Goal: Complete application form

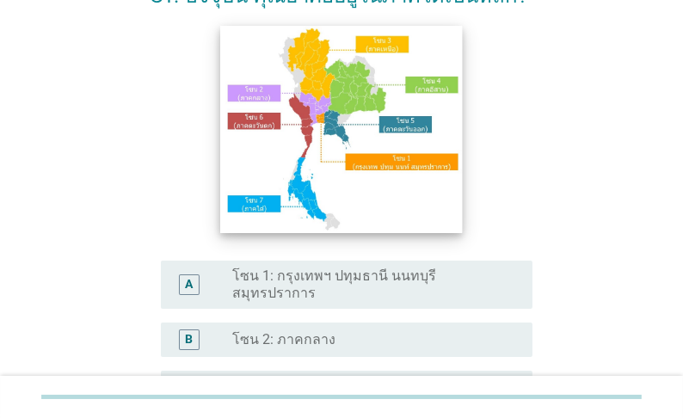
scroll to position [206, 0]
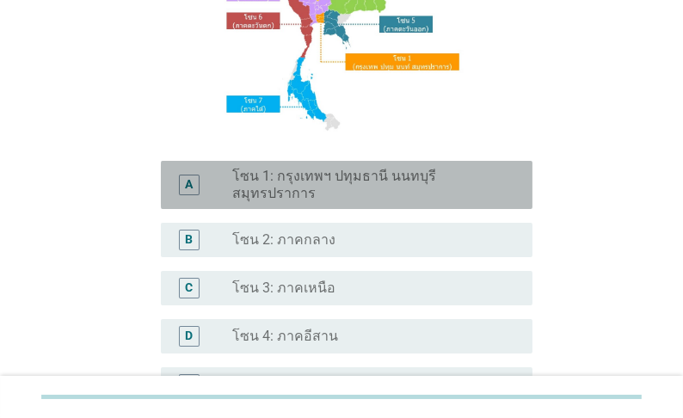
click at [342, 176] on label "โซน 1: กรุงเทพฯ ปทุมธานี นนทบุรี สมุทรปราการ" at bounding box center [368, 185] width 273 height 34
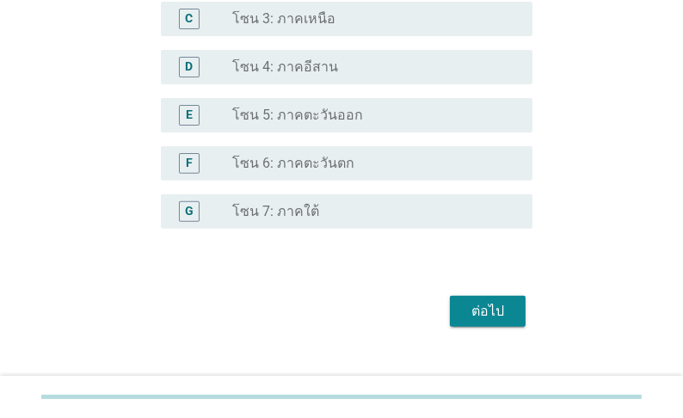
scroll to position [482, 0]
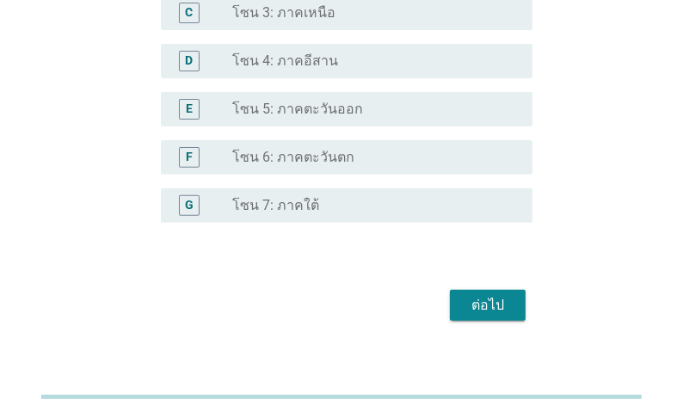
click at [472, 304] on div "ต่อไป" at bounding box center [488, 305] width 48 height 21
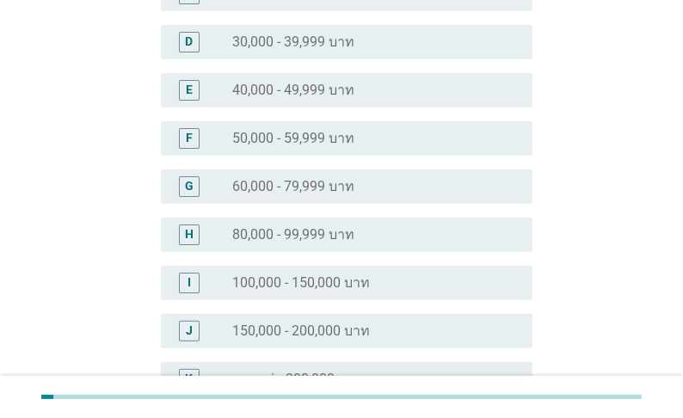
scroll to position [344, 0]
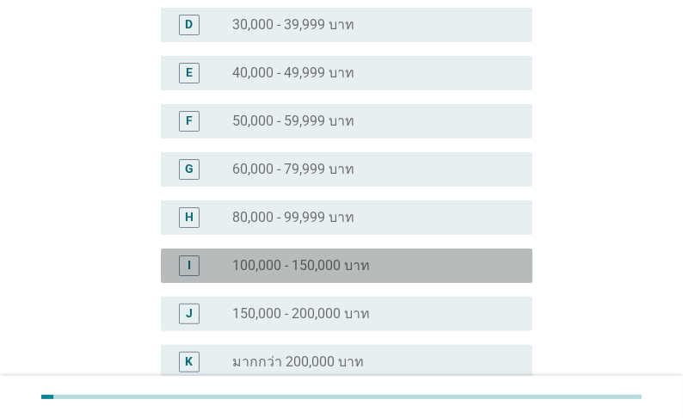
click at [328, 257] on label "100,000 - 150,000 บาท" at bounding box center [301, 265] width 138 height 17
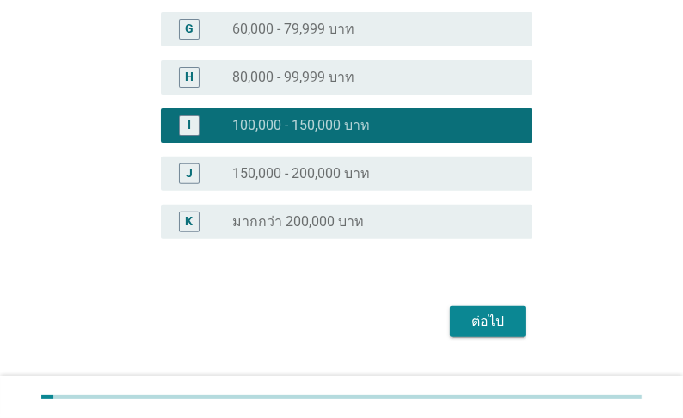
scroll to position [488, 0]
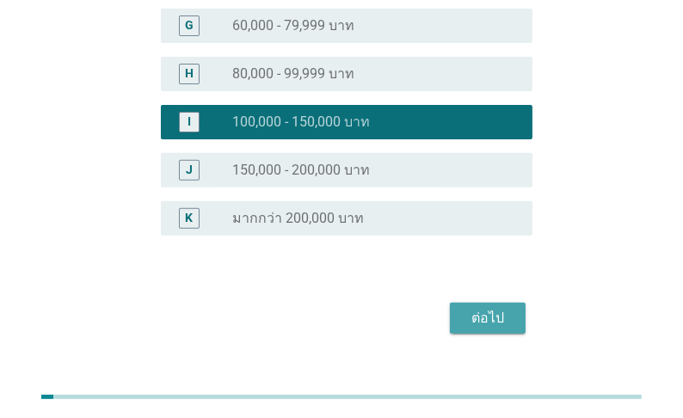
click at [500, 308] on div "ต่อไป" at bounding box center [488, 318] width 48 height 21
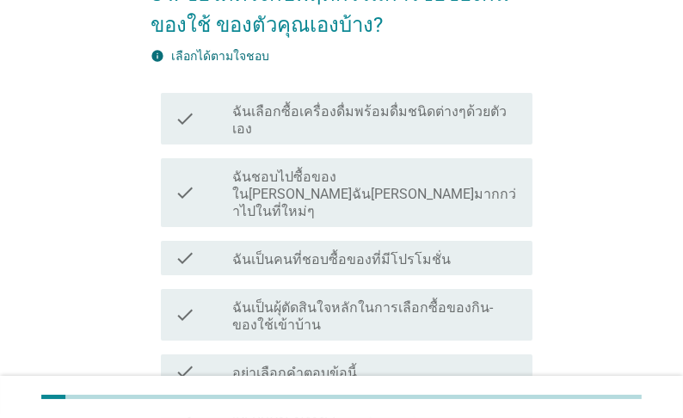
scroll to position [138, 0]
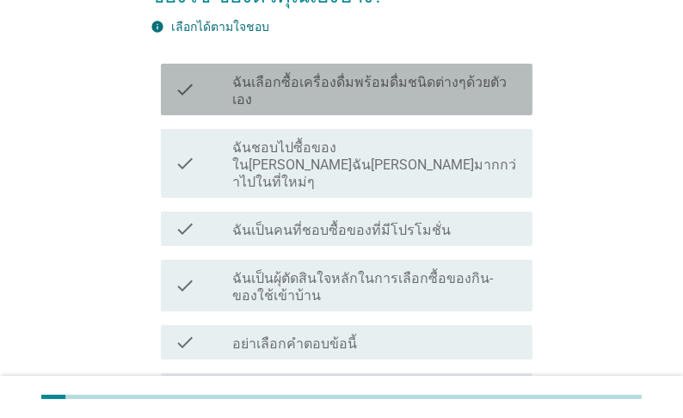
click at [329, 105] on label "ฉันเลือกซื้อเครื่องดื่มพร้อมดื่มชนิดต่างๆด้วยตัวเอง" at bounding box center [375, 91] width 286 height 34
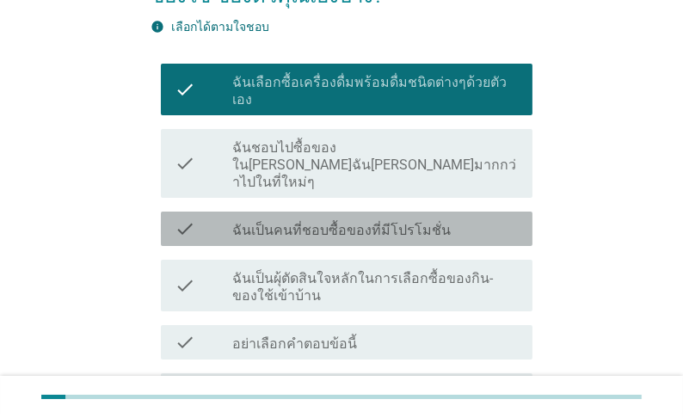
click at [389, 231] on label "ฉันเป็นคนที่ชอบซื้อของที่มีโปรโมชั่น" at bounding box center [341, 230] width 219 height 17
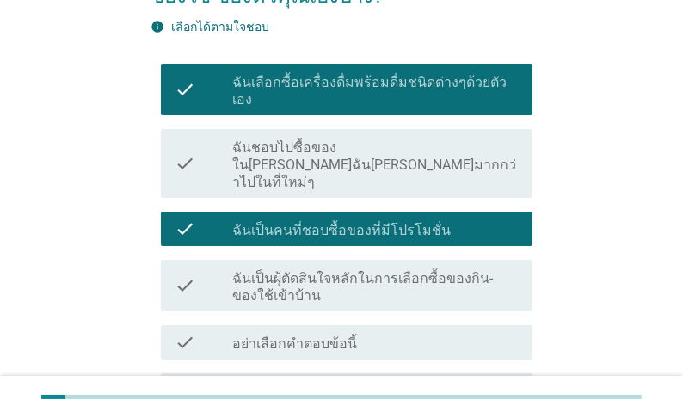
scroll to position [206, 0]
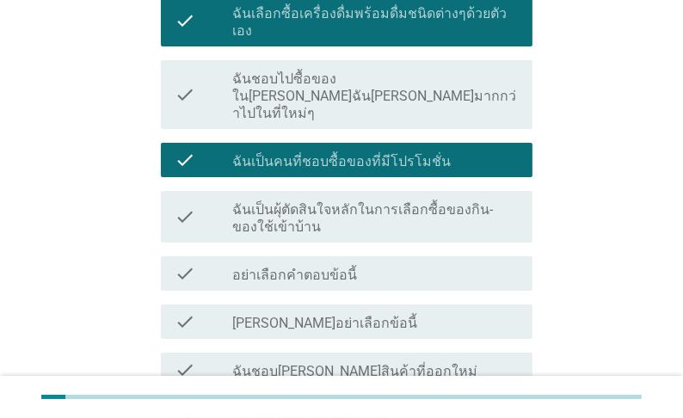
click at [385, 221] on label "ฉันเป็นผุ้ตัดสินใจหลักในการเลือกซื้อของกิน-ของใช้เข้าบ้าน" at bounding box center [375, 218] width 286 height 34
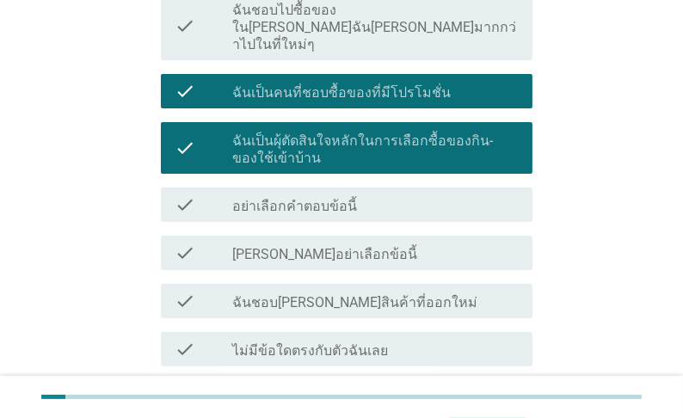
scroll to position [344, 0]
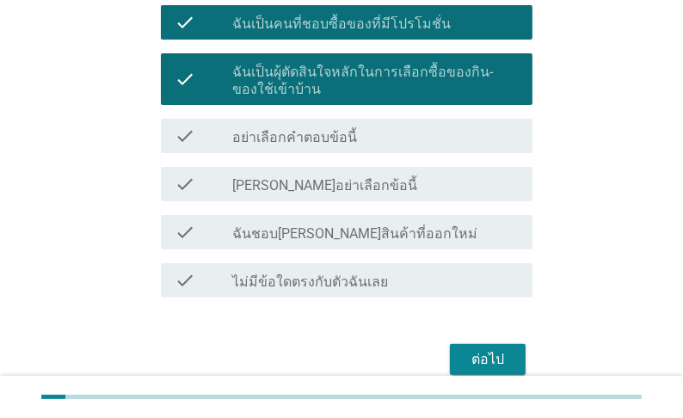
click at [373, 229] on label "ฉันชอบ[PERSON_NAME]สินค้าที่ออกใหม่" at bounding box center [354, 233] width 245 height 17
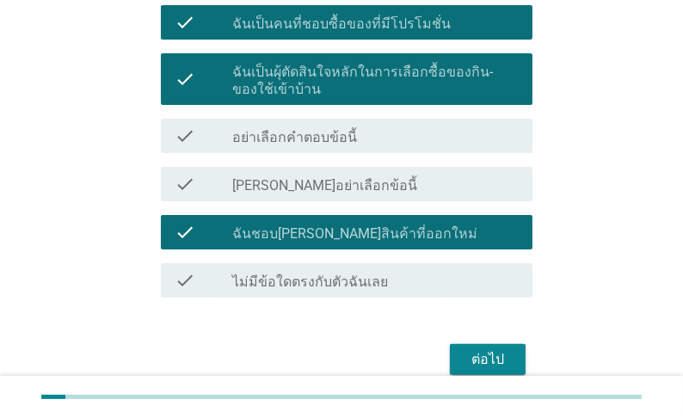
scroll to position [409, 0]
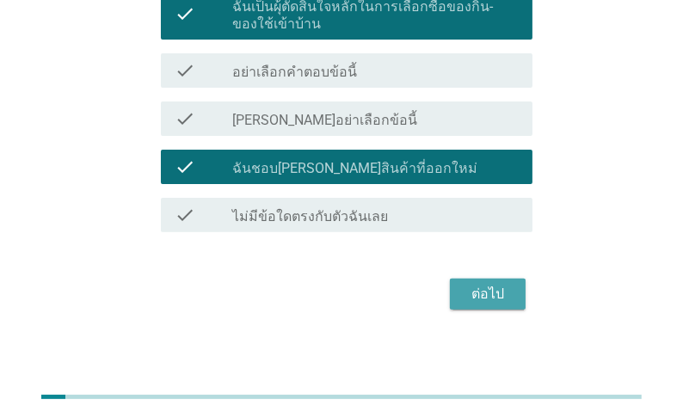
click at [480, 289] on div "ต่อไป" at bounding box center [488, 294] width 48 height 21
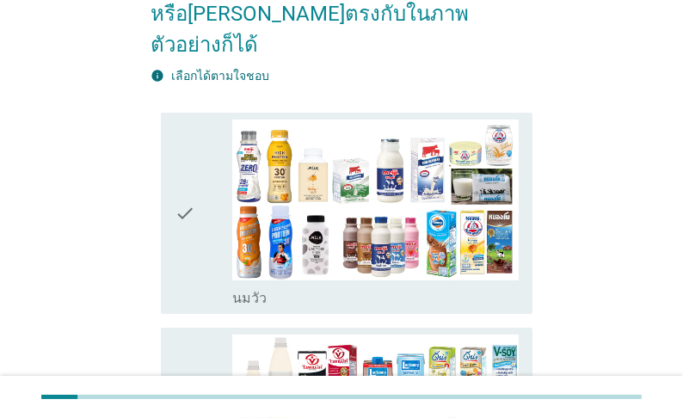
scroll to position [275, 0]
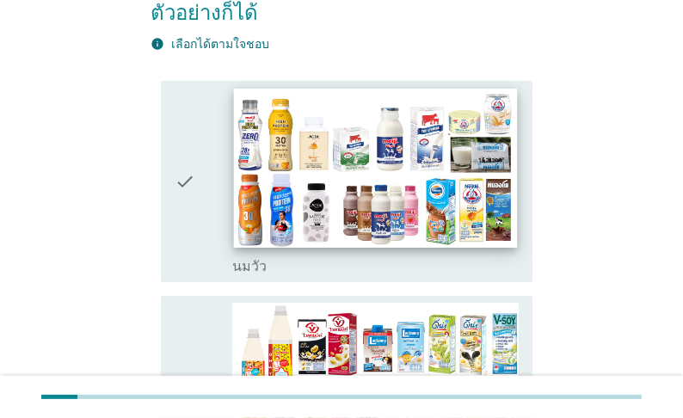
click at [382, 210] on img at bounding box center [375, 168] width 284 height 160
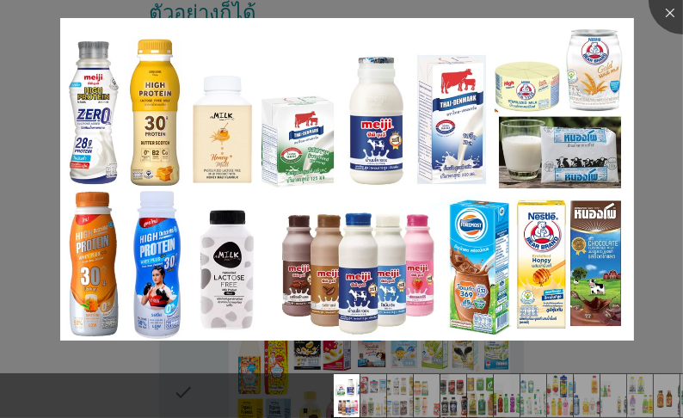
click at [654, 135] on div at bounding box center [341, 209] width 683 height 418
click at [666, 12] on div at bounding box center [683, 0] width 69 height 69
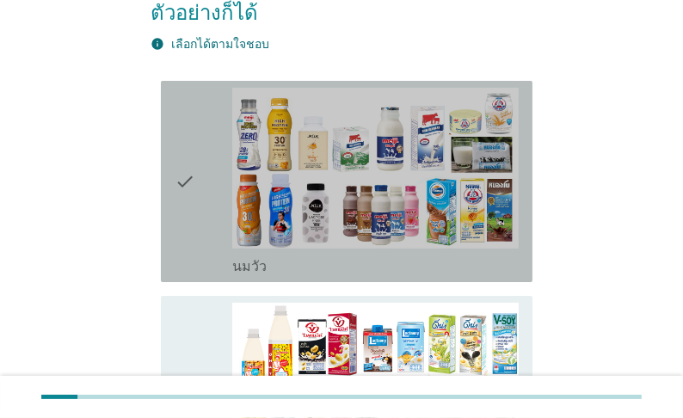
click at [386, 255] on div "check_box_outline_blank [PERSON_NAME]" at bounding box center [375, 265] width 286 height 21
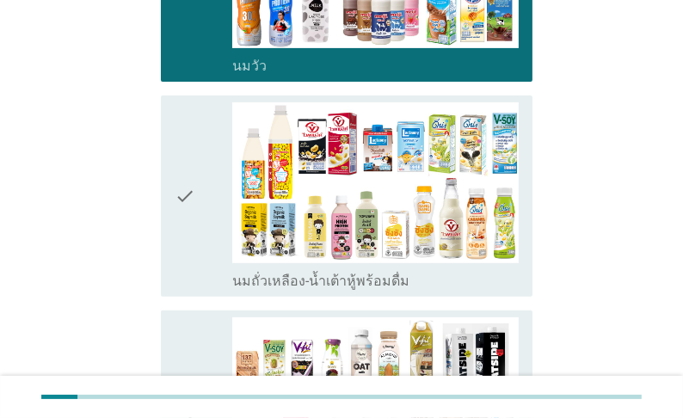
scroll to position [482, 0]
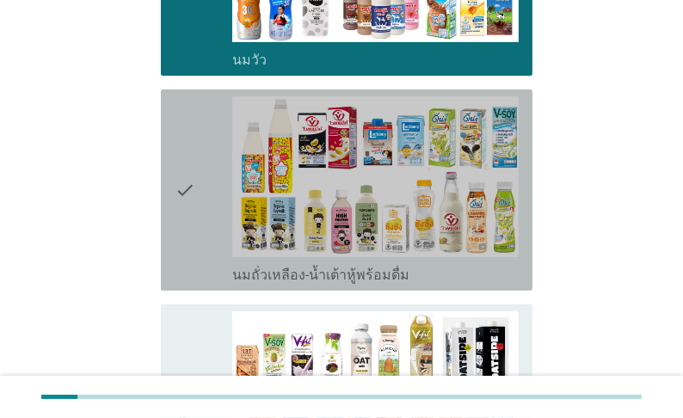
click at [403, 267] on label "นมถั่วเหลือง-น้ำเต้าหู้พร้อมดื่ม" at bounding box center [320, 275] width 177 height 17
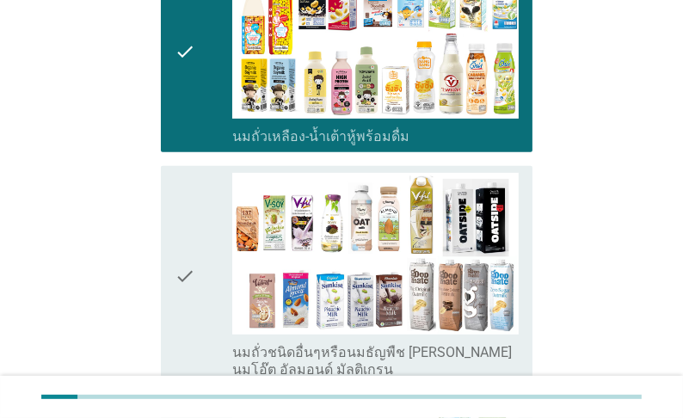
scroll to position [688, 0]
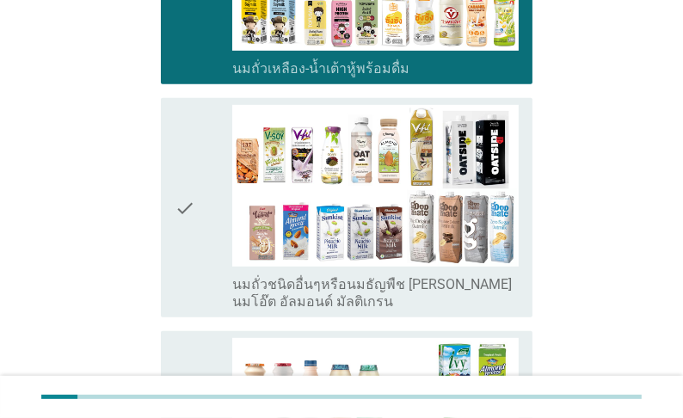
click at [389, 281] on label "นมถั่วชนิดอื่นๆหรือนมธัญพืช [PERSON_NAME] นมโอ๊ต อัลมอนด์ มัลติเกรน" at bounding box center [375, 293] width 286 height 34
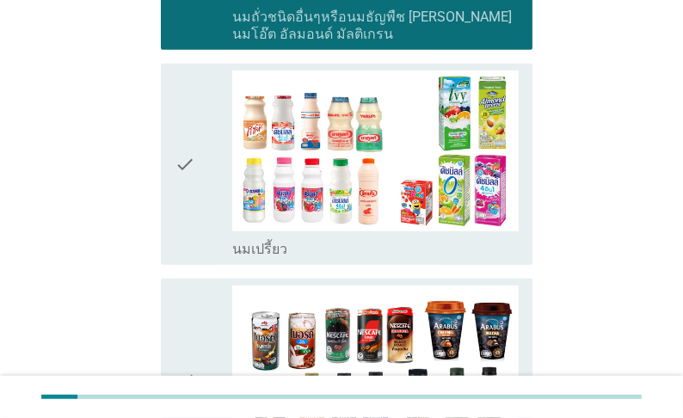
scroll to position [963, 0]
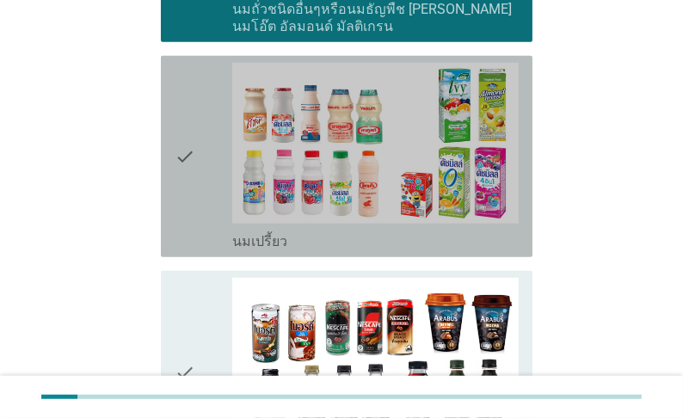
click at [370, 232] on div "check_box_outline_blank นมเปรี้ยว" at bounding box center [375, 240] width 286 height 21
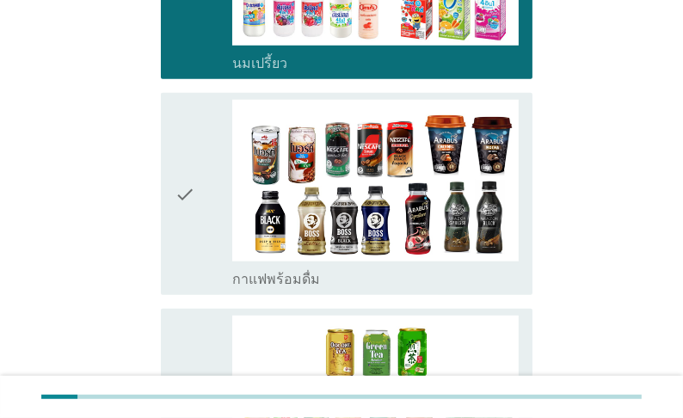
scroll to position [1170, 0]
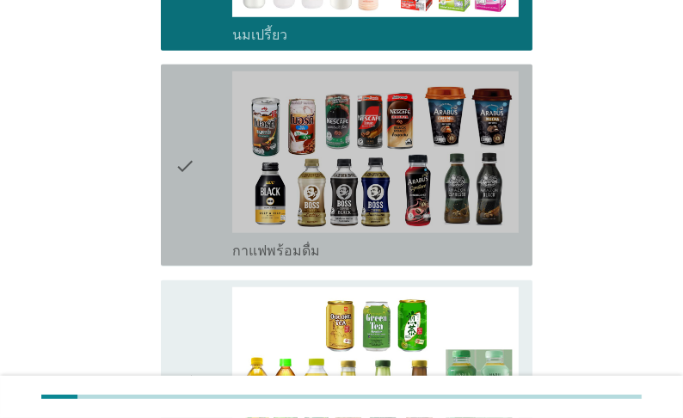
click at [372, 239] on div "check_box_outline_blank กาแฟพร้อมดื่ม" at bounding box center [375, 249] width 286 height 21
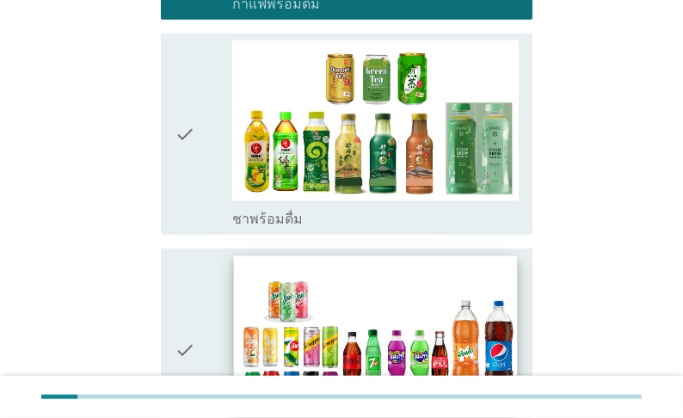
scroll to position [1445, 0]
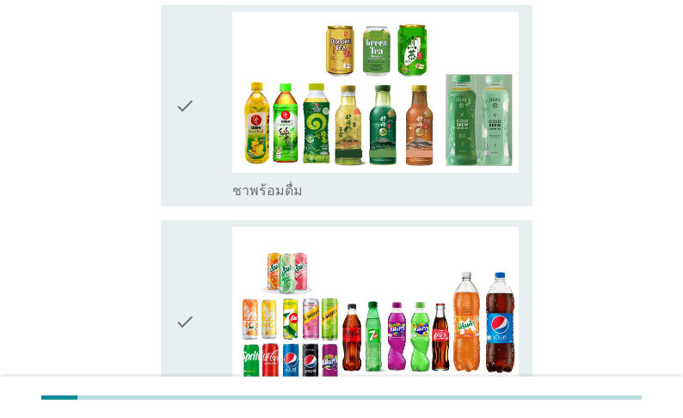
click at [375, 185] on div "check_box_outline_blank ชาพร้อมดื่ม" at bounding box center [375, 189] width 286 height 21
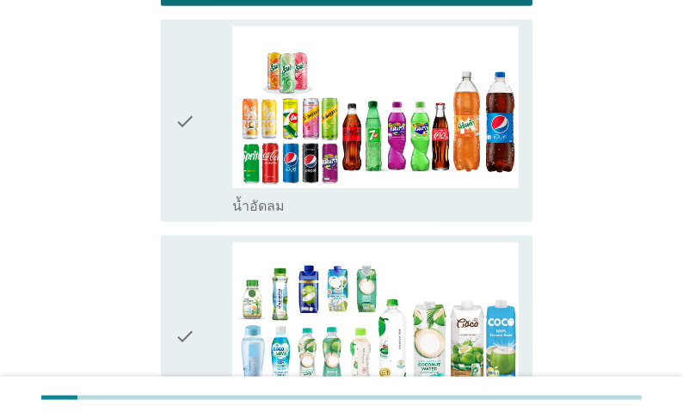
scroll to position [1652, 0]
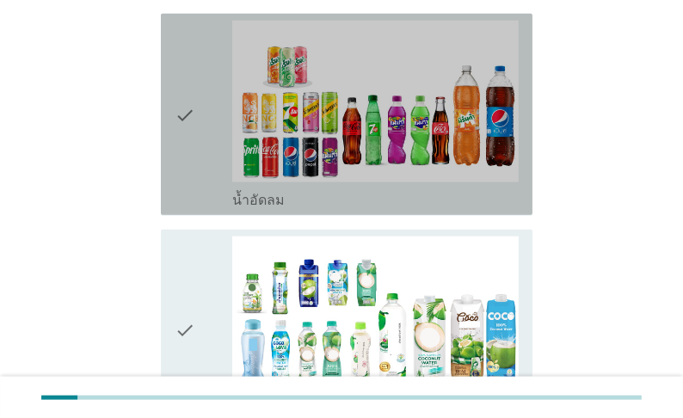
click at [379, 194] on div "check_box_outline_blank น้ำอัดลม" at bounding box center [375, 198] width 286 height 21
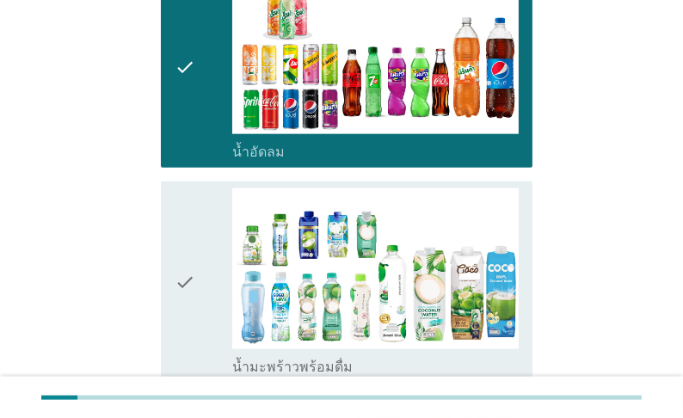
scroll to position [1858, 0]
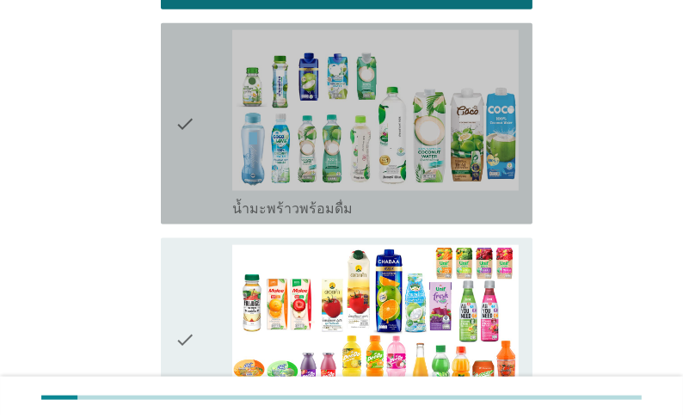
click at [422, 210] on div "check_box_outline_blank น้ำมะพร้าวพร้อมดื่ม" at bounding box center [375, 207] width 286 height 21
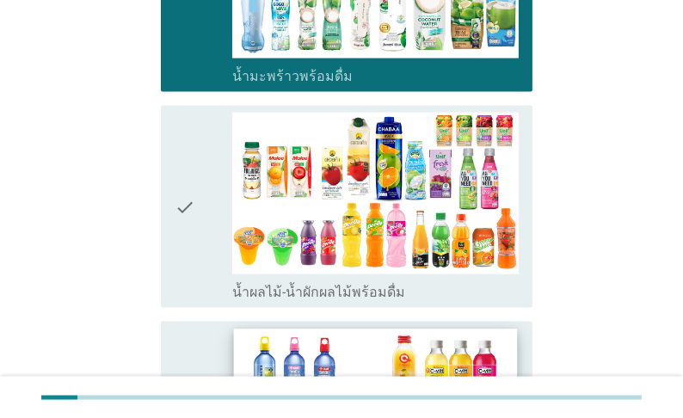
scroll to position [2133, 0]
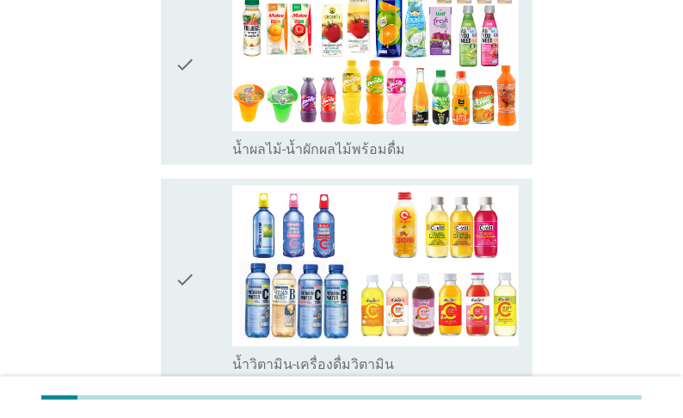
click at [465, 151] on div "check_box_outline_blank น้ำผลไม้-น้ำผักผลไม้พร้อมดื่ม" at bounding box center [375, 148] width 286 height 21
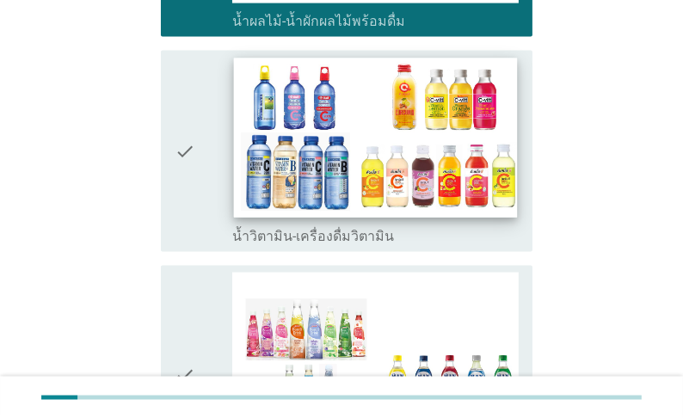
scroll to position [2271, 0]
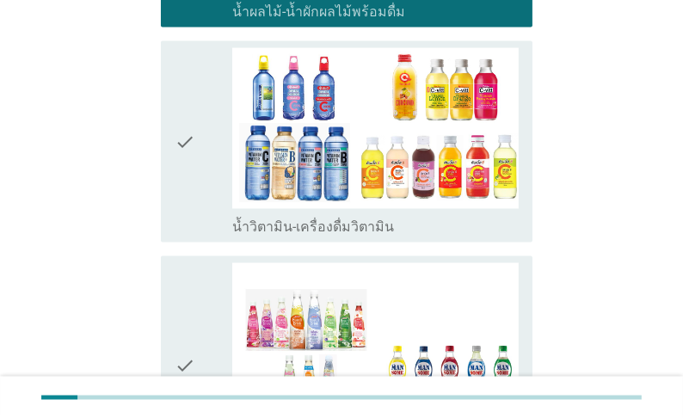
click at [394, 229] on label "น้ำวิตามิน-เครื่องดื่มวิตามิน" at bounding box center [313, 227] width 162 height 17
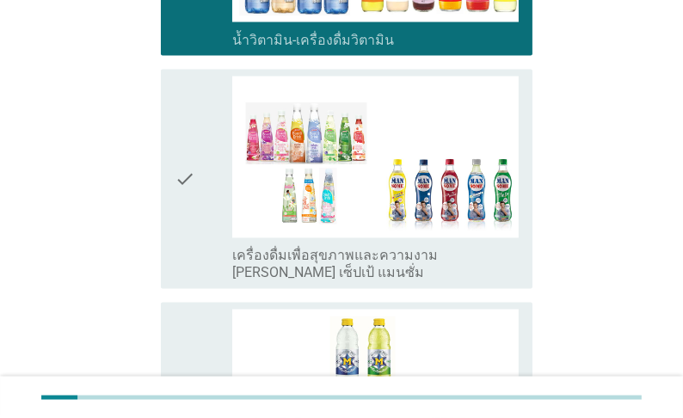
scroll to position [2478, 0]
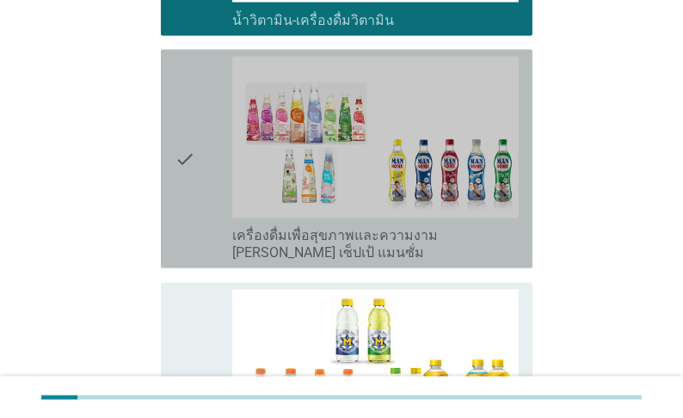
click at [418, 244] on label "เครื่องดื่มเพื่อสุขภาพและความงาม [PERSON_NAME] เซ็ปเป้ แมนซั่ม" at bounding box center [375, 245] width 286 height 34
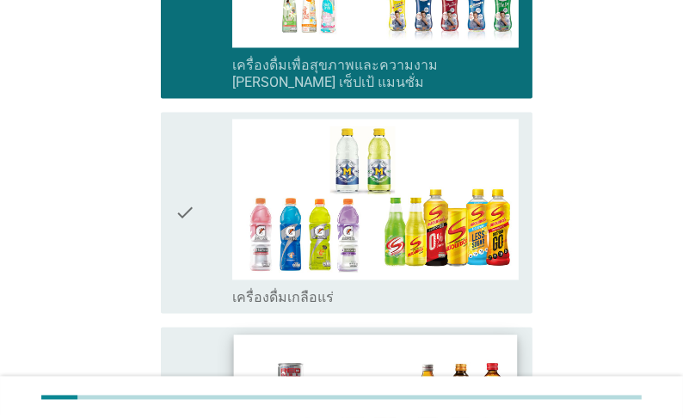
scroll to position [2753, 0]
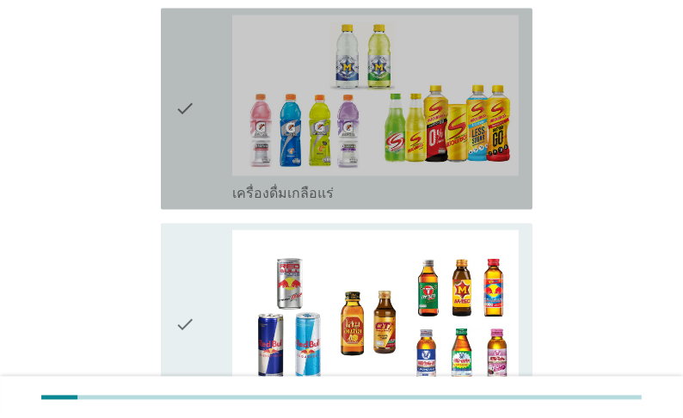
click at [407, 196] on div "check_box_outline_blank เครื่องดื่มเกลือแร่" at bounding box center [375, 192] width 286 height 21
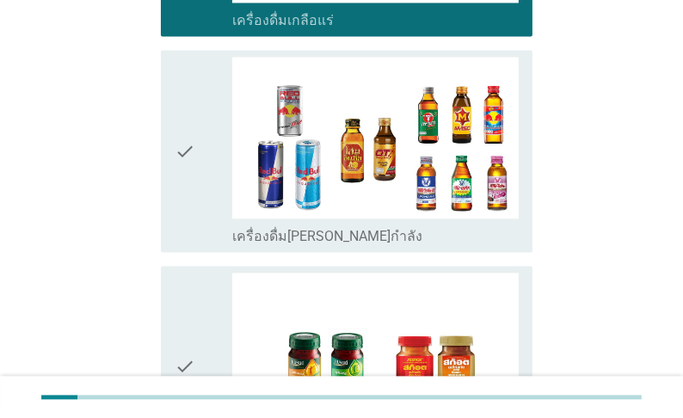
scroll to position [2959, 0]
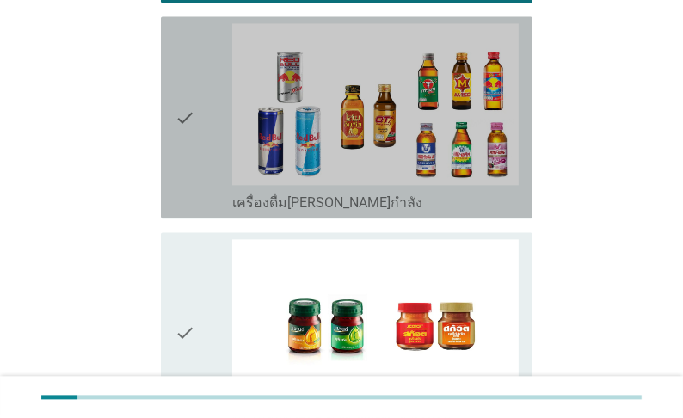
click at [404, 217] on div "check check_box_outline_blank เครื่องดื่ม[PERSON_NAME]กำลัง" at bounding box center [347, 116] width 372 height 201
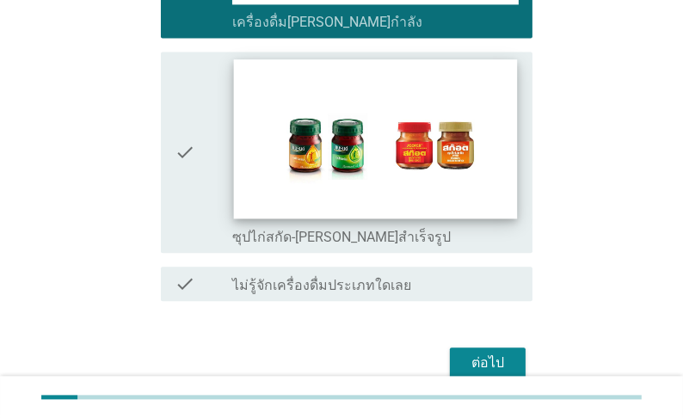
scroll to position [3166, 0]
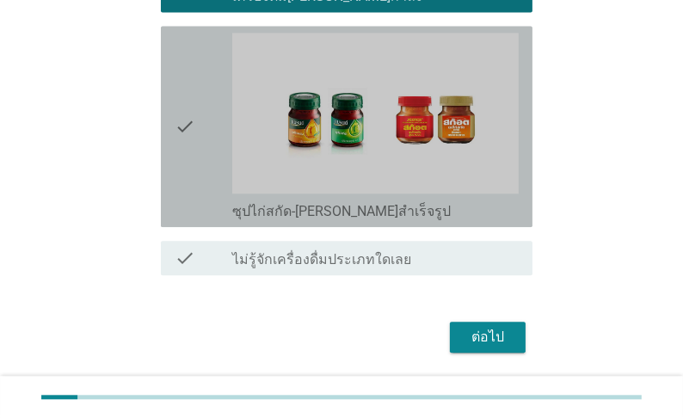
click at [436, 210] on div "check_box_outline_blank ซุปไก่สกัด-[PERSON_NAME]สำเร็จรูป" at bounding box center [375, 210] width 286 height 21
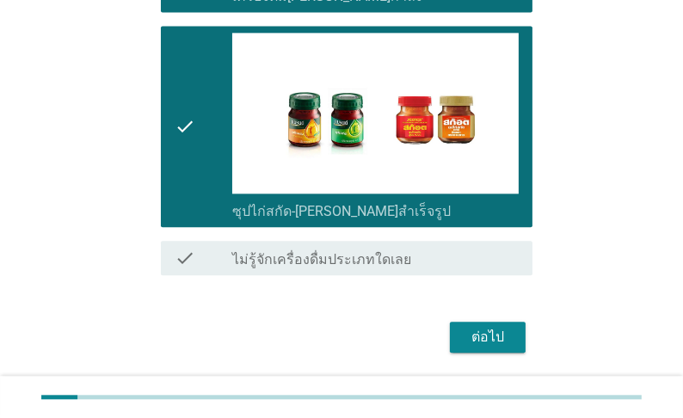
click at [489, 341] on div "ต่อไป" at bounding box center [488, 337] width 48 height 21
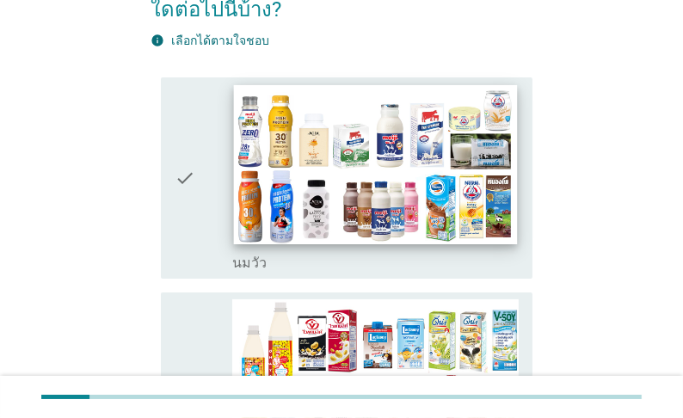
scroll to position [138, 0]
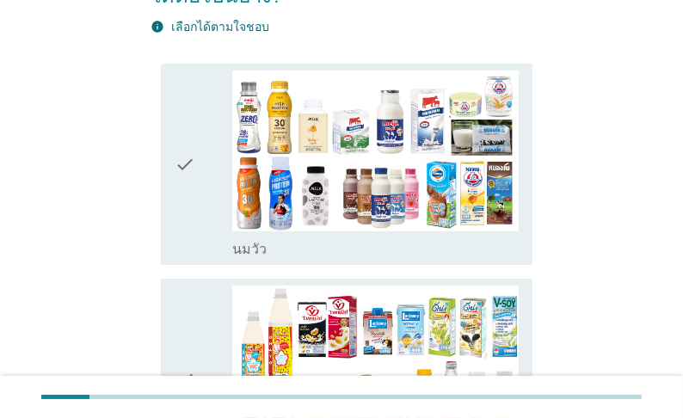
click at [342, 258] on div "check_box_outline_blank [PERSON_NAME]" at bounding box center [375, 247] width 286 height 21
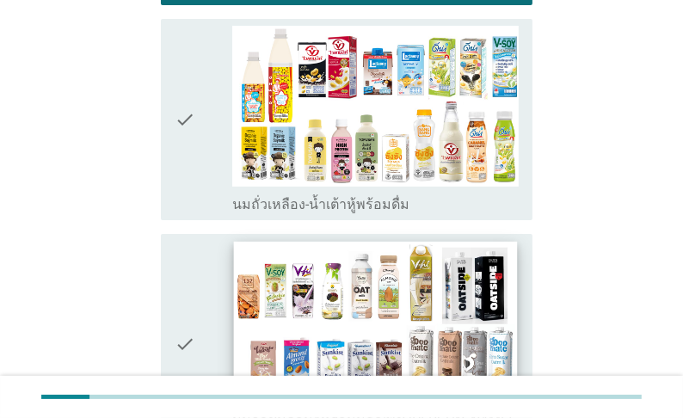
scroll to position [413, 0]
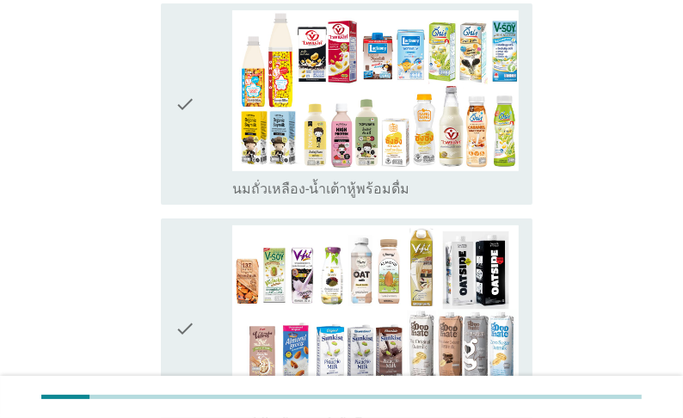
click at [353, 198] on label "นมถั่วเหลือง-น้ำเต้าหู้พร้อมดื่ม" at bounding box center [320, 189] width 177 height 17
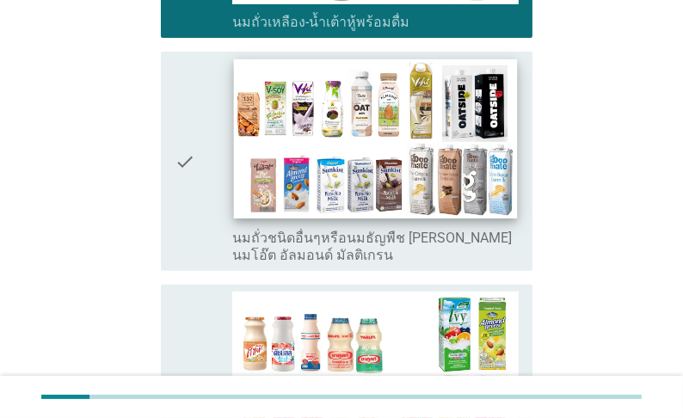
scroll to position [619, 0]
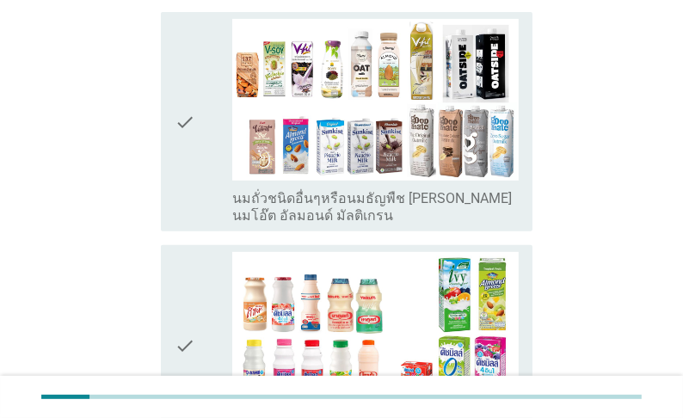
click at [330, 225] on label "นมถั่วชนิดอื่นๆหรือนมธัญพืช [PERSON_NAME] นมโอ๊ต อัลมอนด์ มัลติเกรน" at bounding box center [375, 207] width 286 height 34
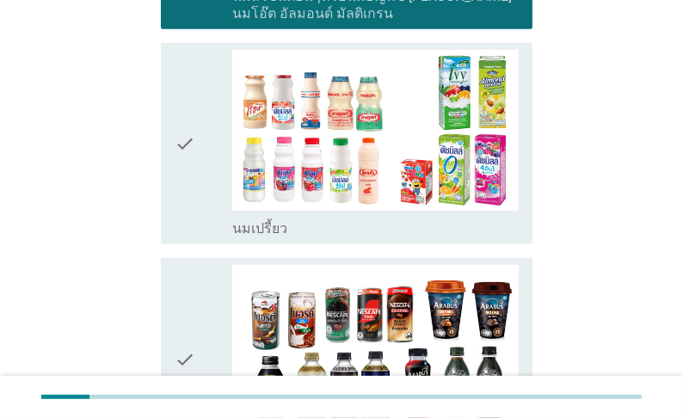
scroll to position [826, 0]
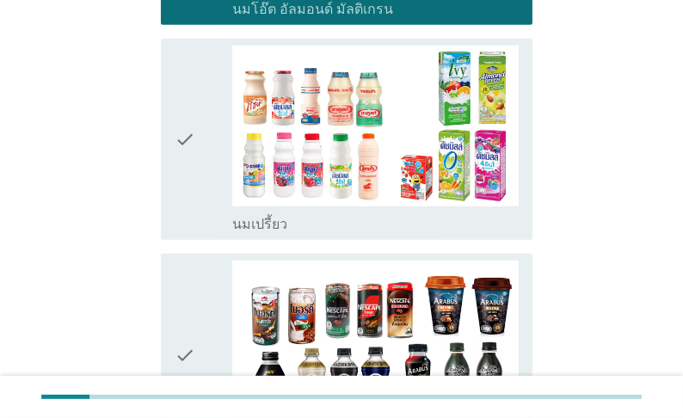
click at [335, 233] on div "check_box_outline_blank นมเปรี้ยว" at bounding box center [375, 222] width 286 height 21
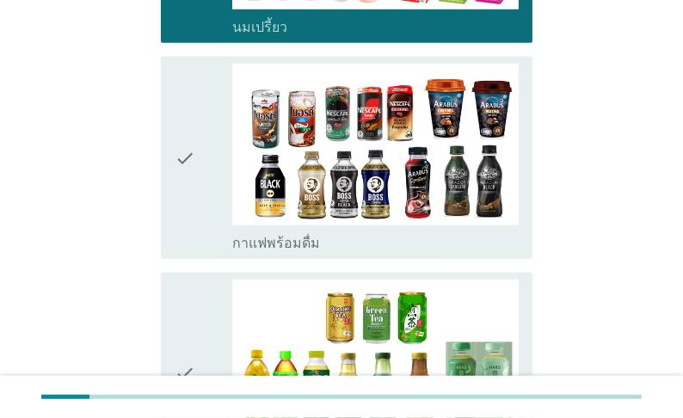
scroll to position [1032, 0]
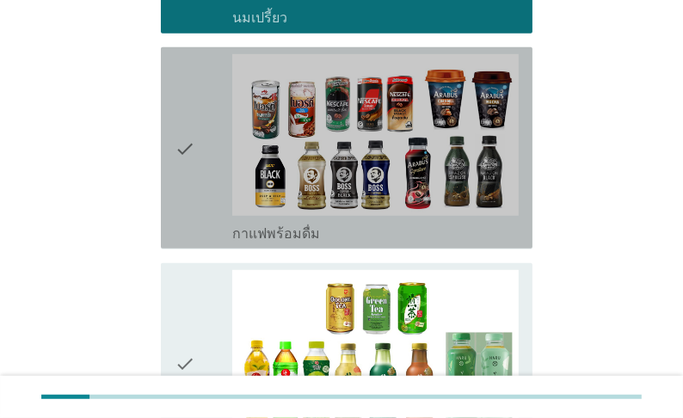
click at [320, 243] on label "กาแฟพร้อมดื่ม" at bounding box center [276, 233] width 88 height 17
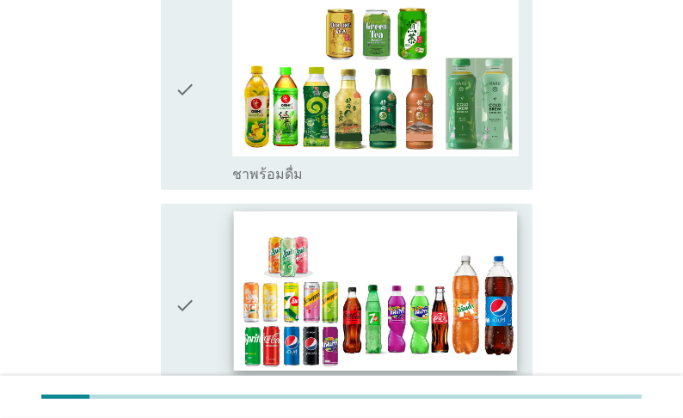
scroll to position [1308, 0]
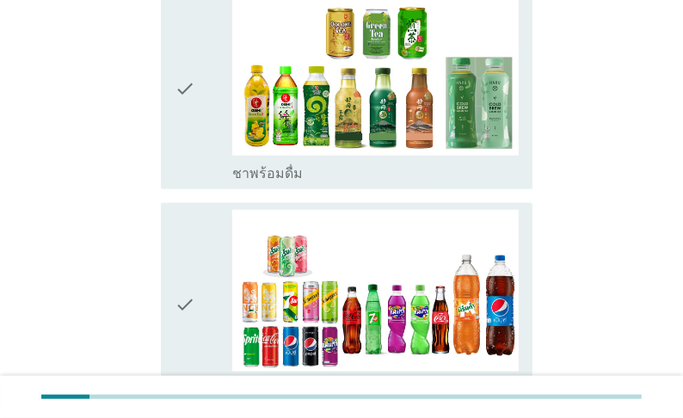
click at [332, 182] on div "check_box_outline_blank ชาพร้อมดื่ม" at bounding box center [375, 172] width 286 height 21
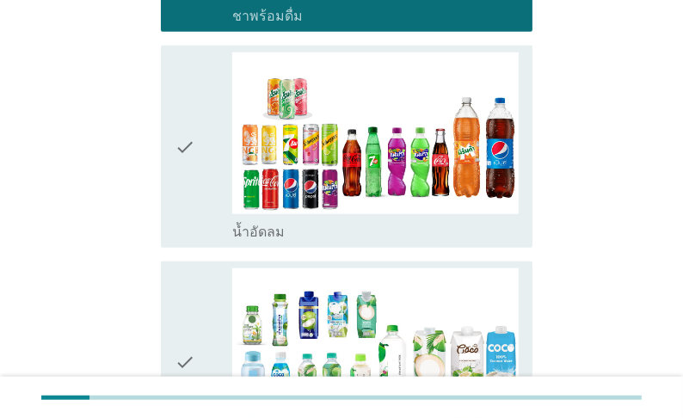
scroll to position [1514, 0]
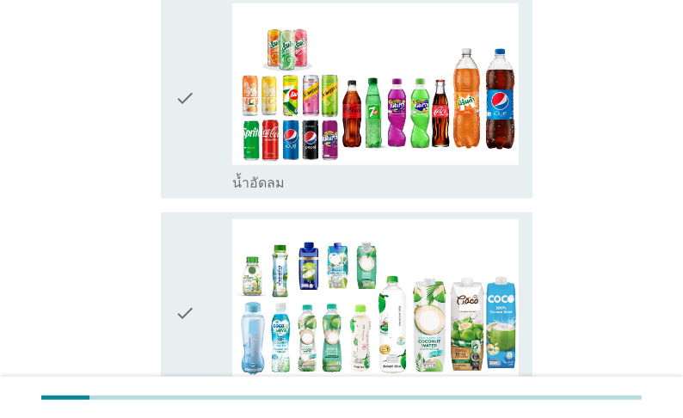
click at [336, 192] on div "check_box_outline_blank น้ำอัดลม" at bounding box center [375, 181] width 286 height 21
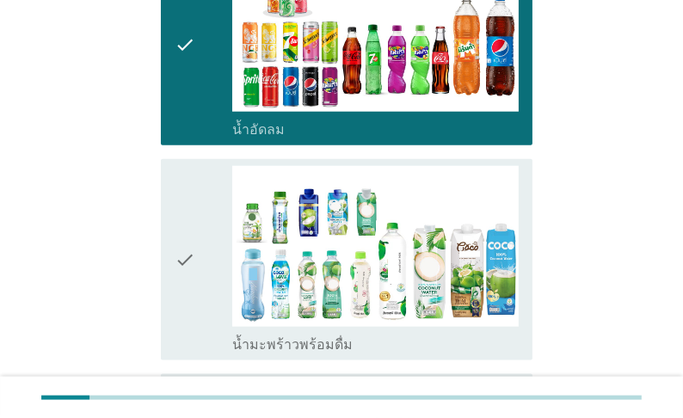
scroll to position [1721, 0]
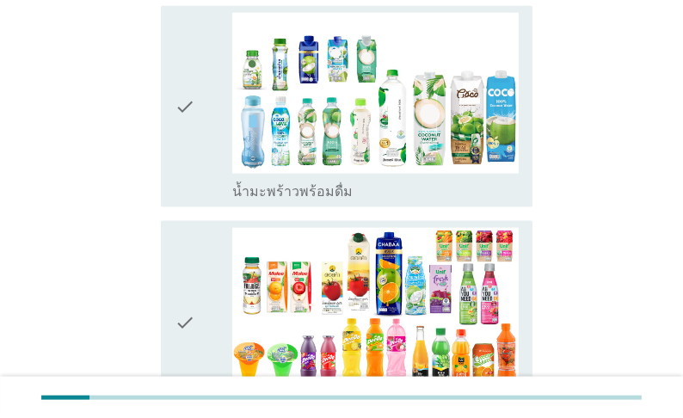
click at [340, 200] on label "น้ำมะพร้าวพร้อมดื่ม" at bounding box center [292, 191] width 120 height 17
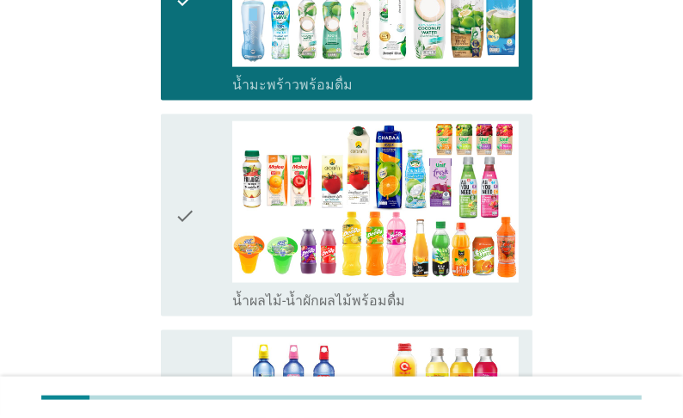
scroll to position [1927, 0]
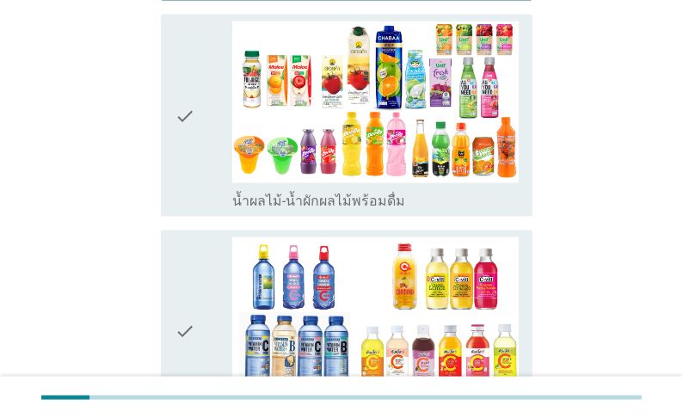
click at [348, 210] on label "น้ำผลไม้-น้ำผักผลไม้พร้อมดื่ม" at bounding box center [318, 201] width 173 height 17
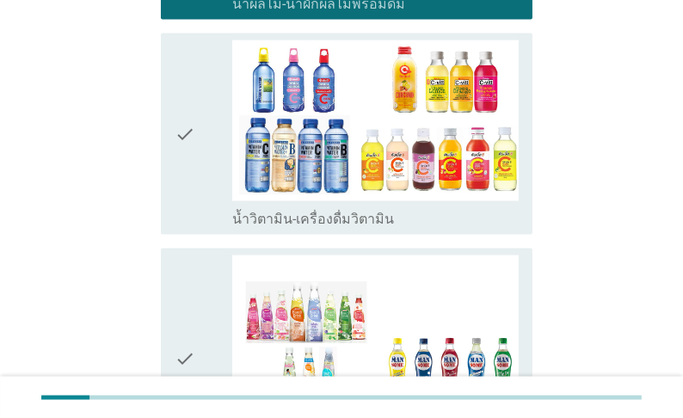
scroll to position [2133, 0]
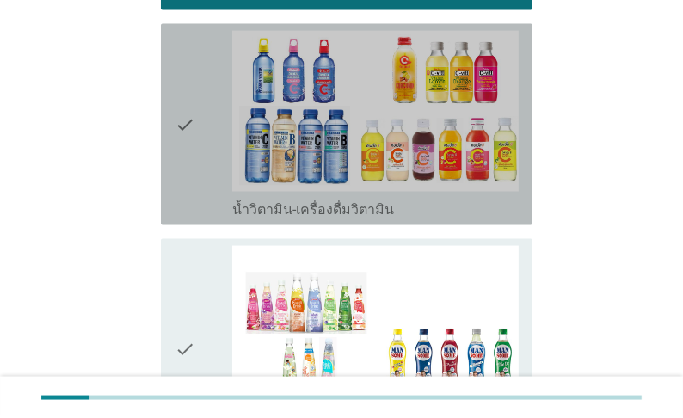
click at [356, 219] on label "น้ำวิตามิน-เครื่องดื่มวิตามิน" at bounding box center [313, 209] width 162 height 17
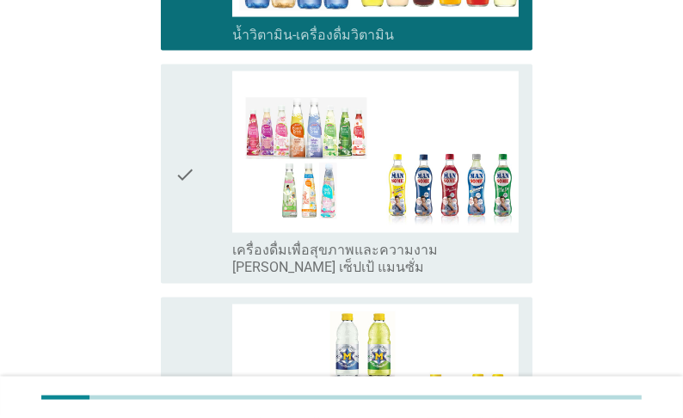
scroll to position [2340, 0]
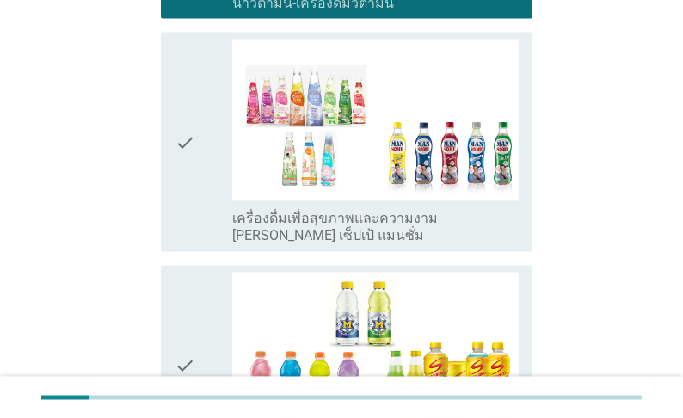
click at [359, 245] on label "เครื่องดื่มเพื่อสุขภาพและความงาม [PERSON_NAME] เซ็ปเป้ แมนซั่ม" at bounding box center [375, 228] width 286 height 34
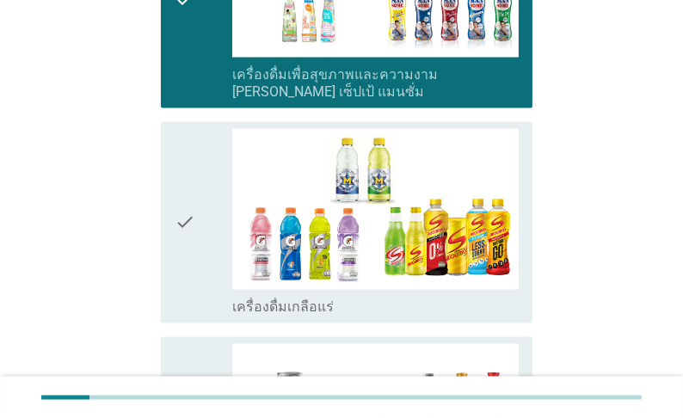
scroll to position [2546, 0]
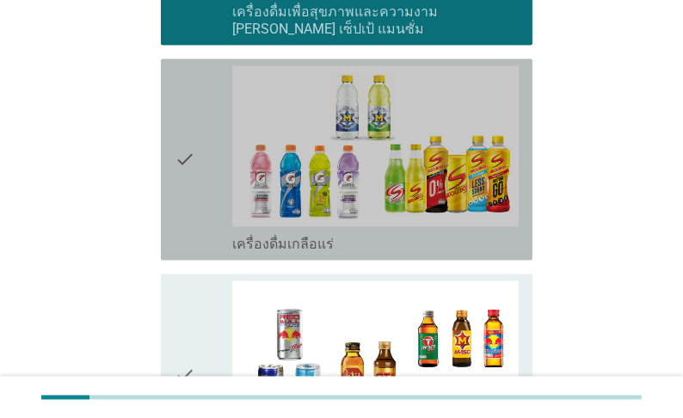
click at [394, 254] on div "check_box_outline_blank เครื่องดื่มเกลือแร่" at bounding box center [375, 243] width 286 height 21
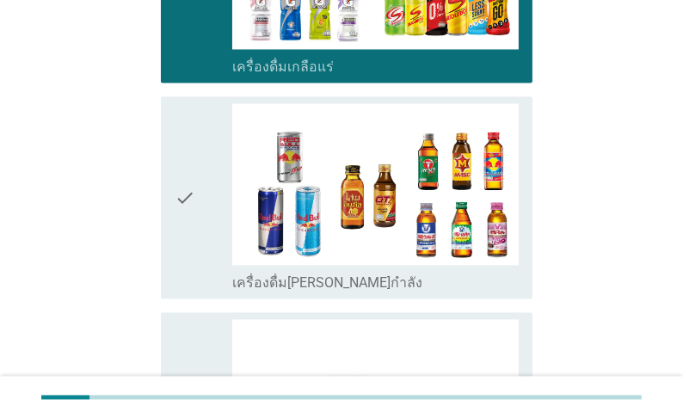
scroll to position [2753, 0]
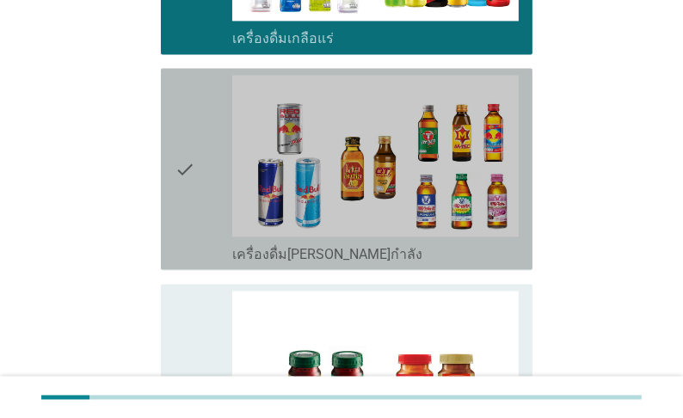
click at [398, 263] on div "check_box_outline_blank เครื่องดื่ม[PERSON_NAME]กำลัง" at bounding box center [375, 253] width 286 height 21
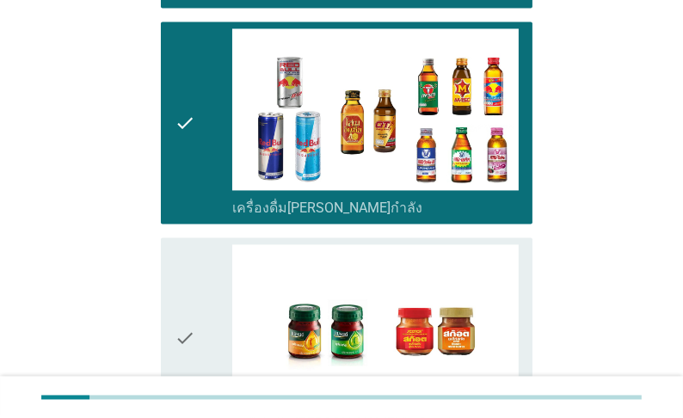
scroll to position [2959, 0]
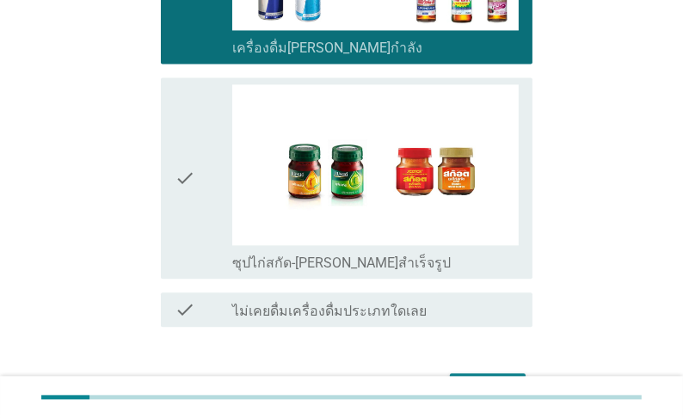
click at [393, 272] on label "ซุปไก่สกัด-[PERSON_NAME]สำเร็จรูป" at bounding box center [341, 263] width 219 height 17
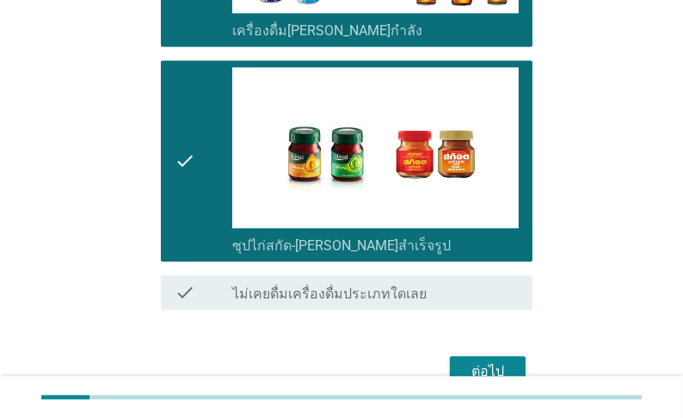
scroll to position [3097, 0]
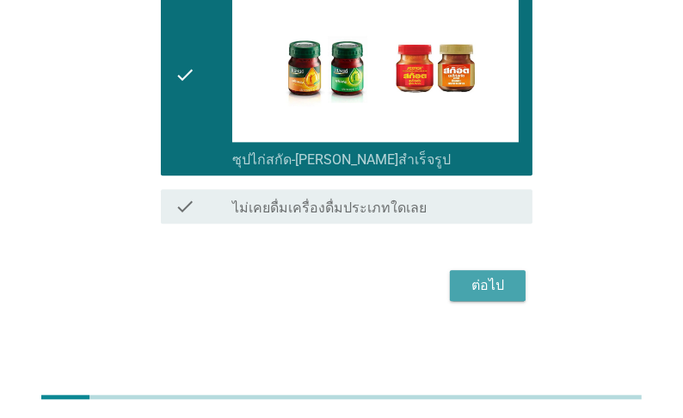
click at [485, 287] on div "ต่อไป" at bounding box center [488, 285] width 48 height 21
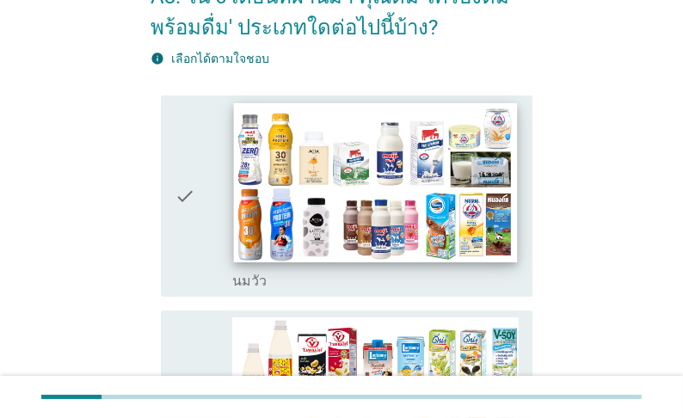
scroll to position [206, 0]
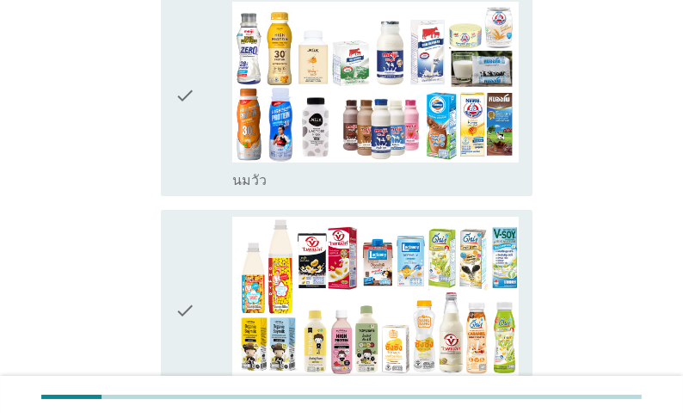
click at [356, 189] on div "check_box_outline_blank [PERSON_NAME]" at bounding box center [375, 179] width 286 height 21
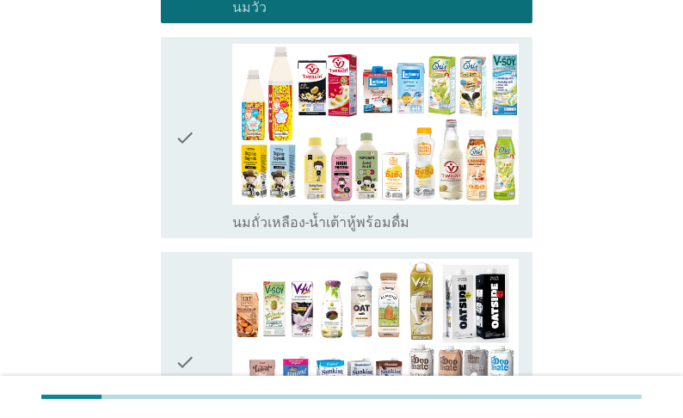
scroll to position [413, 0]
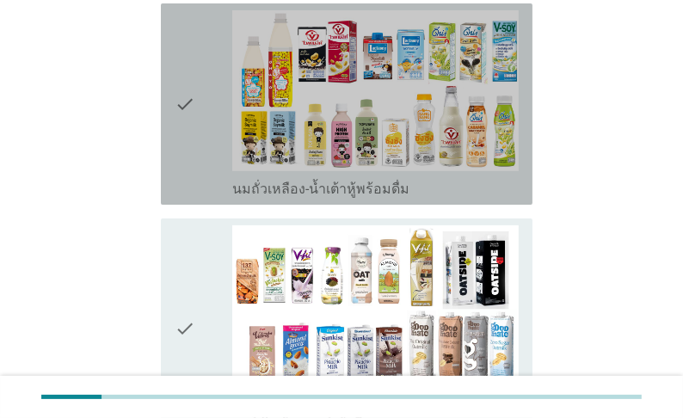
click at [353, 198] on label "นมถั่วเหลือง-น้ำเต้าหู้พร้อมดื่ม" at bounding box center [320, 189] width 177 height 17
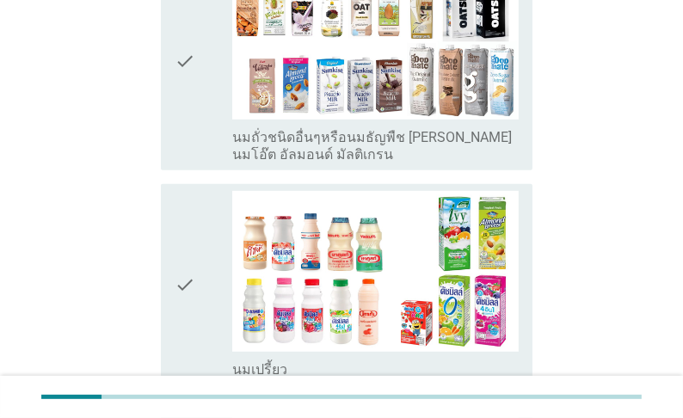
scroll to position [688, 0]
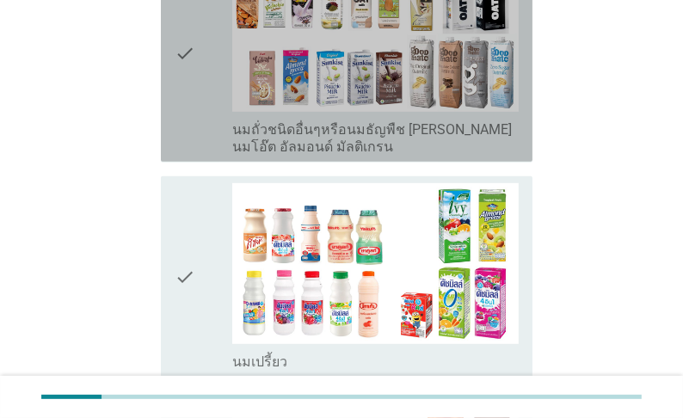
click at [354, 156] on label "นมถั่วชนิดอื่นๆหรือนมธัญพืช [PERSON_NAME] นมโอ๊ต อัลมอนด์ มัลติเกรน" at bounding box center [375, 138] width 286 height 34
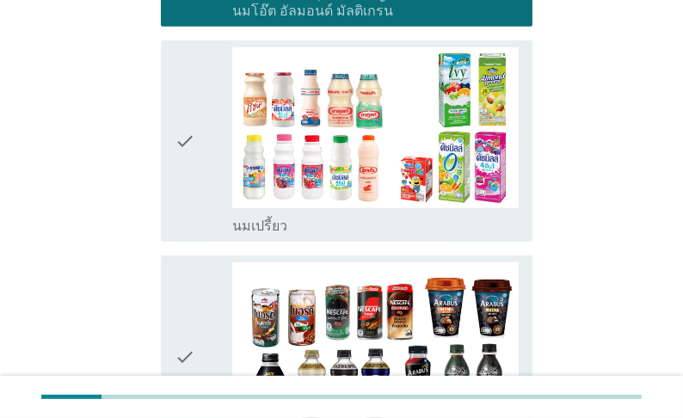
scroll to position [895, 0]
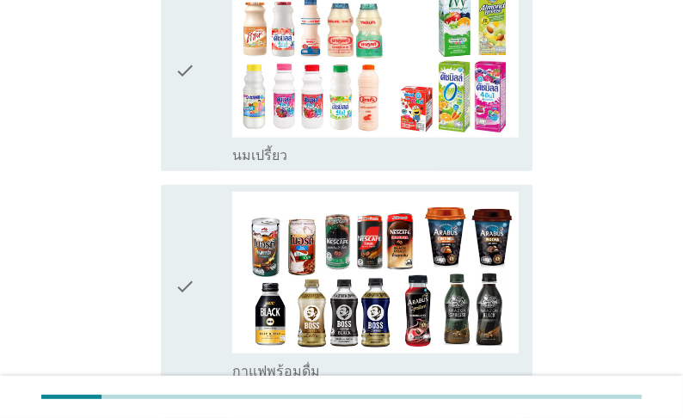
click at [356, 164] on div "check_box_outline_blank นมเปรี้ยว" at bounding box center [375, 154] width 286 height 21
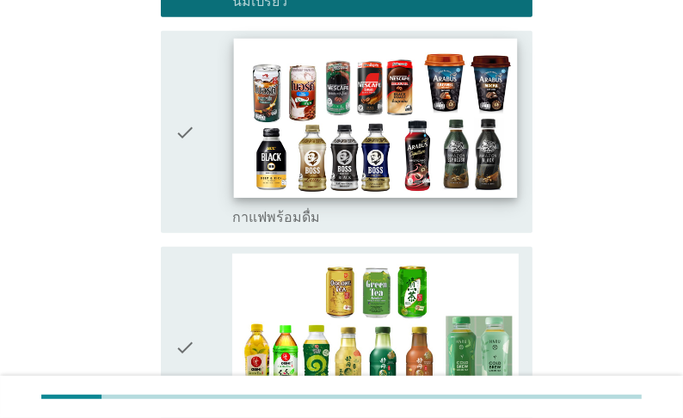
scroll to position [1101, 0]
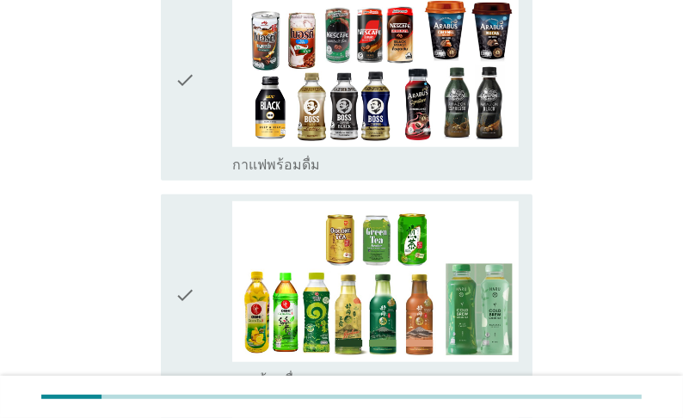
click at [354, 174] on div "check_box กาแฟพร้อมดื่ม" at bounding box center [375, 163] width 286 height 21
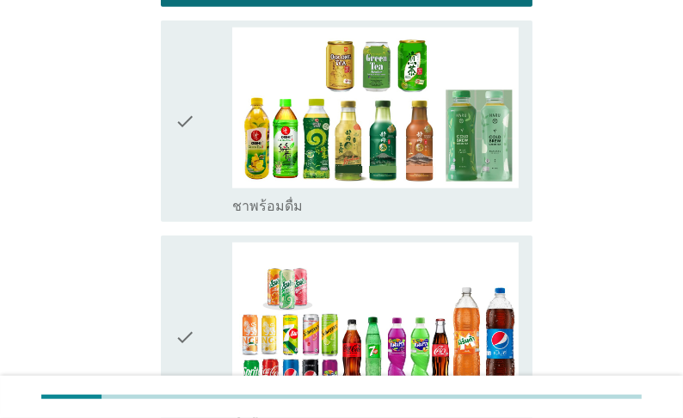
scroll to position [1308, 0]
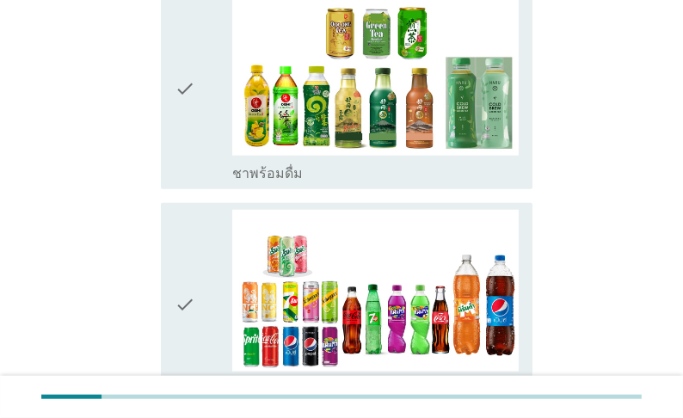
click at [348, 182] on div "check_box_outline_blank ชาพร้อมดื่ม" at bounding box center [375, 172] width 286 height 21
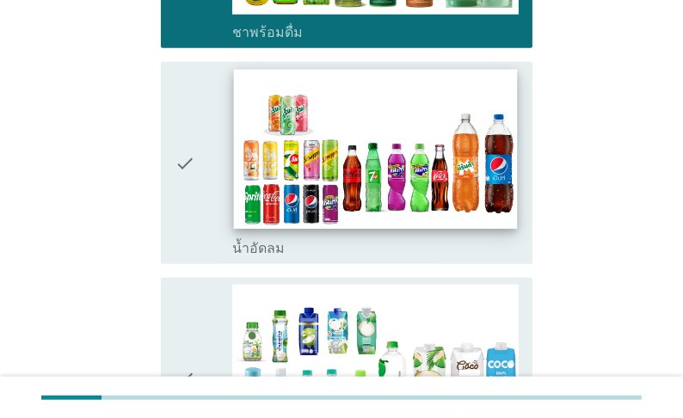
scroll to position [1514, 0]
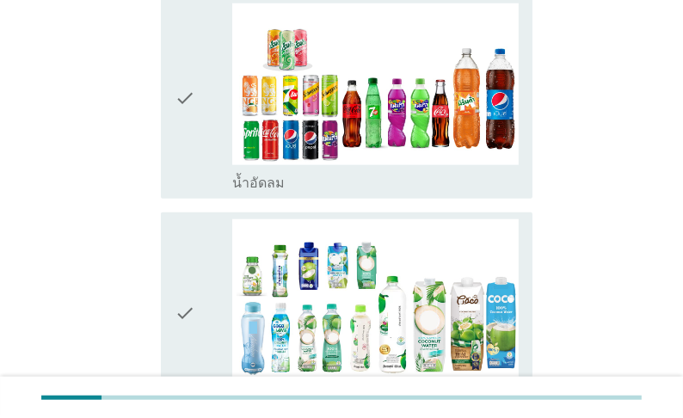
click at [347, 192] on div "check_box_outline_blank น้ำอัดลม" at bounding box center [375, 181] width 286 height 21
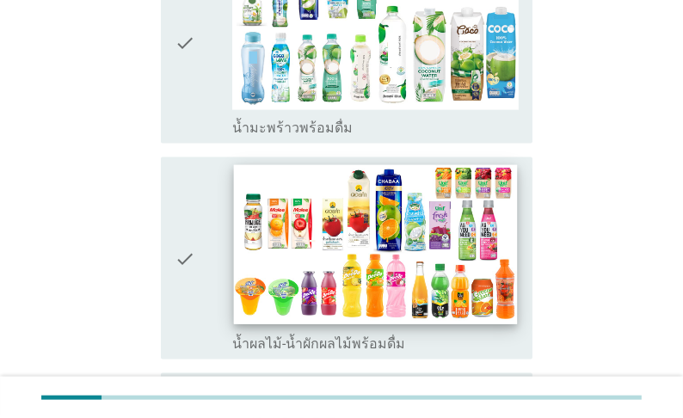
scroll to position [1789, 0]
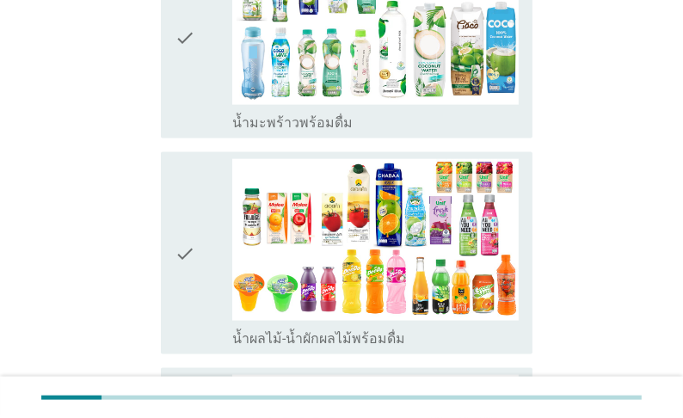
click at [353, 132] on label "น้ำมะพร้าวพร้อมดื่ม" at bounding box center [292, 122] width 120 height 17
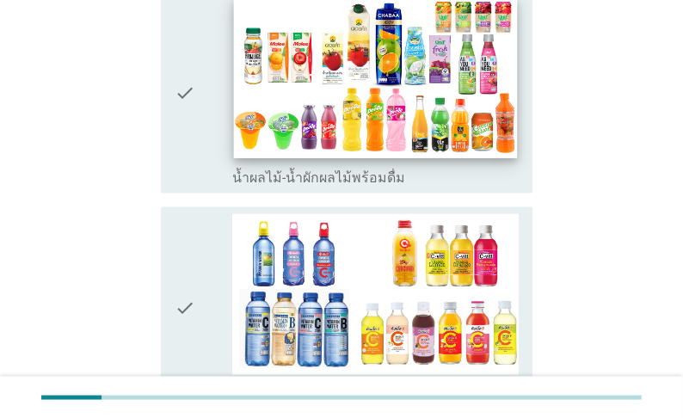
scroll to position [1996, 0]
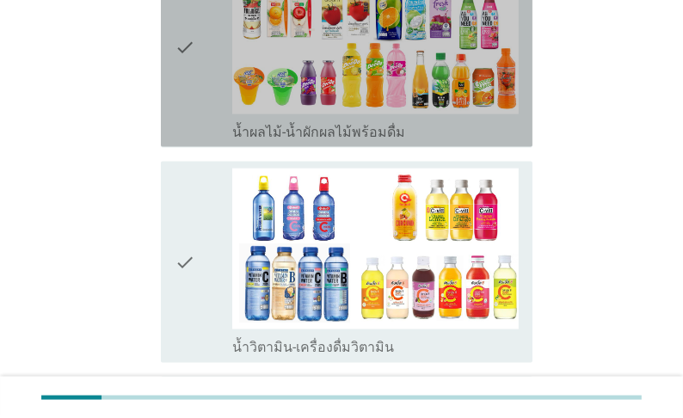
click at [405, 141] on label "น้ำผลไม้-น้ำผักผลไม้พร้อมดื่ม" at bounding box center [318, 132] width 173 height 17
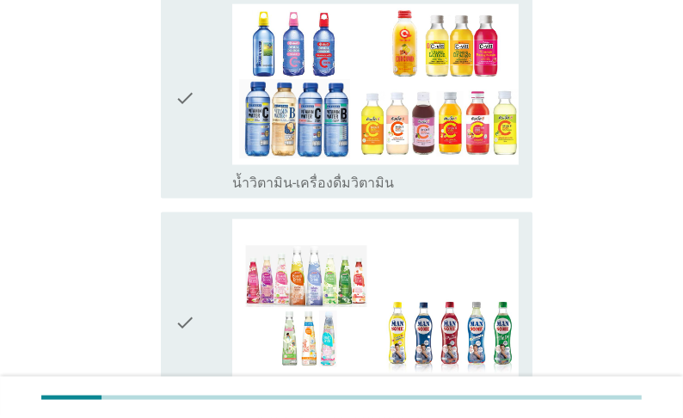
scroll to position [2202, 0]
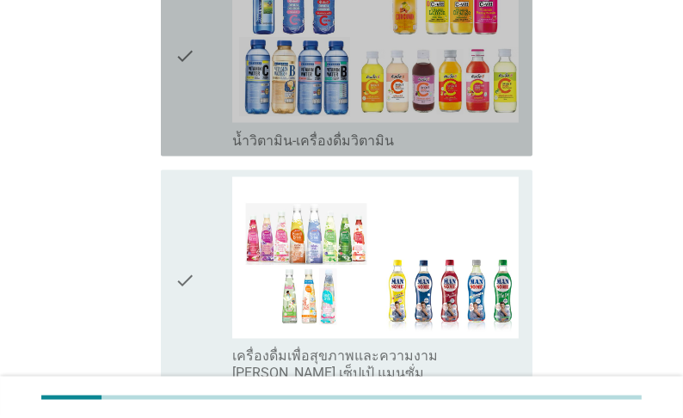
click at [394, 150] on label "น้ำวิตามิน-เครื่องดื่มวิตามิน" at bounding box center [313, 140] width 162 height 17
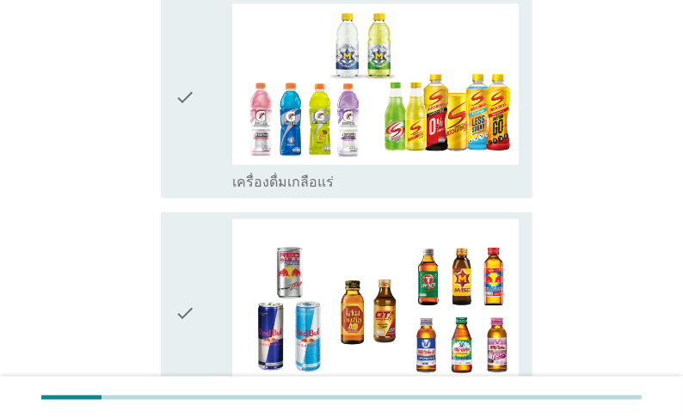
scroll to position [2615, 0]
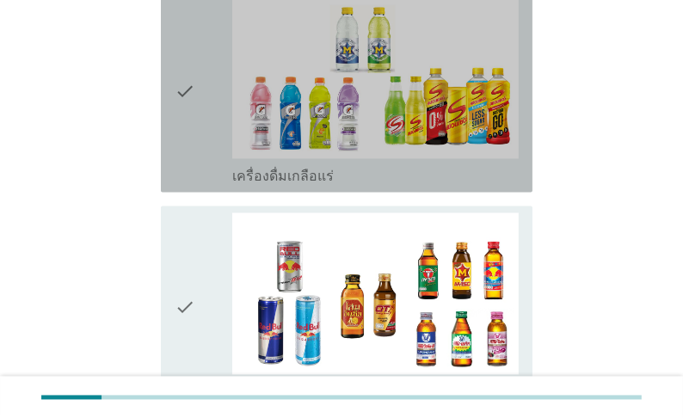
click at [385, 185] on div "check_box_outline_blank เครื่องดื่มเกลือแร่" at bounding box center [375, 174] width 286 height 21
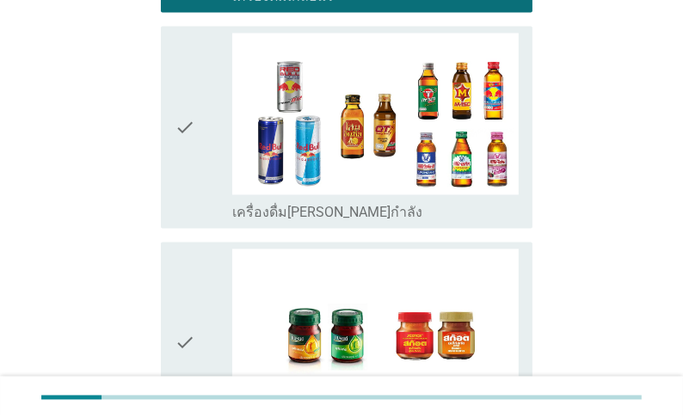
scroll to position [2822, 0]
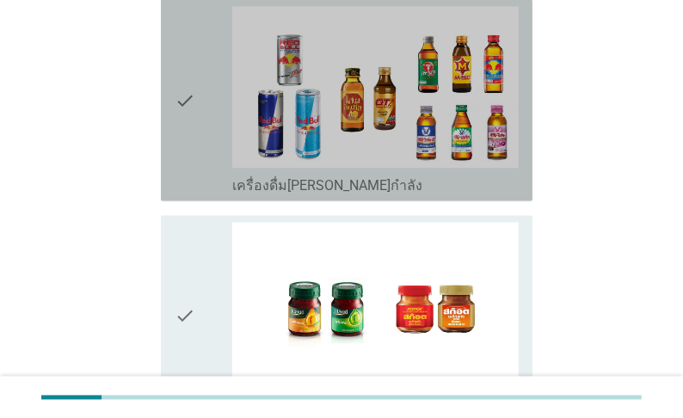
click at [372, 194] on div "check_box_outline_blank เครื่องดื่ม[PERSON_NAME]กำลัง" at bounding box center [375, 184] width 286 height 21
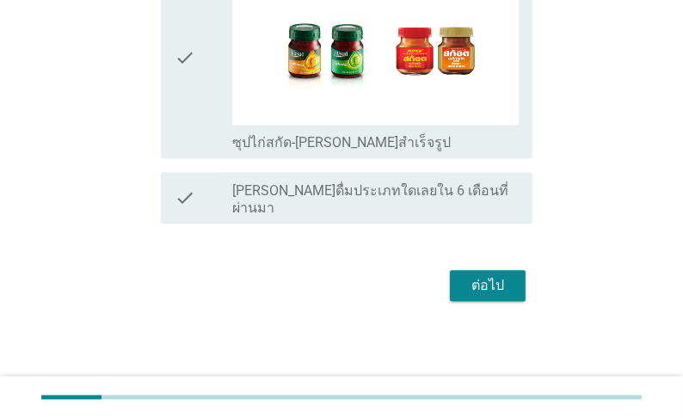
scroll to position [3097, 0]
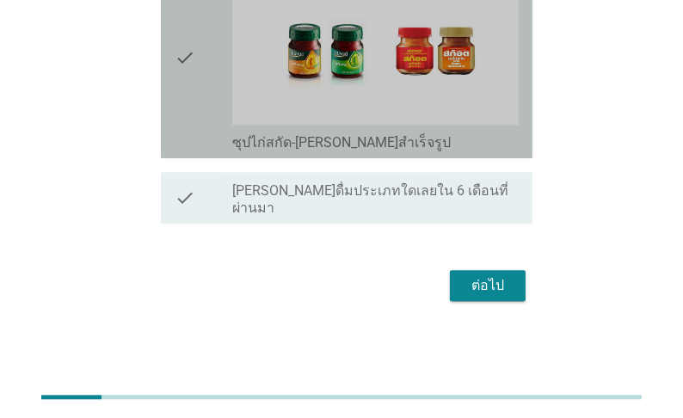
click at [362, 151] on label "ซุปไก่สกัด-[PERSON_NAME]สำเร็จรูป" at bounding box center [341, 142] width 219 height 17
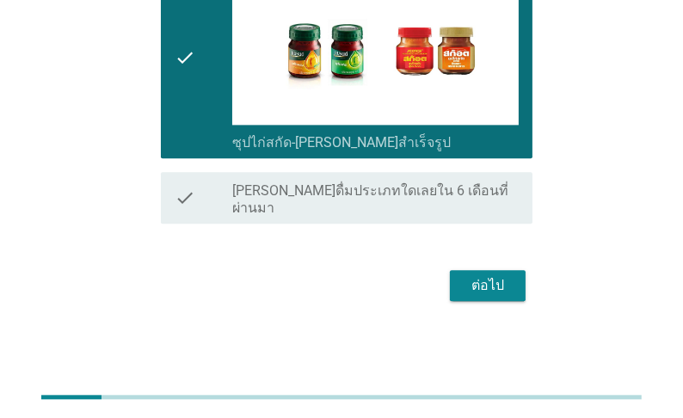
click at [491, 296] on div "ต่อไป" at bounding box center [488, 285] width 48 height 21
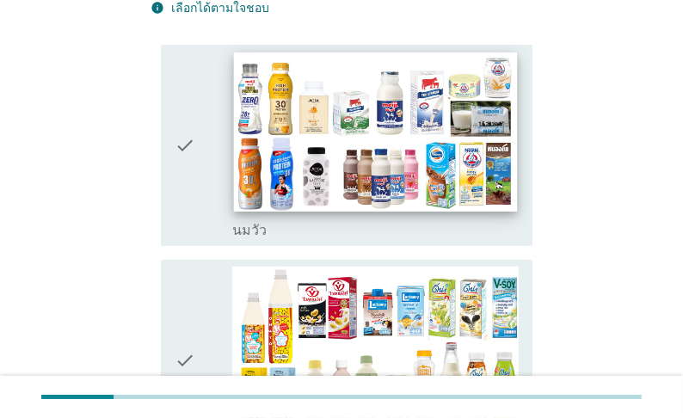
scroll to position [206, 0]
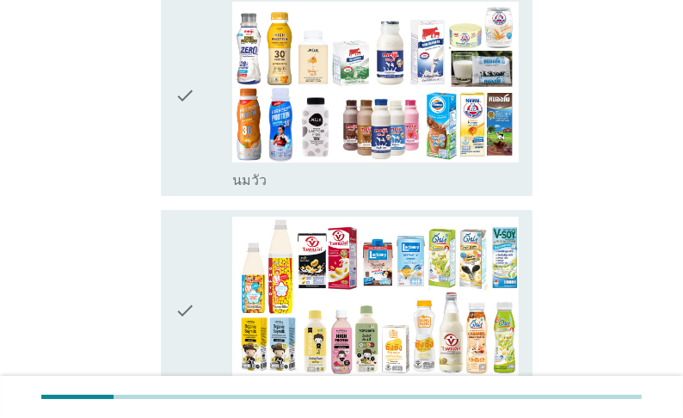
click at [296, 189] on div "check_box_outline_blank [PERSON_NAME]" at bounding box center [375, 179] width 286 height 21
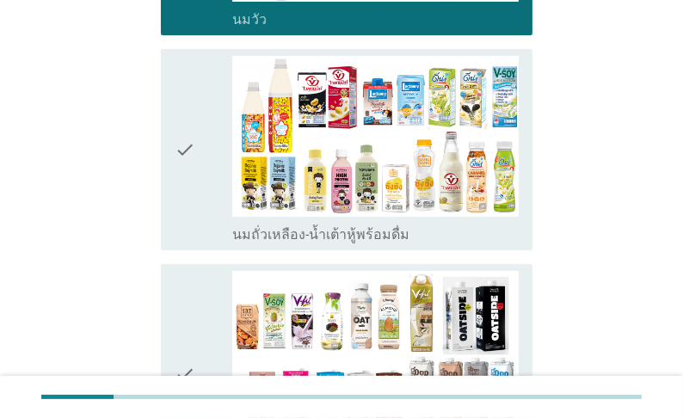
scroll to position [413, 0]
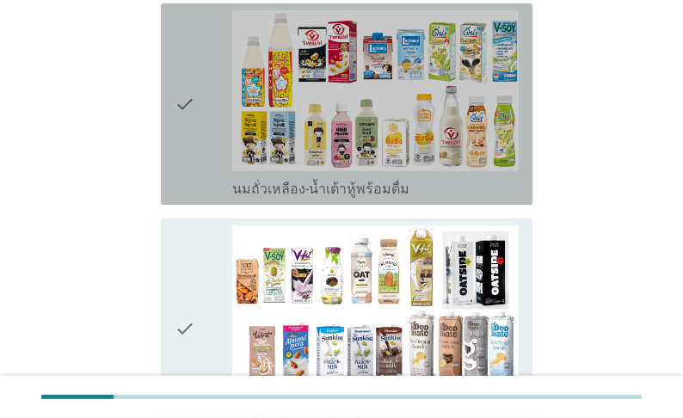
click at [301, 198] on label "นมถั่วเหลือง-น้ำเต้าหู้พร้อมดื่ม" at bounding box center [320, 189] width 177 height 17
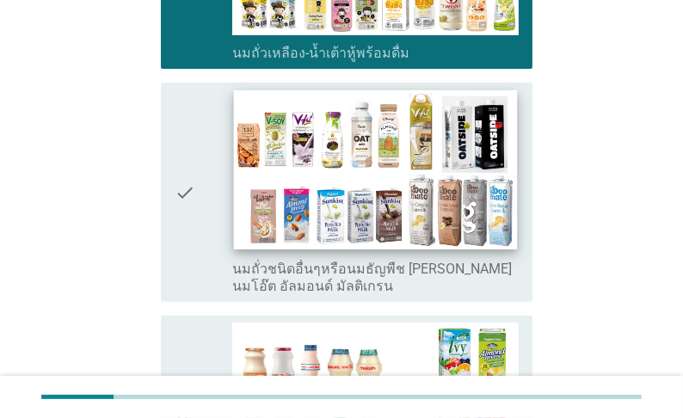
scroll to position [551, 0]
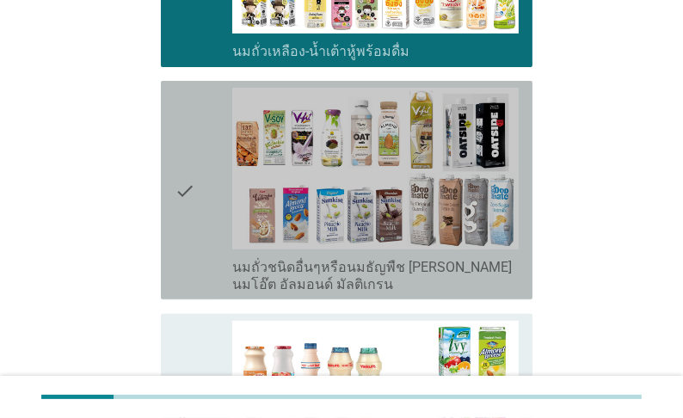
click at [334, 293] on label "นมถั่วชนิดอื่นๆหรือนมธัญพืช [PERSON_NAME] นมโอ๊ต อัลมอนด์ มัลติเกรน" at bounding box center [375, 276] width 286 height 34
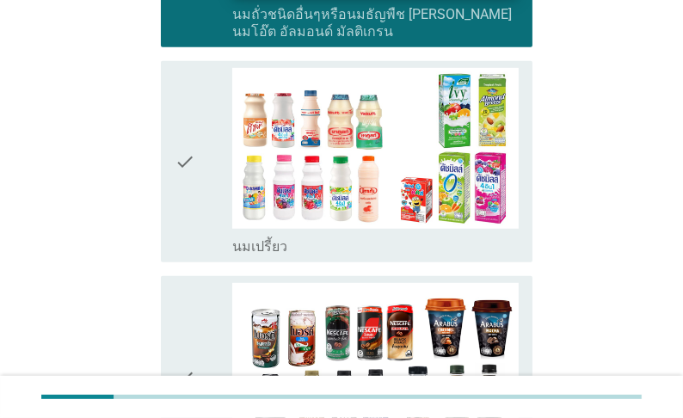
scroll to position [826, 0]
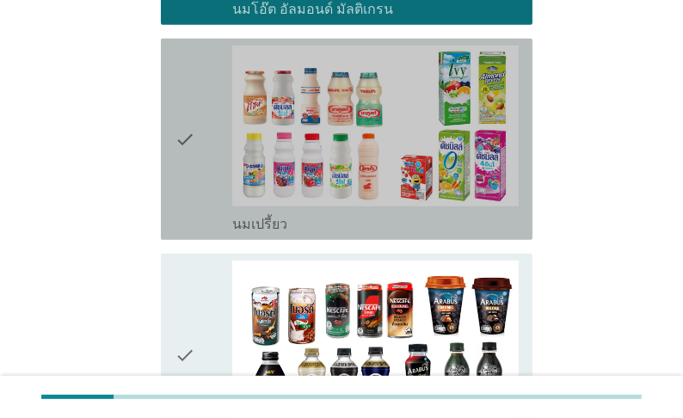
click at [367, 233] on div "check_box_outline_blank นมเปรี้ยว" at bounding box center [375, 222] width 286 height 21
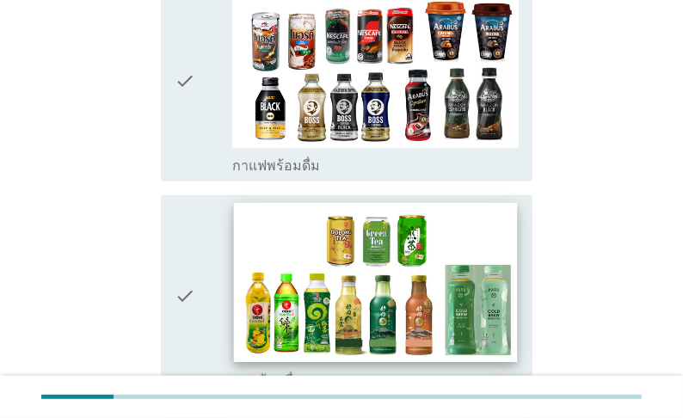
scroll to position [1101, 0]
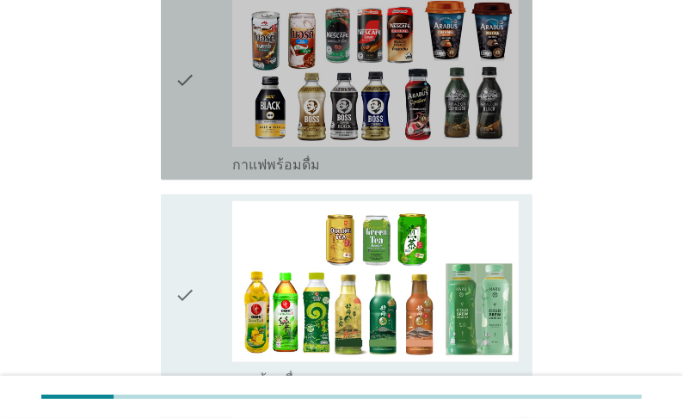
click at [381, 174] on div "check_box กาแฟพร้อมดื่ม" at bounding box center [375, 163] width 286 height 21
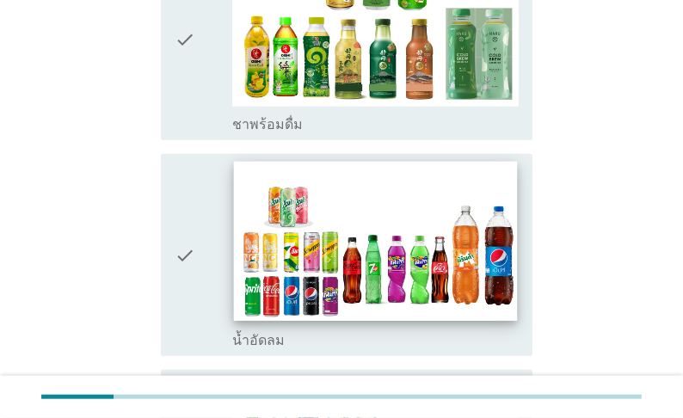
scroll to position [1376, 0]
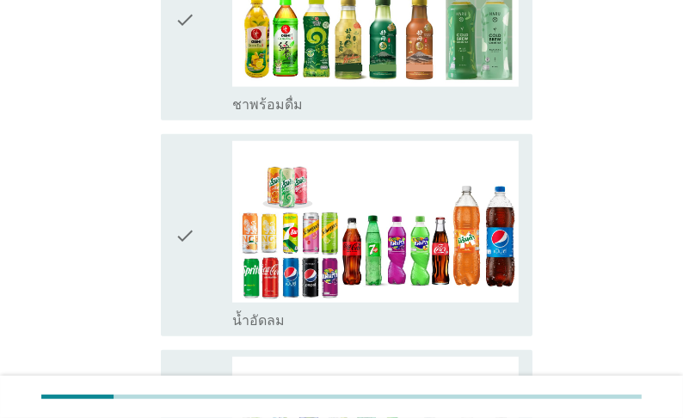
click at [377, 114] on div "check_box_outline_blank ชาพร้อมดื่ม" at bounding box center [375, 103] width 286 height 21
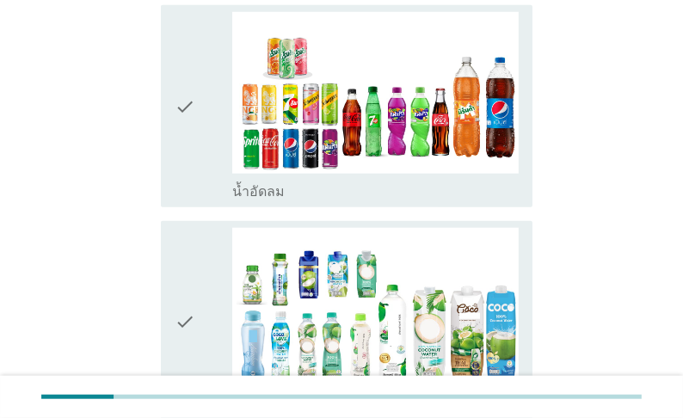
scroll to position [1514, 0]
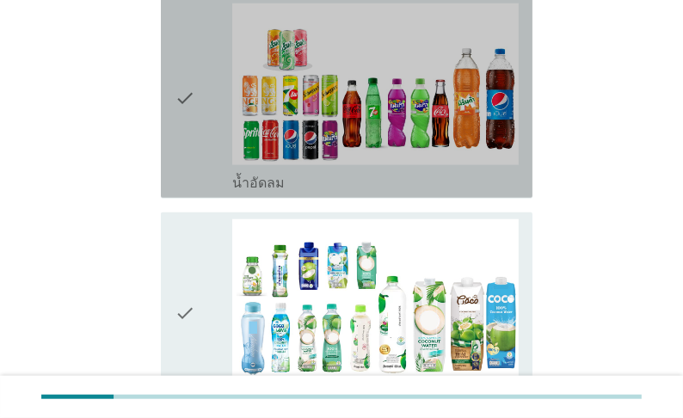
click at [403, 192] on div "check_box_outline_blank น้ำอัดลม" at bounding box center [375, 181] width 286 height 21
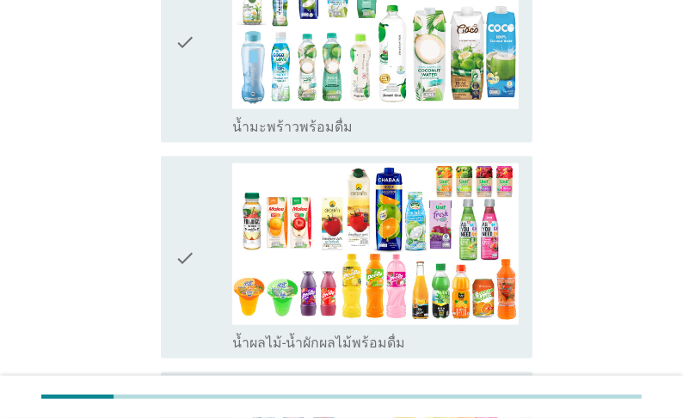
scroll to position [1789, 0]
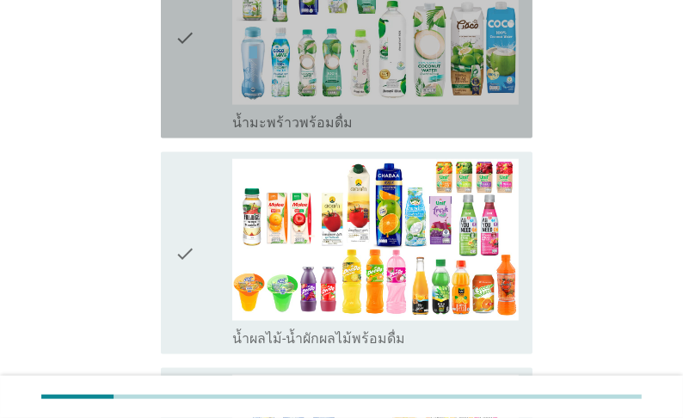
click at [353, 132] on label "น้ำมะพร้าวพร้อมดื่ม" at bounding box center [292, 122] width 120 height 17
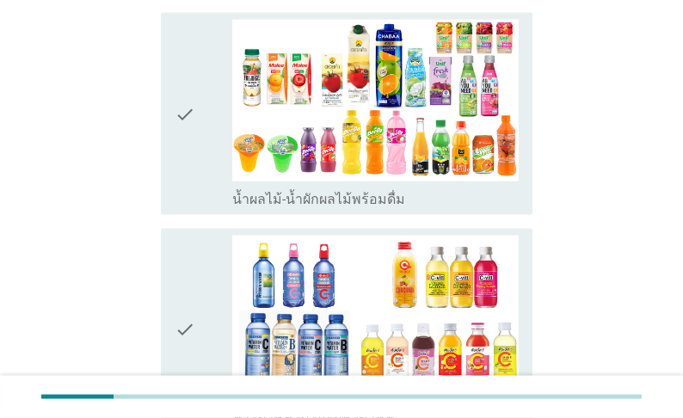
scroll to position [1996, 0]
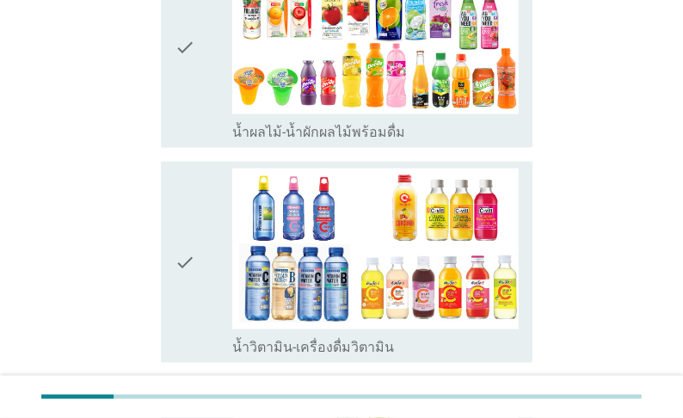
click at [371, 141] on label "น้ำผลไม้-น้ำผักผลไม้พร้อมดื่ม" at bounding box center [318, 132] width 173 height 17
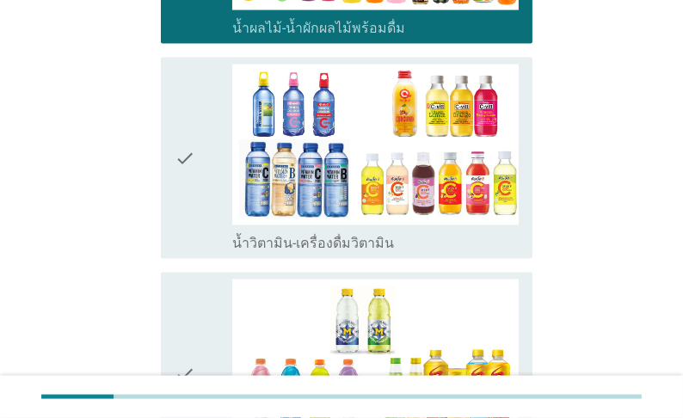
scroll to position [2133, 0]
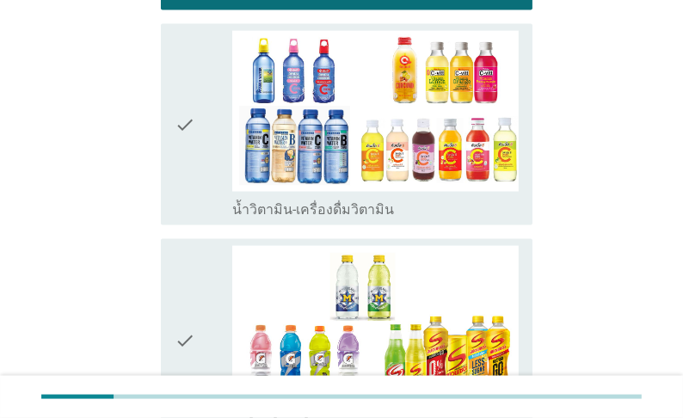
click at [351, 219] on label "น้ำวิตามิน-เครื่องดื่มวิตามิน" at bounding box center [313, 209] width 162 height 17
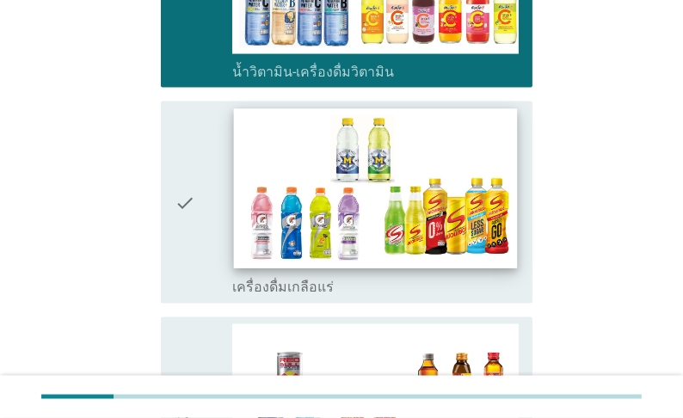
scroll to position [2340, 0]
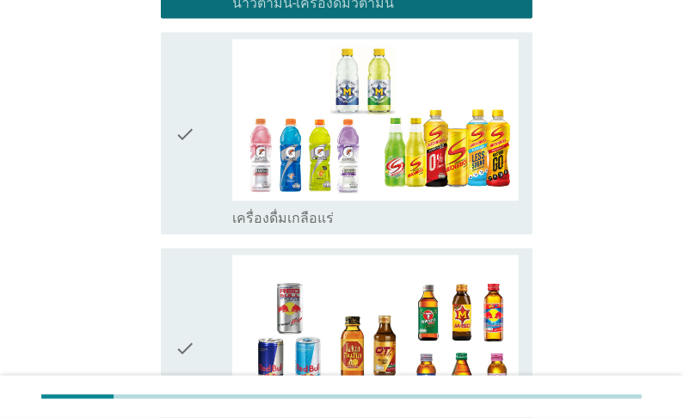
click at [369, 228] on div "check_box เครื่องดื่มเกลือแร่" at bounding box center [375, 217] width 286 height 21
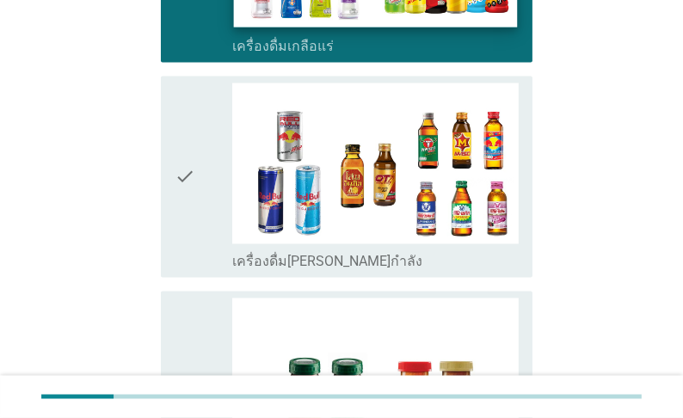
scroll to position [2615, 0]
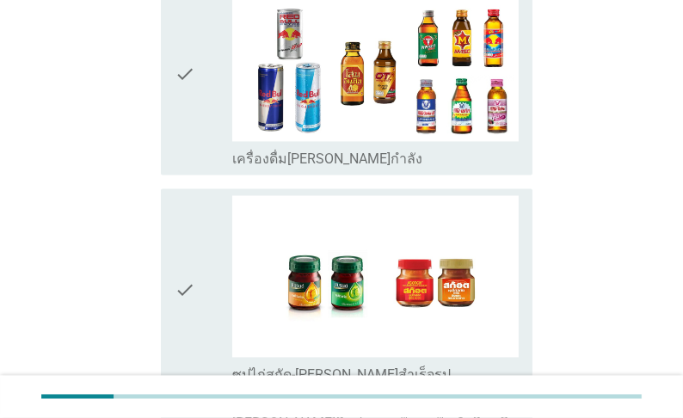
click at [386, 168] on div "check_box เครื่องดื่ม[PERSON_NAME]กำลัง" at bounding box center [375, 157] width 286 height 21
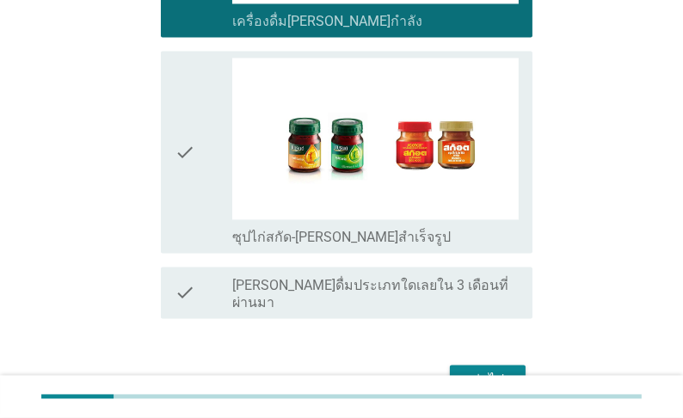
scroll to position [2822, 0]
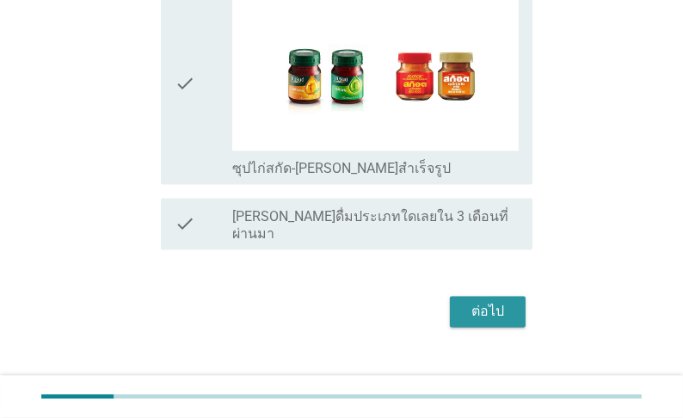
click at [508, 322] on div "ต่อไป" at bounding box center [488, 311] width 48 height 21
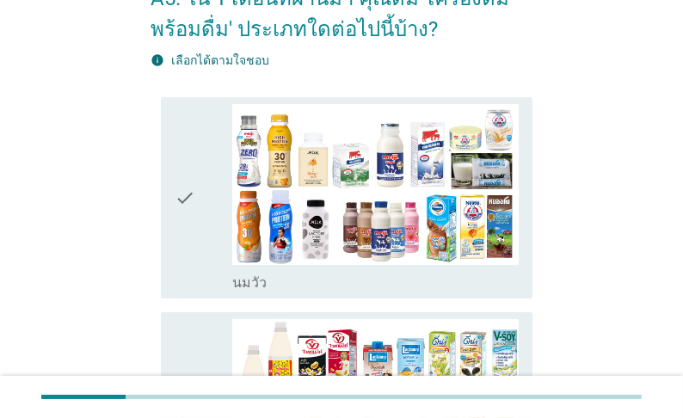
scroll to position [275, 0]
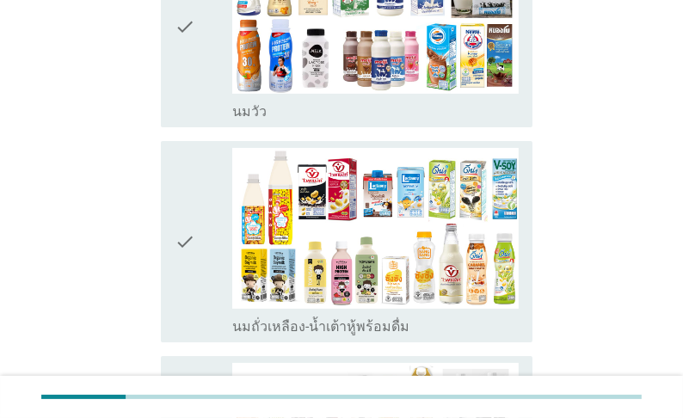
click at [336, 120] on div "check_box_outline_blank [PERSON_NAME]" at bounding box center [375, 110] width 286 height 21
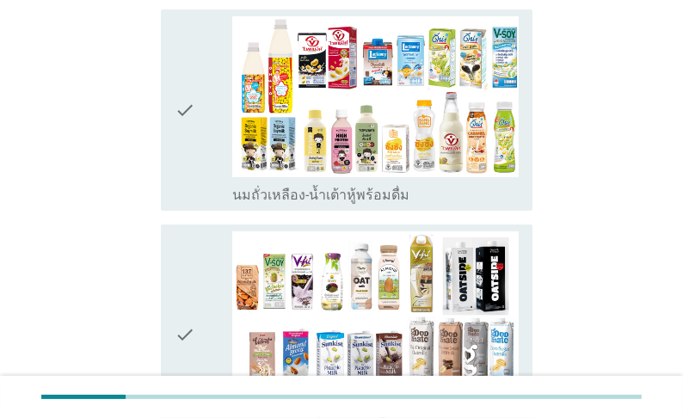
scroll to position [413, 0]
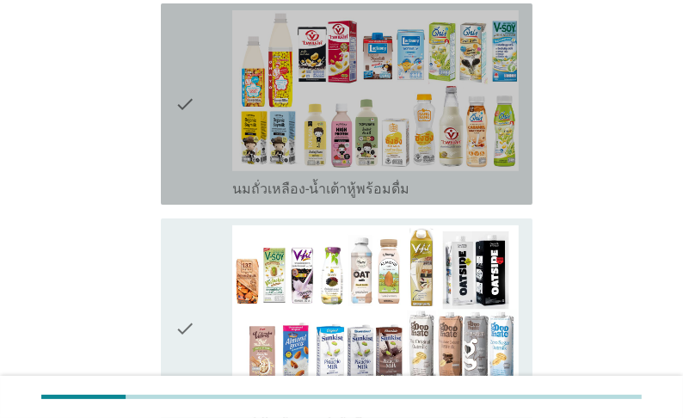
click at [355, 198] on label "นมถั่วเหลือง-น้ำเต้าหู้พร้อมดื่ม" at bounding box center [320, 189] width 177 height 17
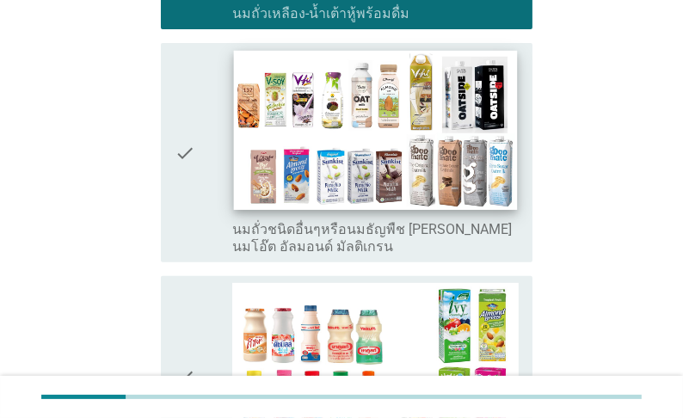
scroll to position [619, 0]
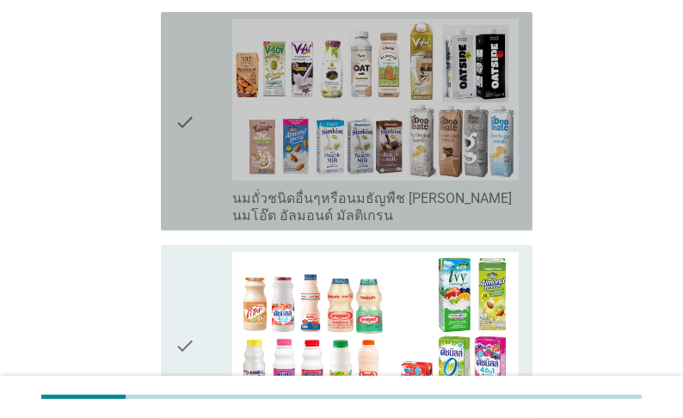
click at [360, 225] on label "นมถั่วชนิดอื่นๆหรือนมธัญพืช [PERSON_NAME] นมโอ๊ต อัลมอนด์ มัลติเกรน" at bounding box center [375, 207] width 286 height 34
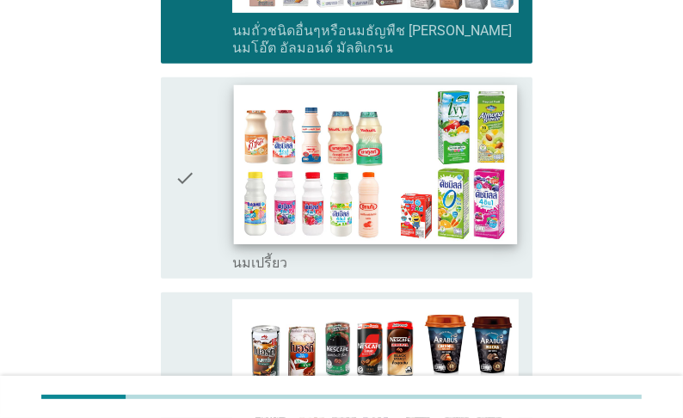
scroll to position [826, 0]
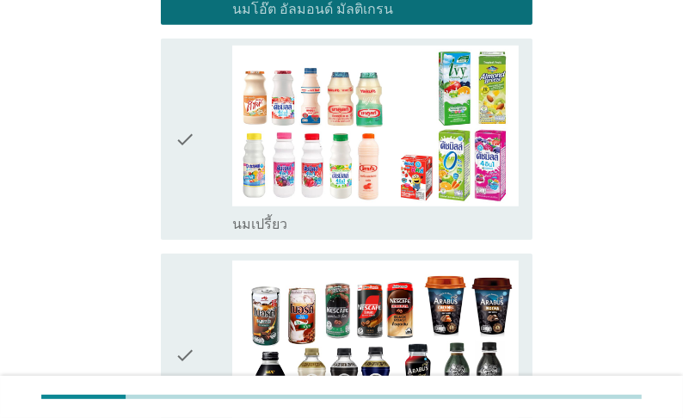
click at [356, 233] on div "check_box_outline_blank นมเปรี้ยว" at bounding box center [375, 222] width 286 height 21
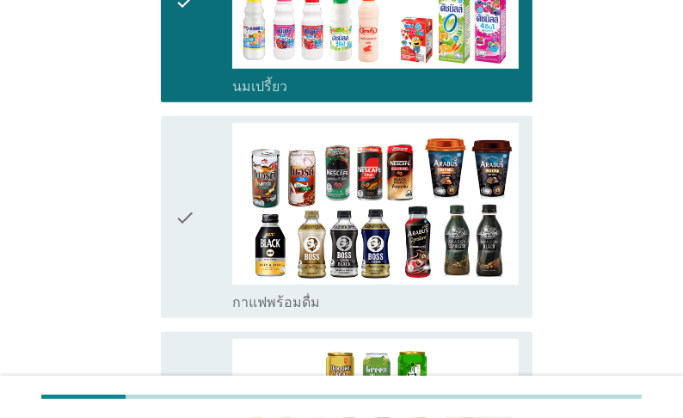
scroll to position [1032, 0]
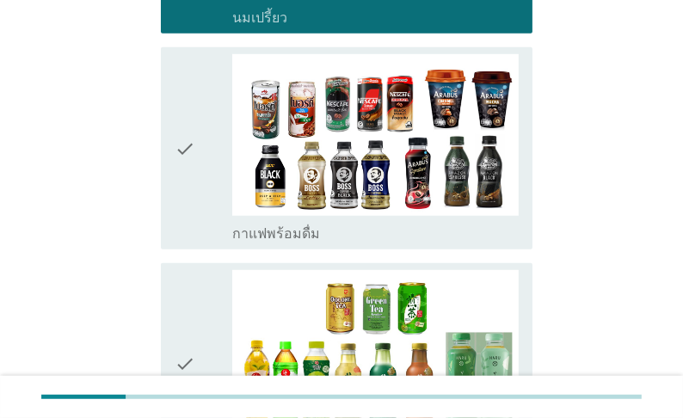
click at [345, 243] on div "check_box กาแฟพร้อมดื่ม" at bounding box center [375, 232] width 286 height 21
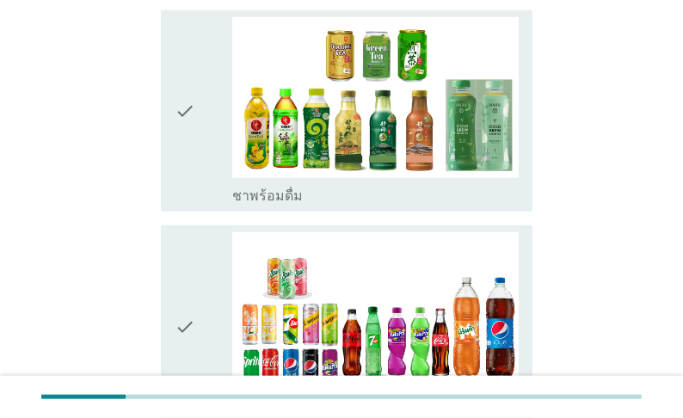
scroll to position [1308, 0]
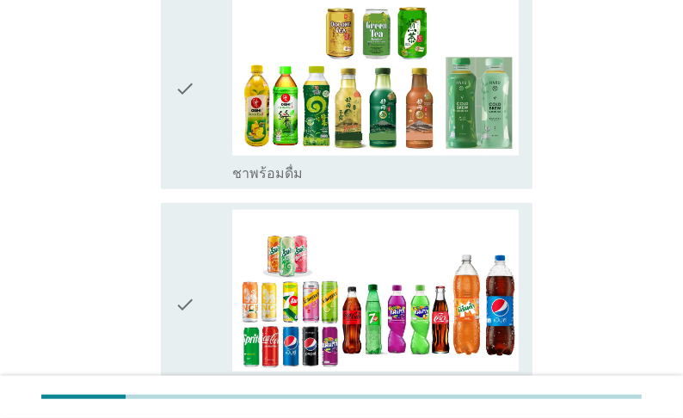
click at [355, 182] on div "check_box_outline_blank ชาพร้อมดื่ม" at bounding box center [375, 172] width 286 height 21
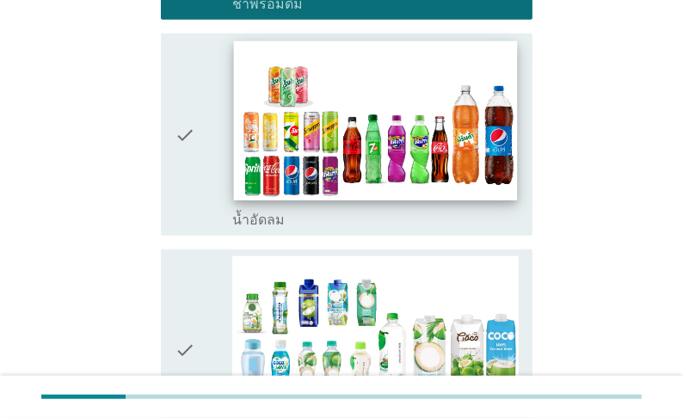
scroll to position [1514, 0]
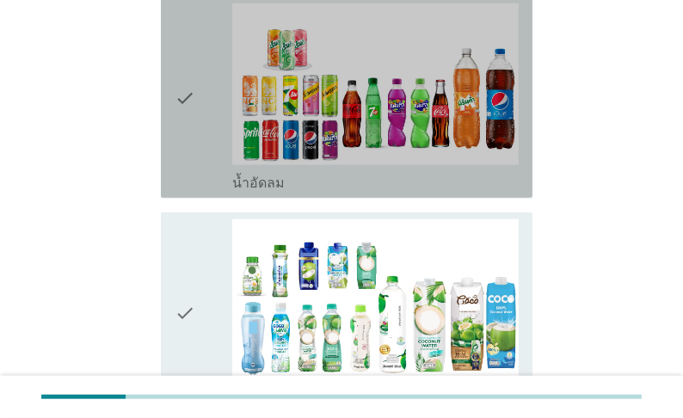
click at [354, 192] on div "check_box_outline_blank น้ำอัดลม" at bounding box center [375, 181] width 286 height 21
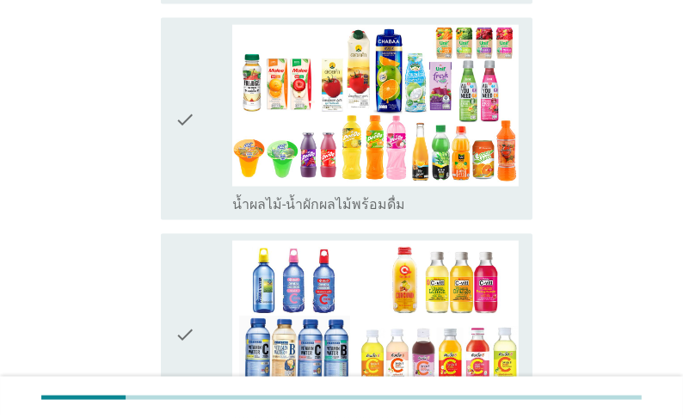
scroll to position [1927, 0]
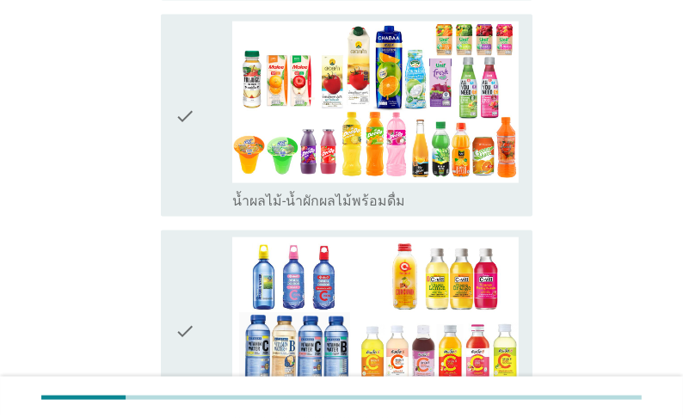
click at [348, 210] on label "น้ำผลไม้-น้ำผักผลไม้พร้อมดื่ม" at bounding box center [318, 201] width 173 height 17
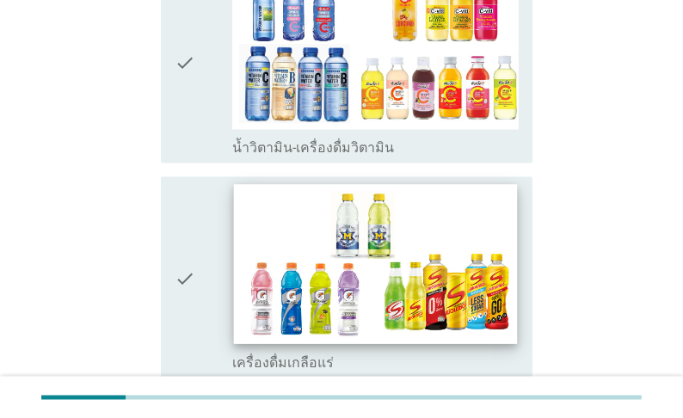
scroll to position [2202, 0]
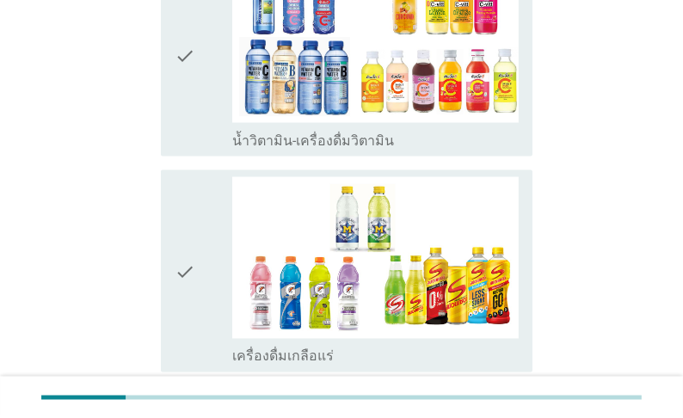
click at [368, 150] on label "น้ำวิตามิน-เครื่องดื่มวิตามิน" at bounding box center [313, 140] width 162 height 17
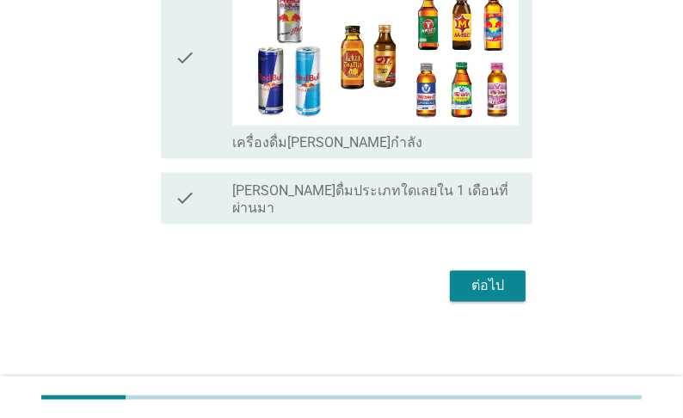
scroll to position [2662, 0]
click at [487, 282] on div "ต่อไป" at bounding box center [488, 285] width 48 height 21
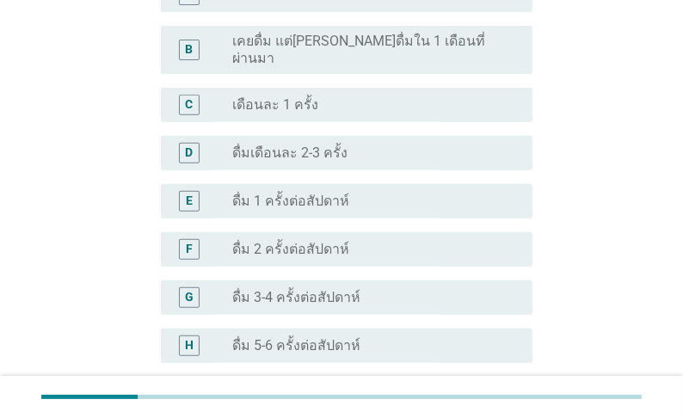
scroll to position [551, 0]
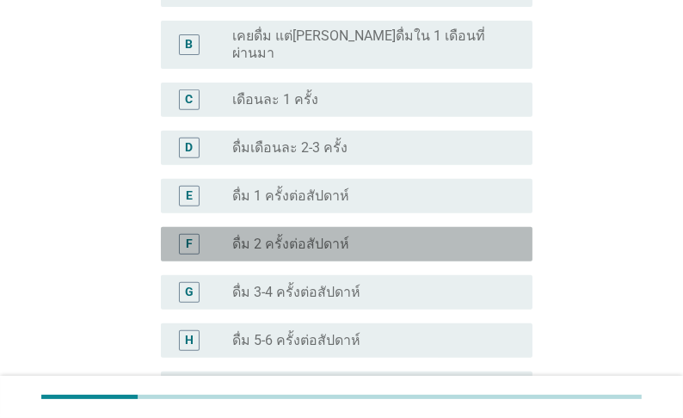
click at [306, 241] on label "ดื่ม 2 ครั้งต่อสัปดาห์" at bounding box center [290, 244] width 117 height 17
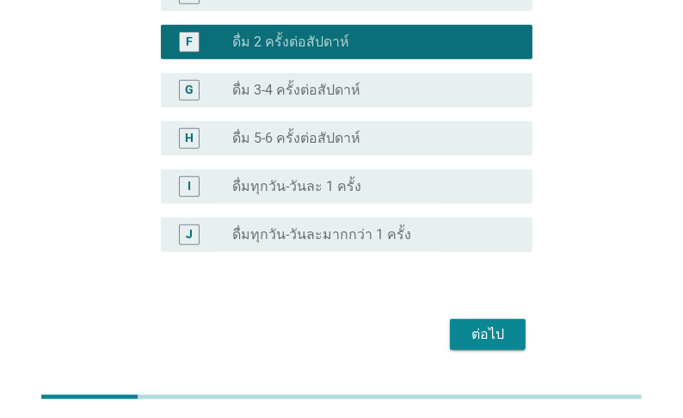
scroll to position [731, 0]
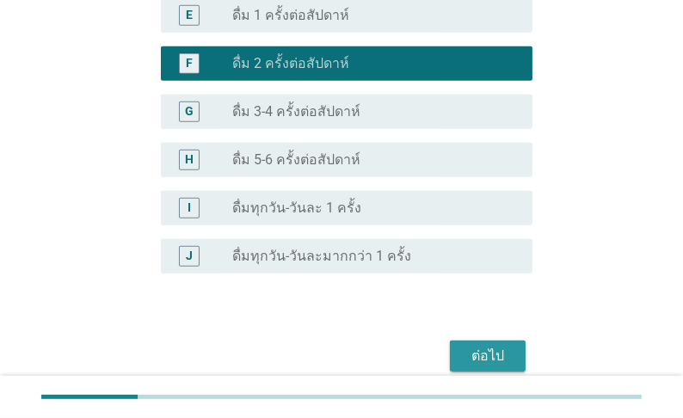
click at [480, 358] on div "ต่อไป" at bounding box center [488, 356] width 48 height 21
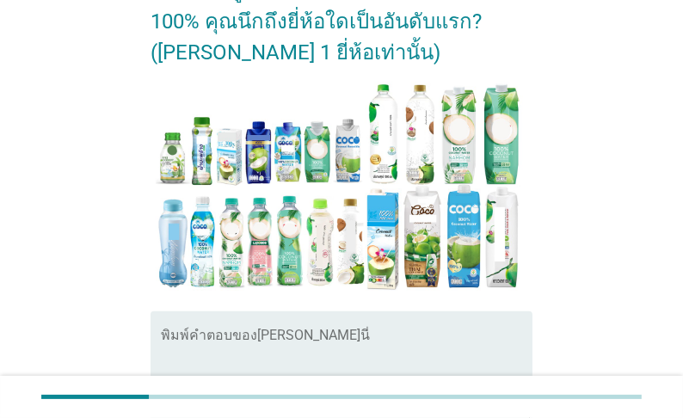
scroll to position [413, 0]
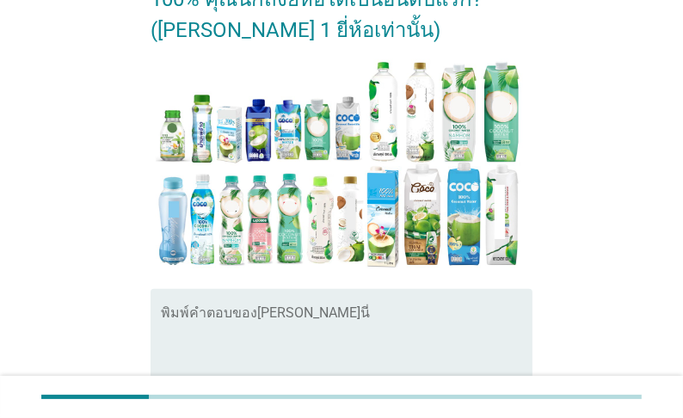
click at [301, 316] on textarea "พิมพ์คำตอบของคุณ ที่นี่" at bounding box center [347, 355] width 372 height 90
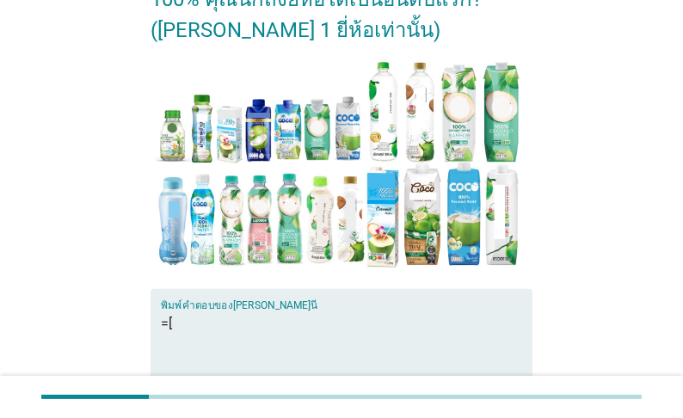
type textarea "="
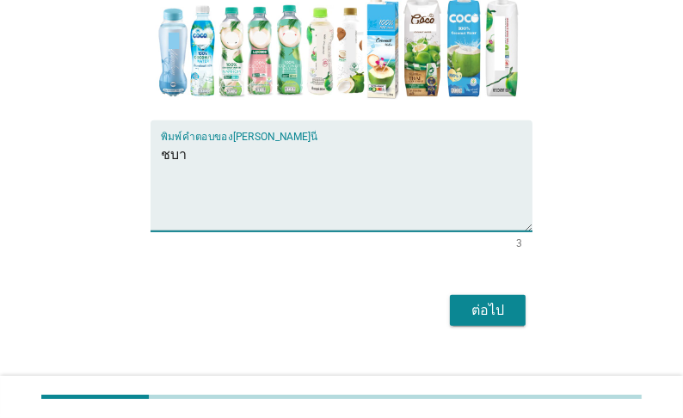
scroll to position [613, 0]
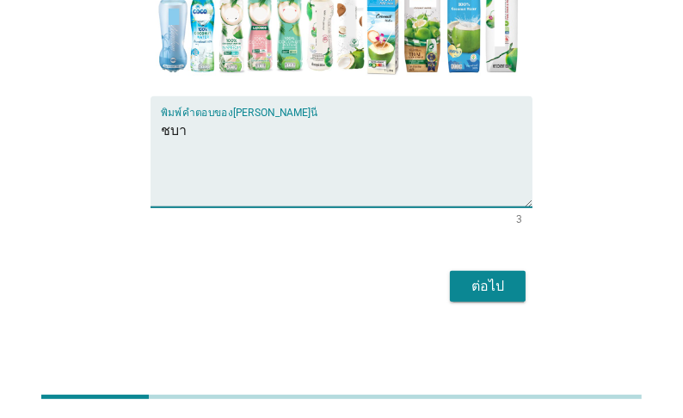
type textarea "ชบา"
click at [478, 292] on div "ต่อไป" at bounding box center [488, 286] width 48 height 21
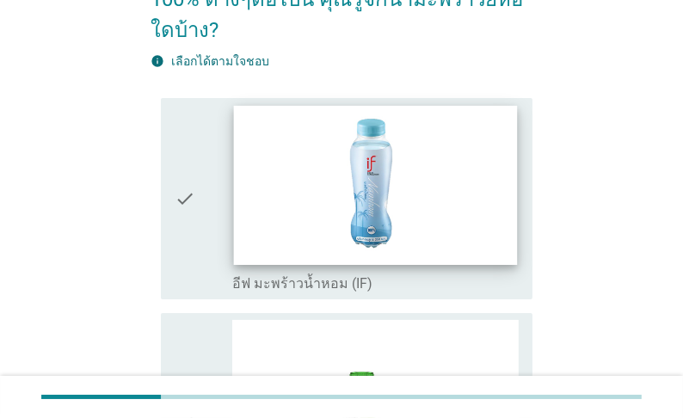
scroll to position [138, 0]
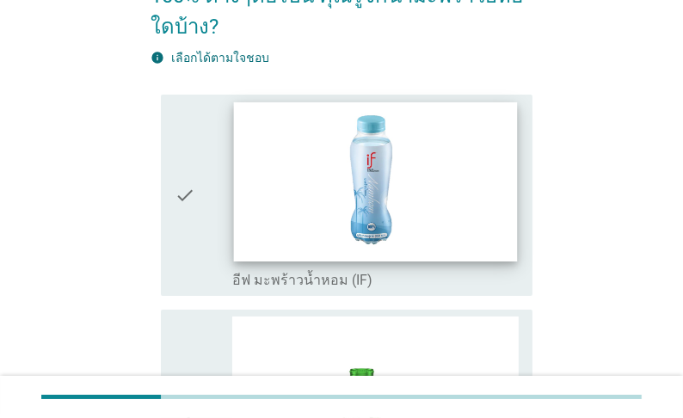
click at [381, 196] on img at bounding box center [375, 182] width 284 height 160
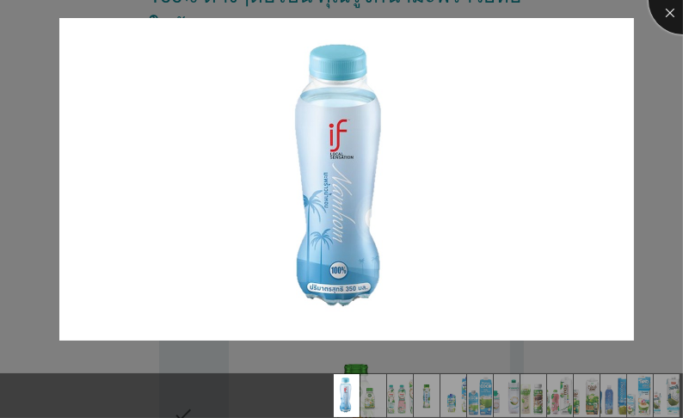
click at [665, 25] on div at bounding box center [683, 0] width 69 height 69
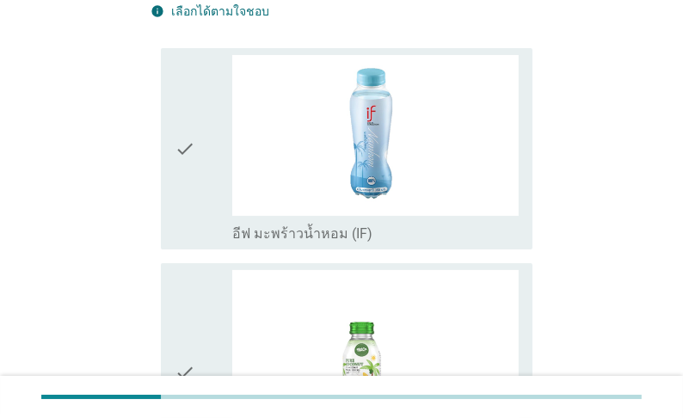
scroll to position [206, 0]
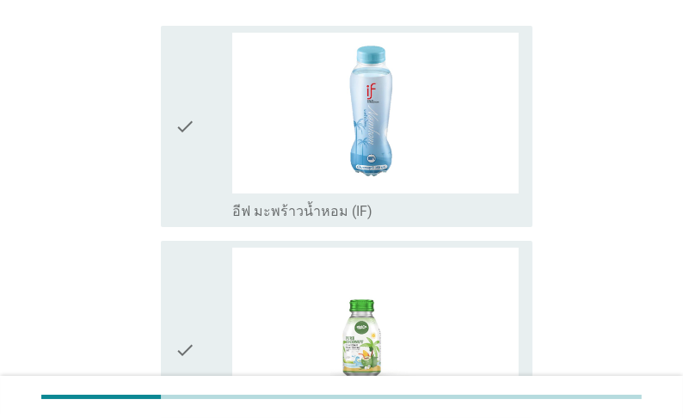
click at [438, 200] on div "check_box_outline_blank อีฟ มะพร้าวน้ำหอม (IF)" at bounding box center [375, 210] width 286 height 21
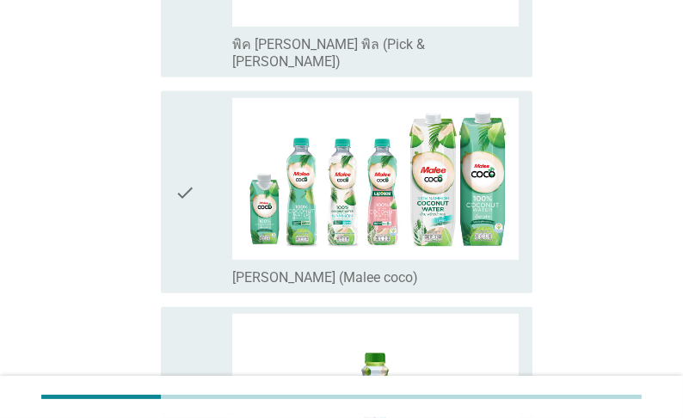
scroll to position [619, 0]
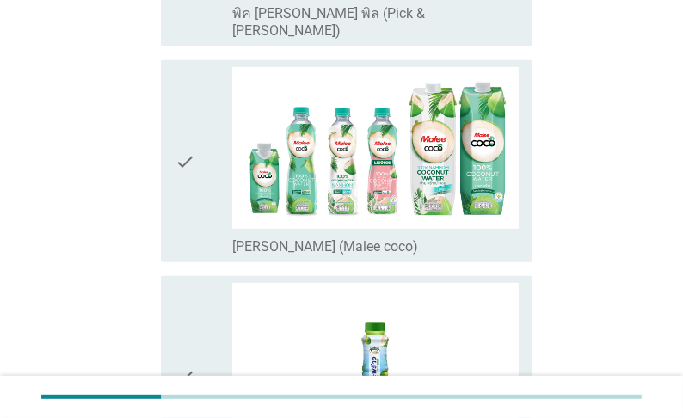
click at [434, 235] on div "check_box_outline_blank [PERSON_NAME] (Malee coco)" at bounding box center [375, 245] width 286 height 21
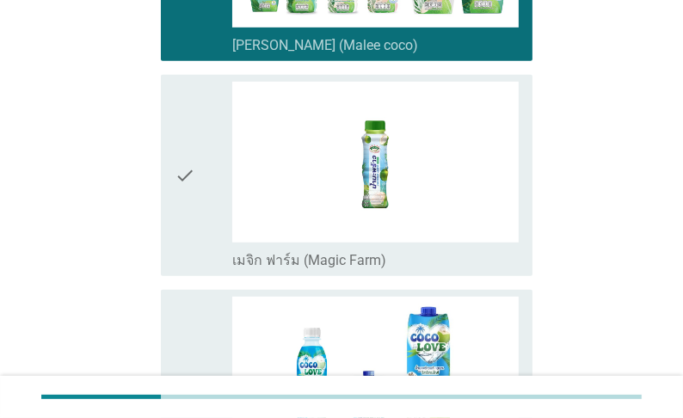
scroll to position [826, 0]
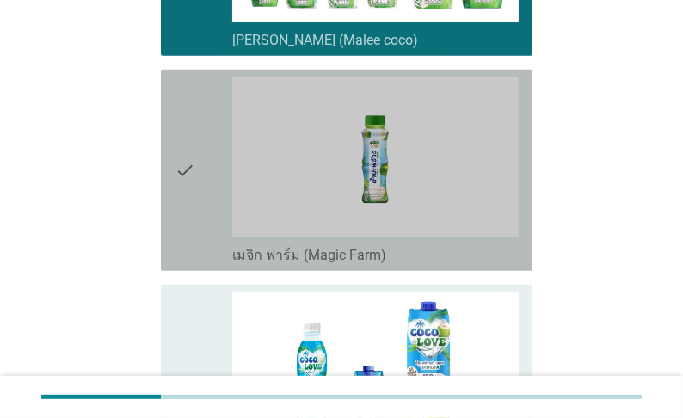
click at [386, 247] on label "เมจิก ฟาร์ม (Magic Farm)" at bounding box center [309, 255] width 154 height 17
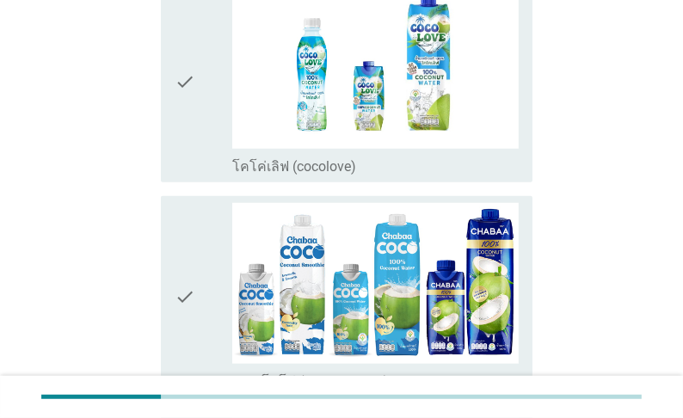
scroll to position [1239, 0]
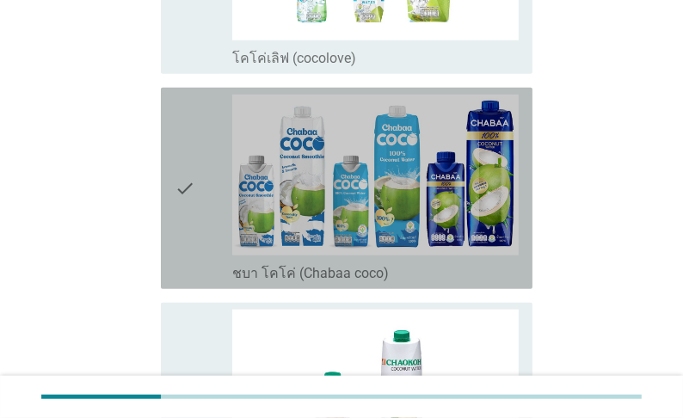
click at [389, 265] on label "ชบา โคโค่ (Chabaa coco)" at bounding box center [310, 273] width 157 height 17
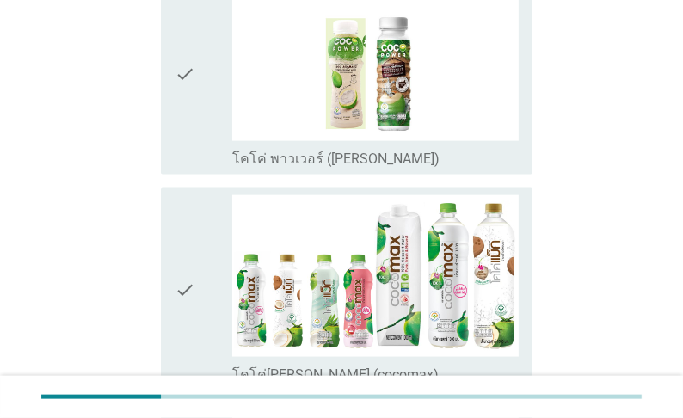
scroll to position [1858, 0]
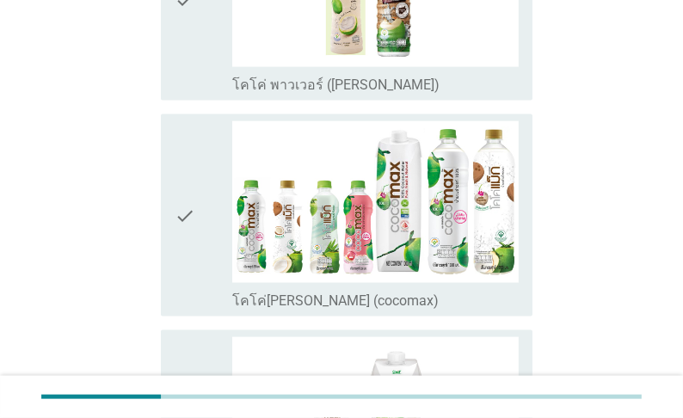
click at [404, 292] on label "โคโค่[PERSON_NAME] (cocomax)" at bounding box center [335, 300] width 206 height 17
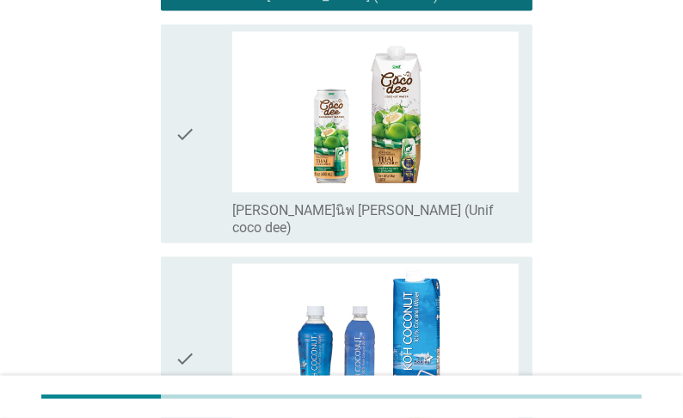
scroll to position [2202, 0]
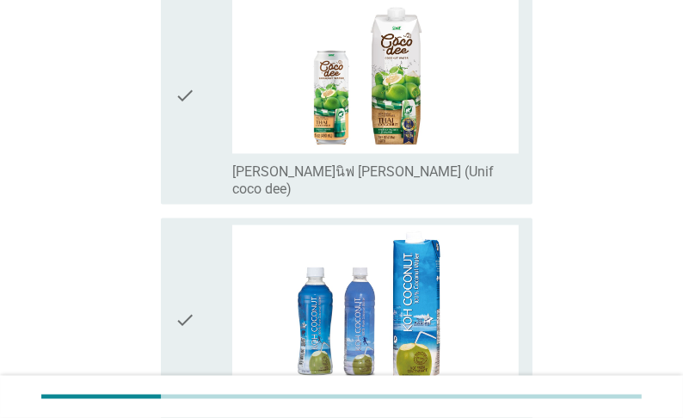
click at [435, 163] on label "[PERSON_NAME]นิฟ [PERSON_NAME] (Unif coco dee)" at bounding box center [375, 180] width 286 height 34
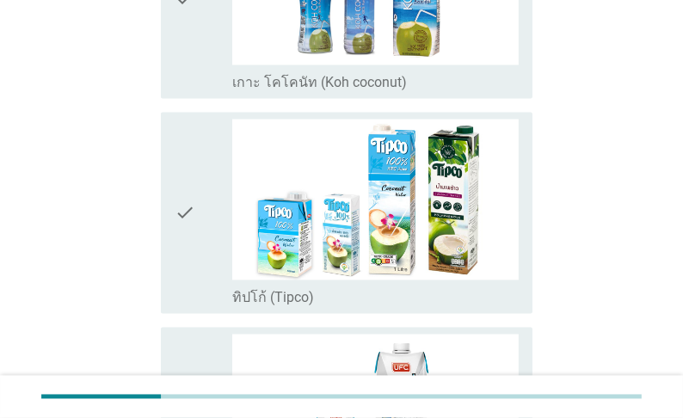
scroll to position [2546, 0]
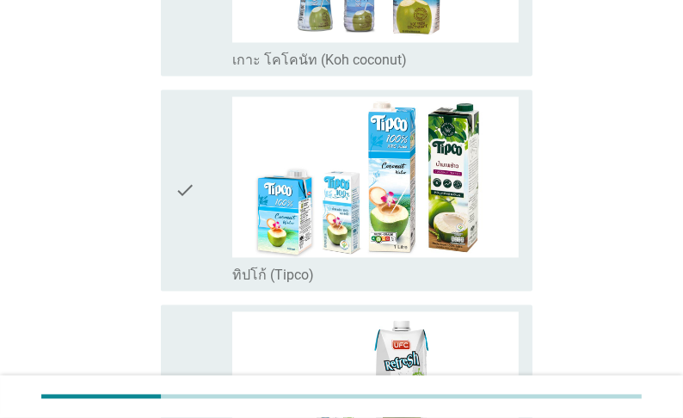
click at [409, 264] on div "check_box_outline_blank ทิปโก้ (Tipco)" at bounding box center [375, 274] width 286 height 21
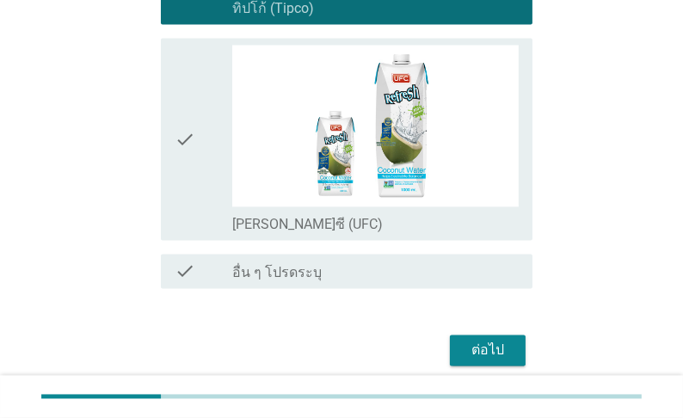
scroll to position [2822, 0]
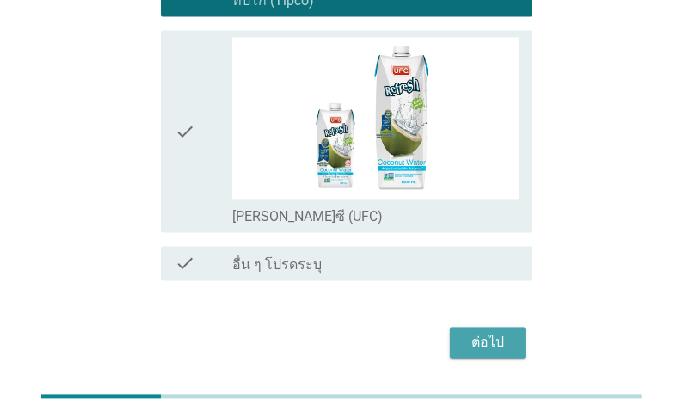
click at [494, 332] on div "ต่อไป" at bounding box center [488, 342] width 48 height 21
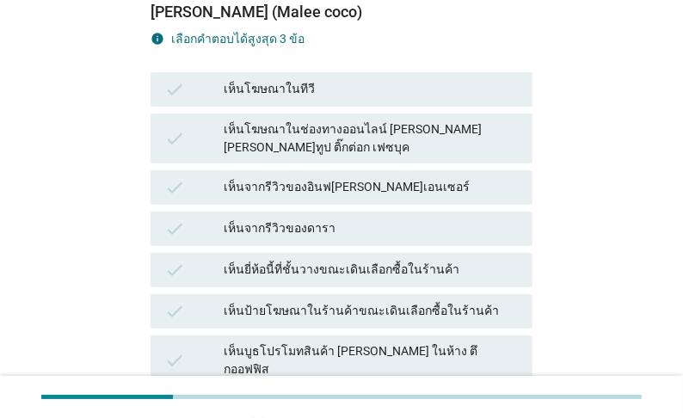
scroll to position [206, 0]
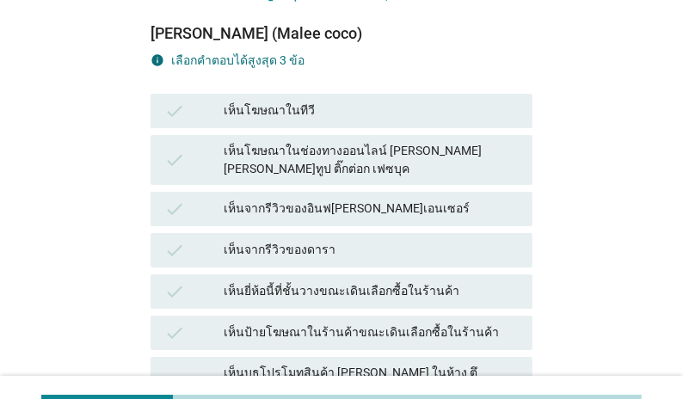
click at [409, 178] on div "เห็นโฆษณาในช่องทางออนไลน์ [PERSON_NAME] [PERSON_NAME]ทูป ติ๊กต่อก เฟซบุค" at bounding box center [371, 160] width 295 height 36
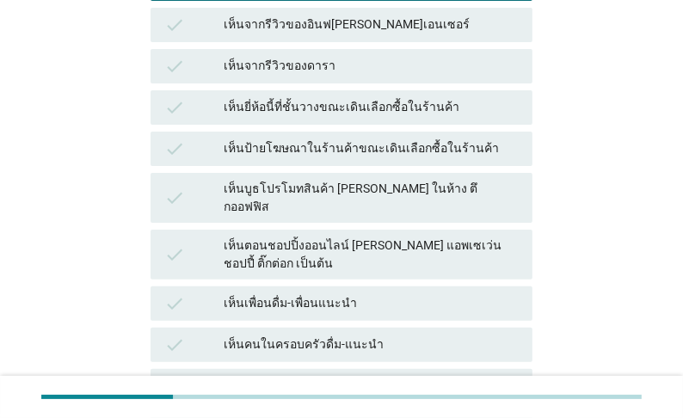
scroll to position [413, 0]
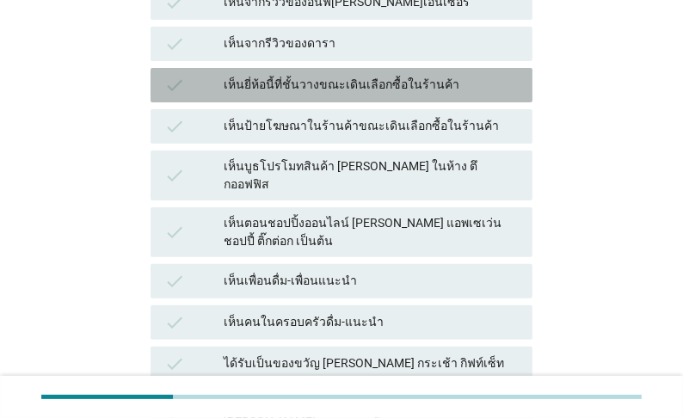
click at [381, 95] on div "เห็นยี่ห้อนี้ที่ชั้นวางขณะเดินเลือกซื้อในร้านค้า" at bounding box center [371, 85] width 295 height 21
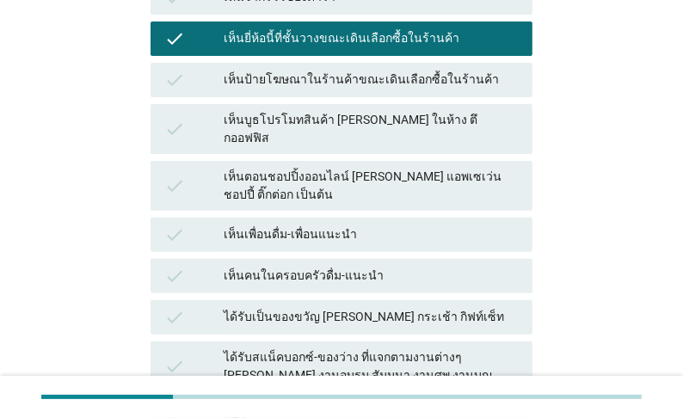
scroll to position [482, 0]
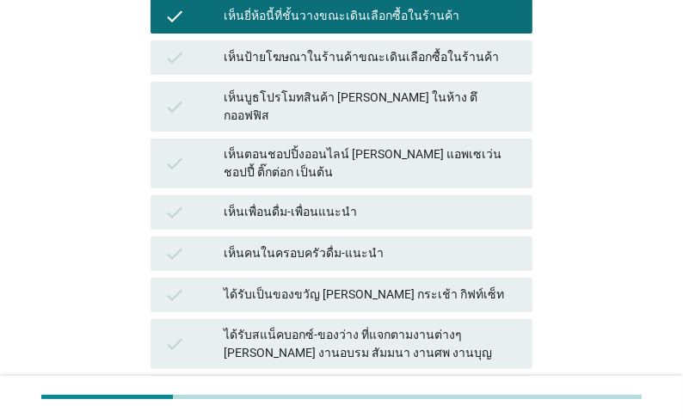
click at [363, 68] on div "เห็นป้ายโฆษณาในร้านค้าขณะเดินเลือกซื้อในร้านค้า" at bounding box center [371, 57] width 295 height 21
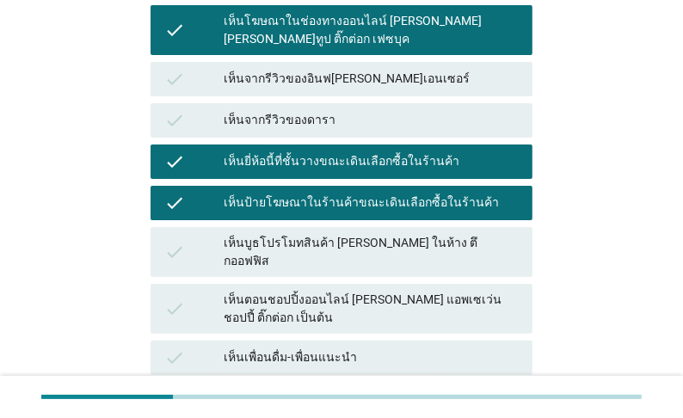
scroll to position [206, 0]
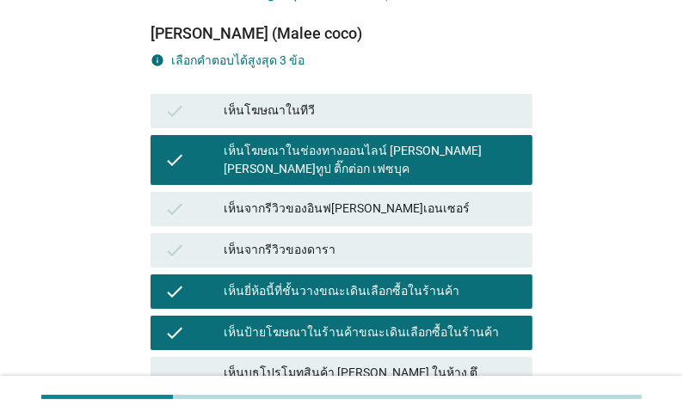
click at [393, 178] on div "เห็นโฆษณาในช่องทางออนไลน์ [PERSON_NAME] [PERSON_NAME]ทูป ติ๊กต่อก เฟซบุค" at bounding box center [371, 160] width 295 height 36
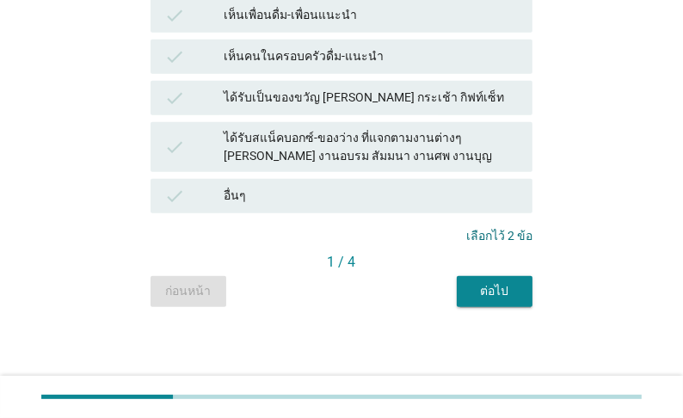
scroll to position [977, 0]
click at [491, 286] on div "ต่อไป" at bounding box center [495, 291] width 48 height 18
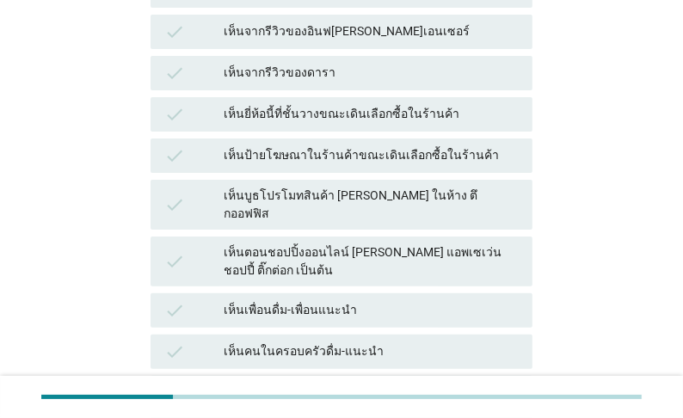
scroll to position [413, 0]
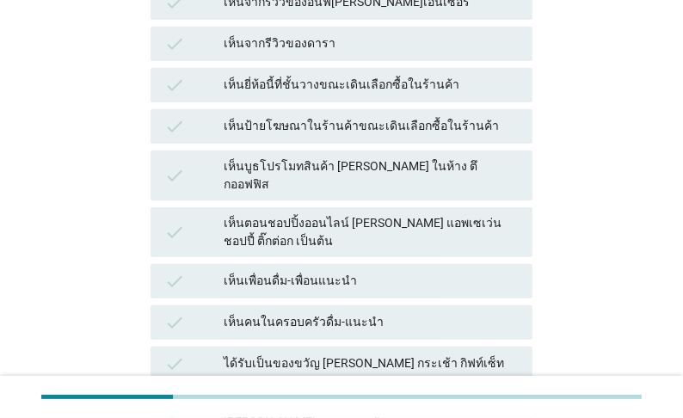
click at [400, 95] on div "เห็นยี่ห้อนี้ที่ชั้นวางขณะเดินเลือกซื้อในร้านค้า" at bounding box center [371, 85] width 295 height 21
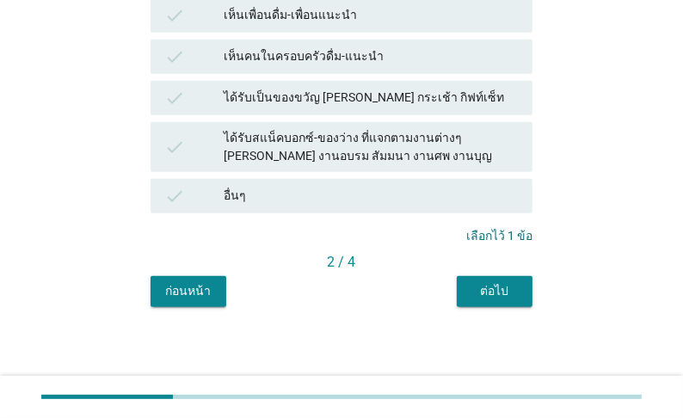
scroll to position [963, 0]
click at [495, 300] on div "ต่อไป" at bounding box center [495, 291] width 48 height 18
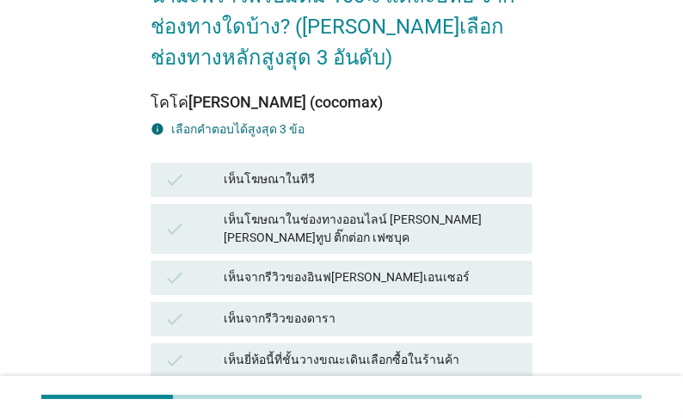
scroll to position [206, 0]
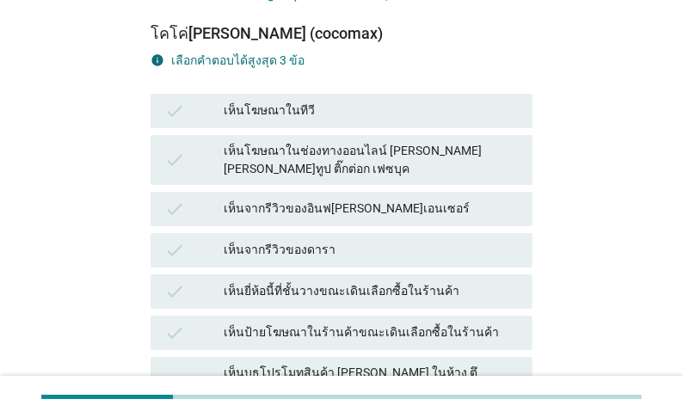
click at [338, 121] on div "เห็นโฆษณาในทีวี" at bounding box center [371, 111] width 295 height 21
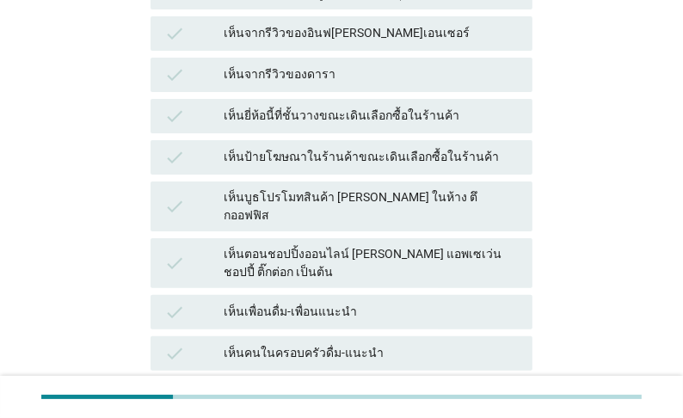
scroll to position [413, 0]
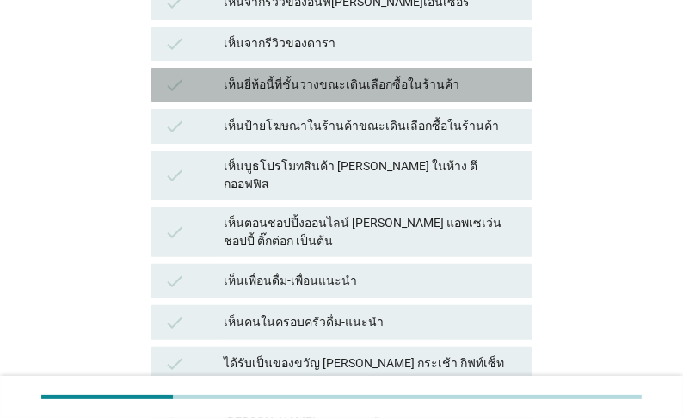
click at [417, 95] on div "เห็นยี่ห้อนี้ที่ชั้นวางขณะเดินเลือกซื้อในร้านค้า" at bounding box center [371, 85] width 295 height 21
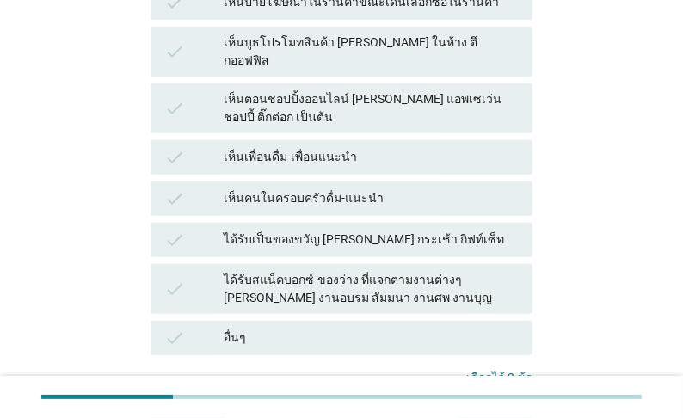
scroll to position [551, 0]
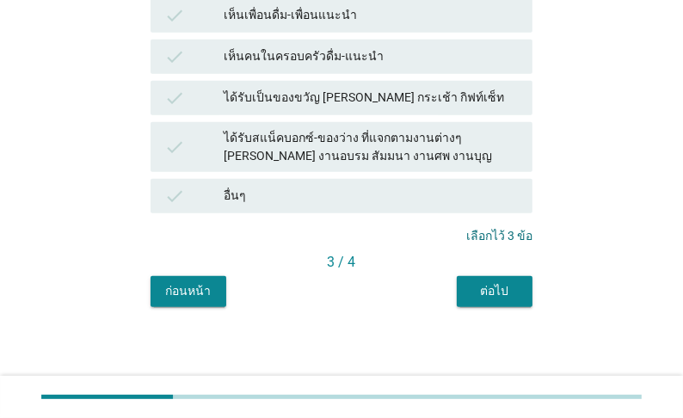
scroll to position [963, 0]
click at [502, 300] on div "ต่อไป" at bounding box center [495, 291] width 48 height 18
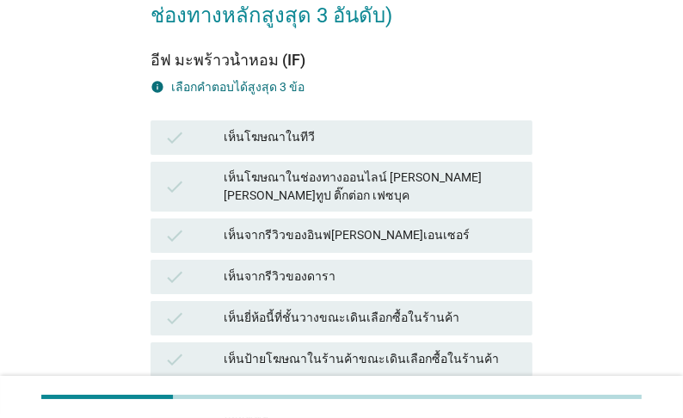
scroll to position [206, 0]
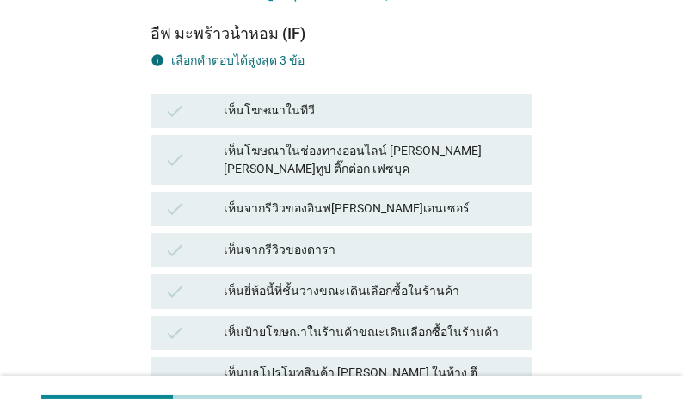
click at [338, 121] on div "เห็นโฆษณาในทีวี" at bounding box center [371, 111] width 295 height 21
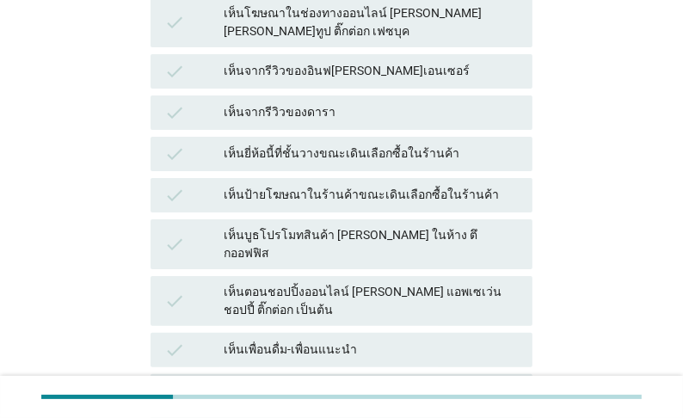
scroll to position [413, 0]
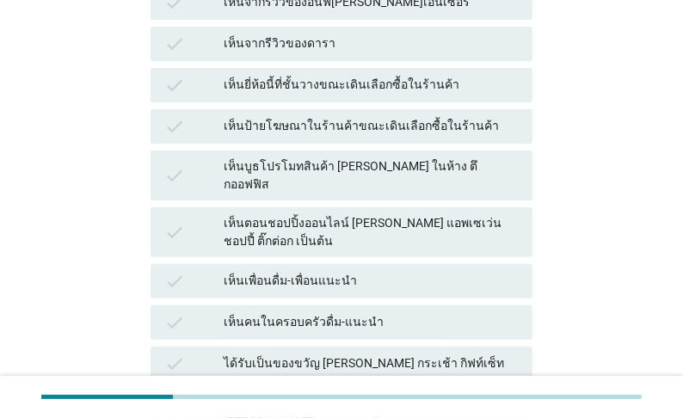
click at [371, 95] on div "เห็นยี่ห้อนี้ที่ชั้นวางขณะเดินเลือกซื้อในร้านค้า" at bounding box center [371, 85] width 295 height 21
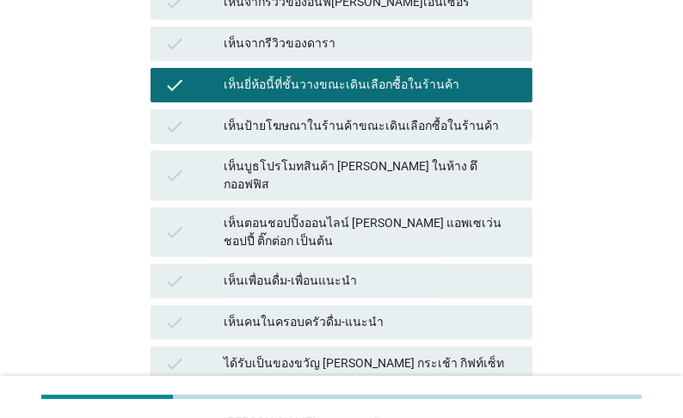
click at [400, 137] on div "เห็นป้ายโฆษณาในร้านค้าขณะเดินเลือกซื้อในร้านค้า" at bounding box center [371, 126] width 295 height 21
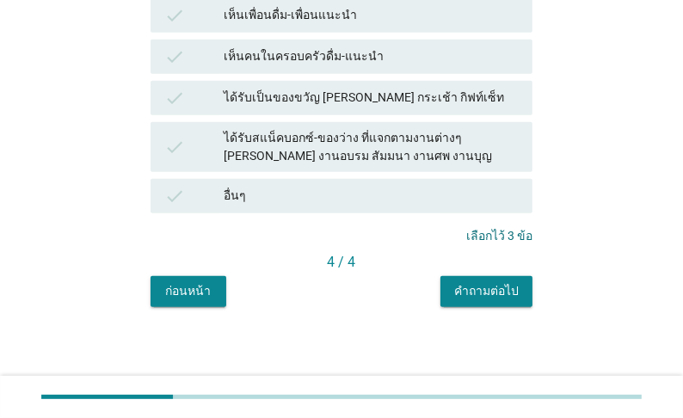
scroll to position [977, 0]
click at [476, 300] on div "คำถามต่อไป" at bounding box center [486, 291] width 65 height 18
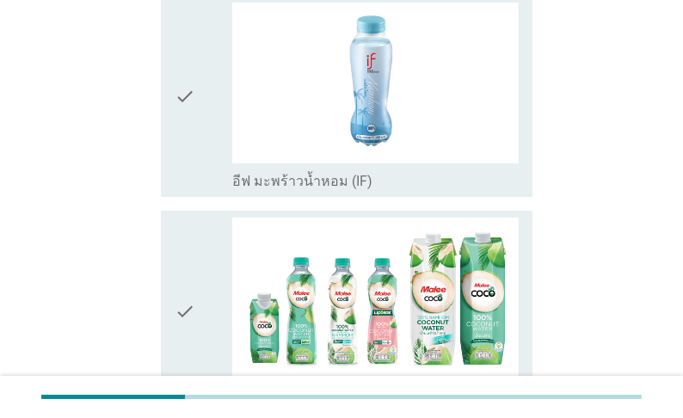
scroll to position [206, 0]
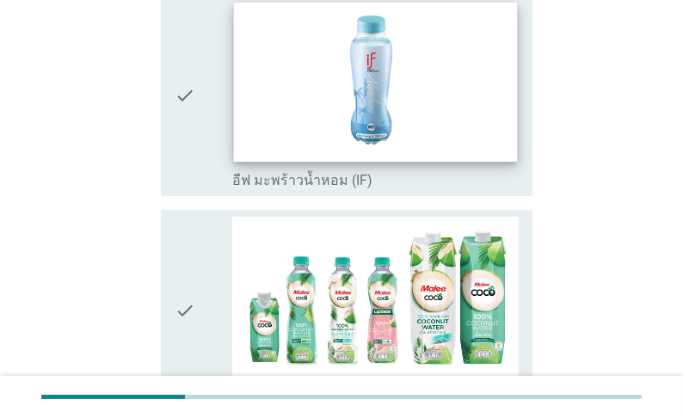
click at [382, 124] on img at bounding box center [375, 82] width 284 height 160
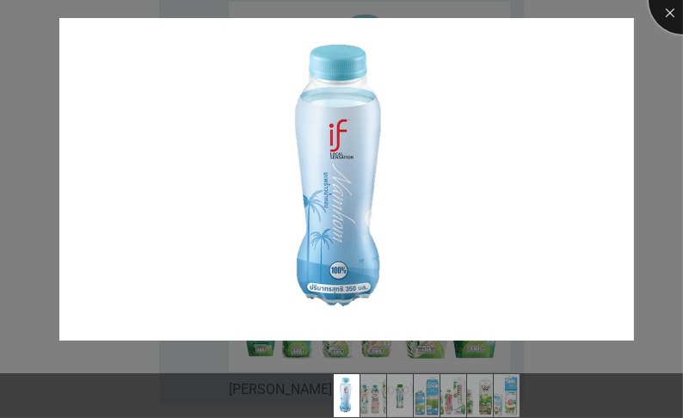
click at [672, 14] on div at bounding box center [683, 0] width 69 height 69
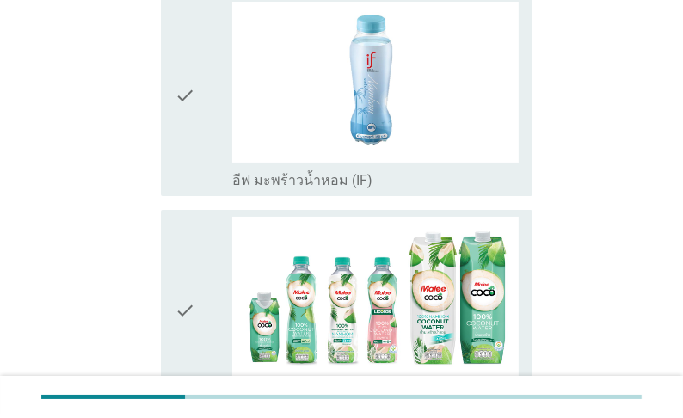
click at [372, 182] on label "อีฟ มะพร้าวน้ำหอม (IF)" at bounding box center [302, 180] width 140 height 17
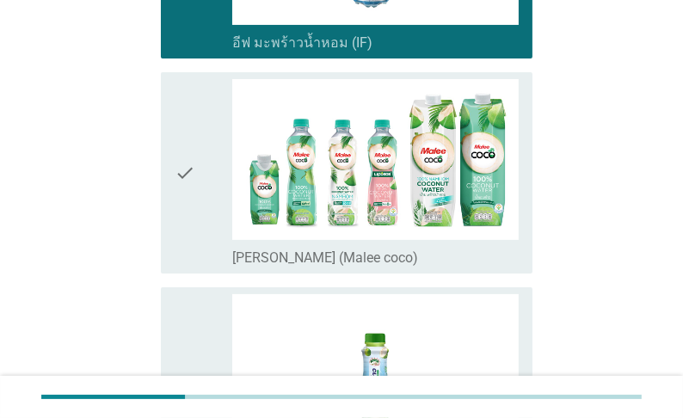
scroll to position [413, 0]
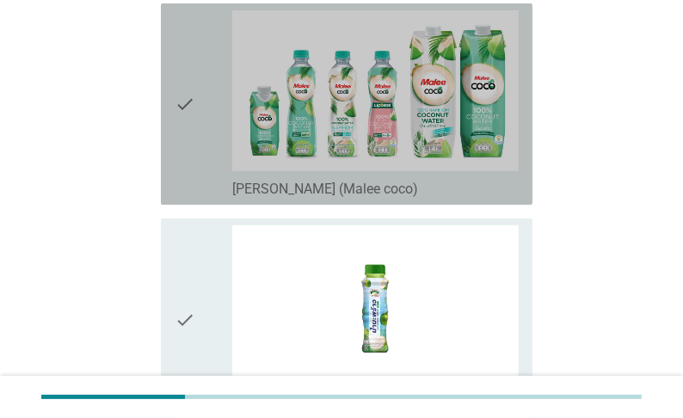
click at [418, 198] on label "[PERSON_NAME] (Malee coco)" at bounding box center [325, 189] width 186 height 17
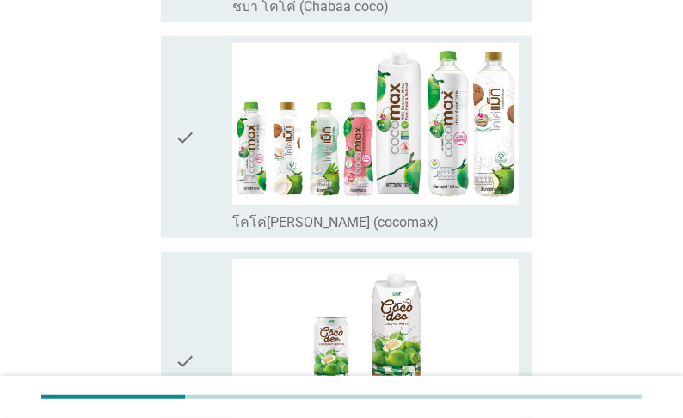
scroll to position [1032, 0]
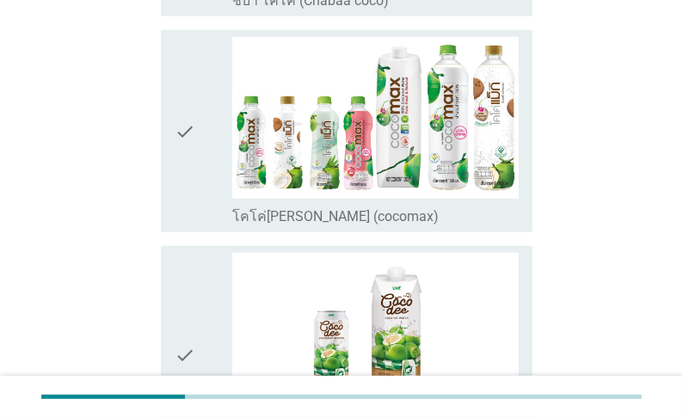
click at [456, 225] on div "check_box_outline_blank โคโค่[PERSON_NAME] (cocomax)" at bounding box center [375, 215] width 286 height 21
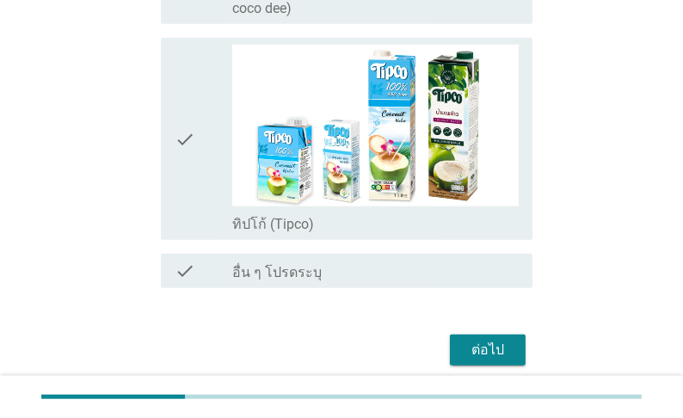
scroll to position [1514, 0]
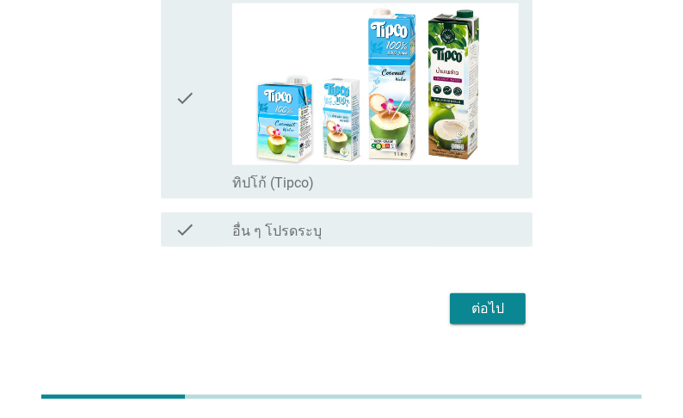
click at [487, 314] on div "ต่อไป" at bounding box center [488, 309] width 48 height 21
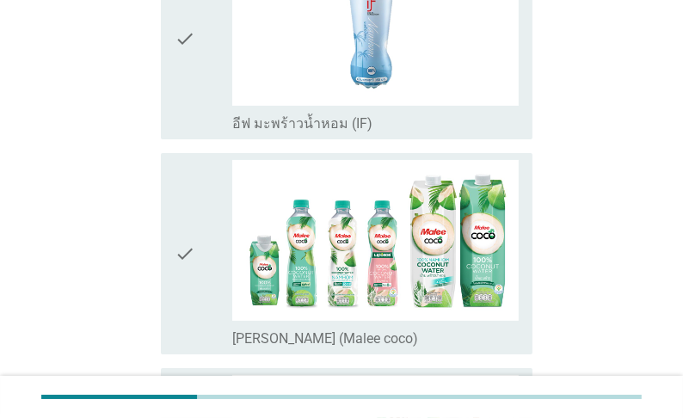
scroll to position [344, 0]
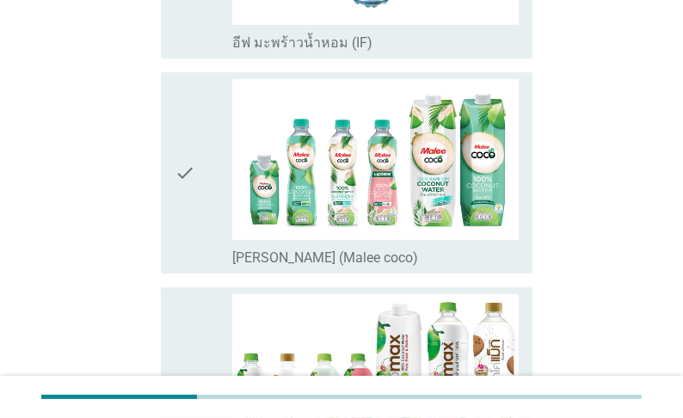
click at [460, 267] on div "check_box [PERSON_NAME] (Malee coco)" at bounding box center [375, 256] width 286 height 21
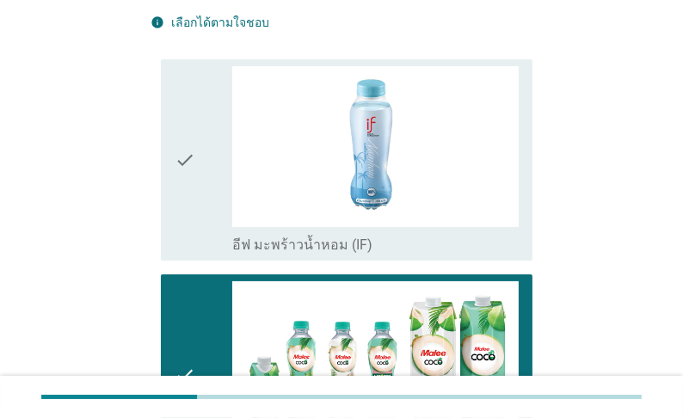
scroll to position [69, 0]
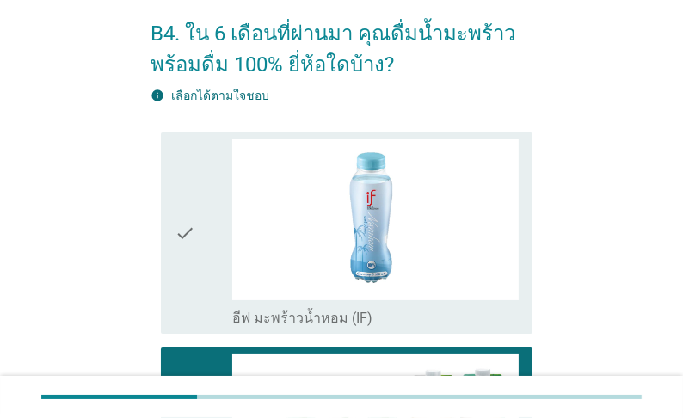
click at [451, 327] on div "check_box อีฟ มะพร้าวน้ำหอม (IF)" at bounding box center [375, 316] width 286 height 21
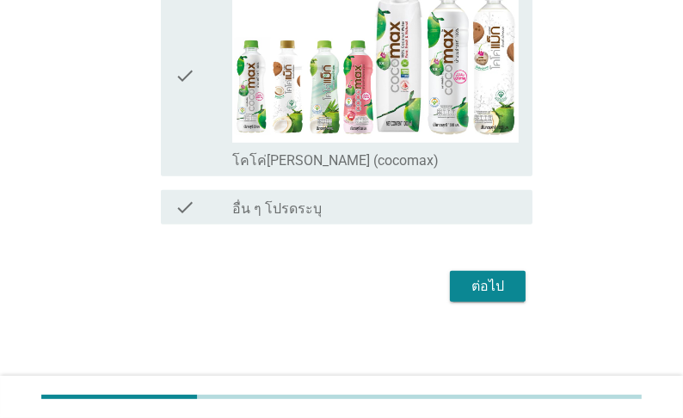
scroll to position [673, 0]
click at [500, 287] on div "ต่อไป" at bounding box center [488, 286] width 48 height 21
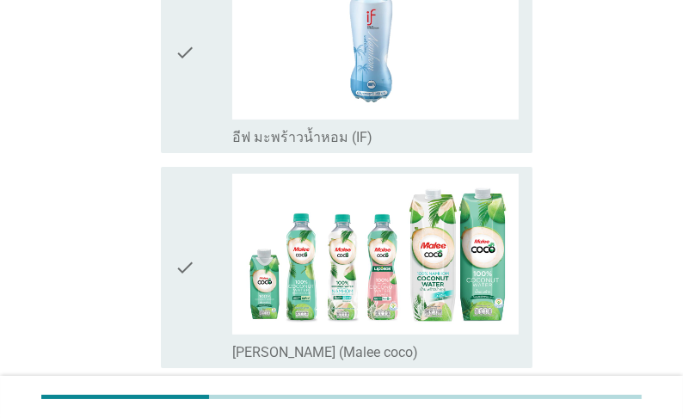
scroll to position [275, 0]
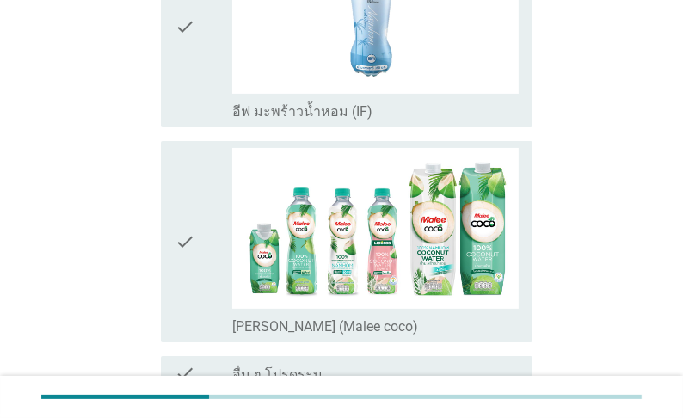
click at [418, 336] on label "[PERSON_NAME] (Malee coco)" at bounding box center [325, 326] width 186 height 17
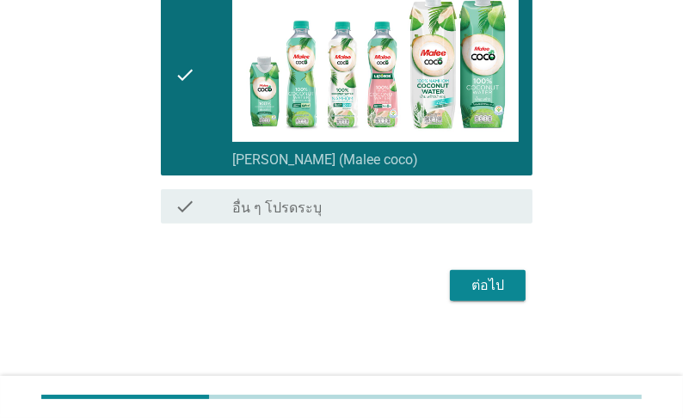
scroll to position [455, 0]
click at [503, 286] on div "ต่อไป" at bounding box center [488, 285] width 48 height 21
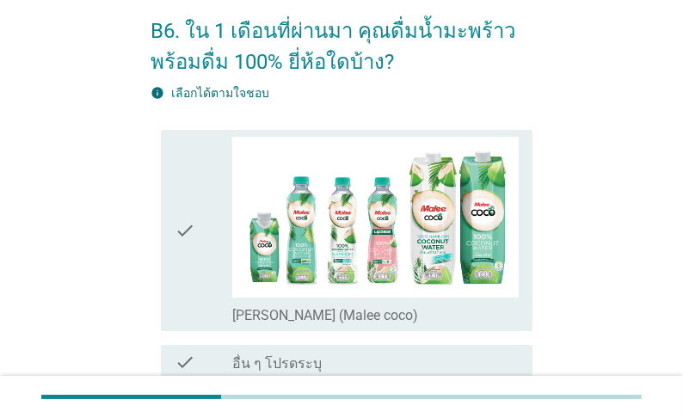
scroll to position [206, 0]
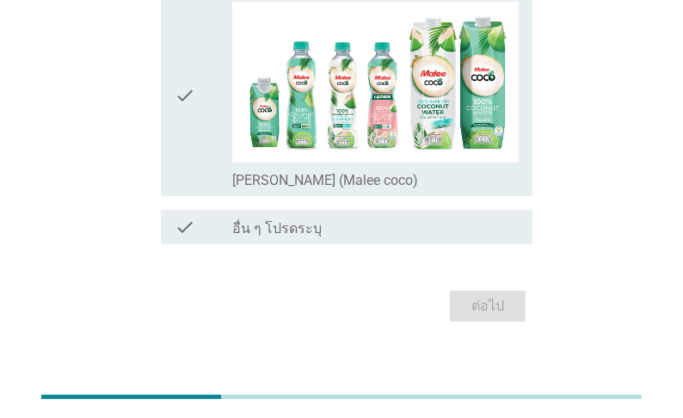
click at [448, 189] on div "check_box [PERSON_NAME] (Malee coco)" at bounding box center [375, 179] width 286 height 21
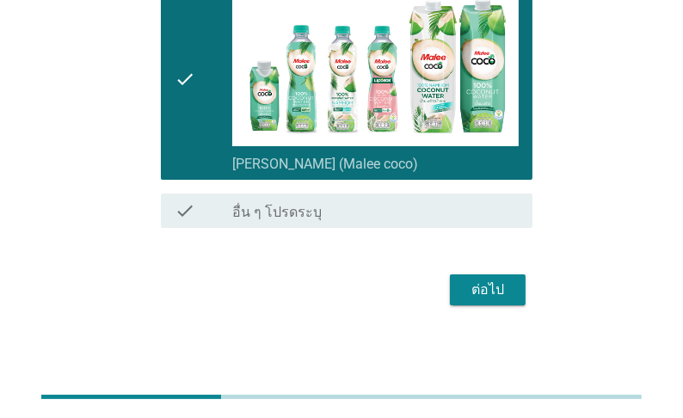
scroll to position [238, 0]
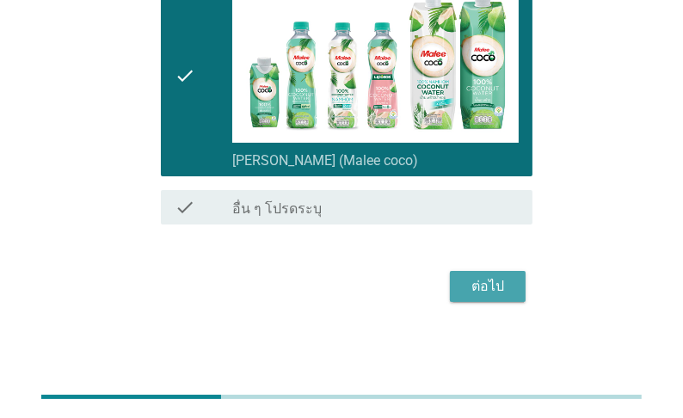
click at [499, 280] on div "ต่อไป" at bounding box center [488, 286] width 48 height 21
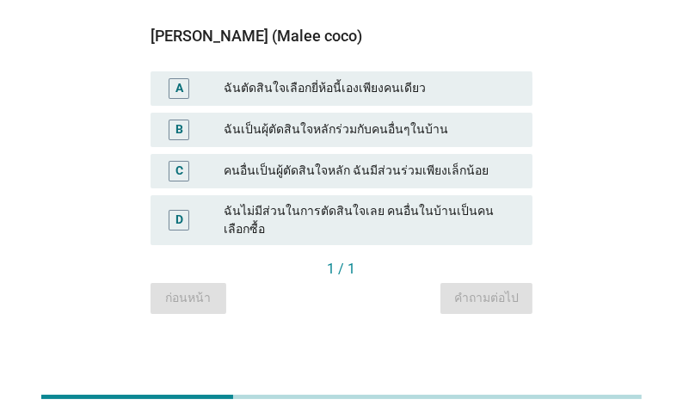
scroll to position [138, 0]
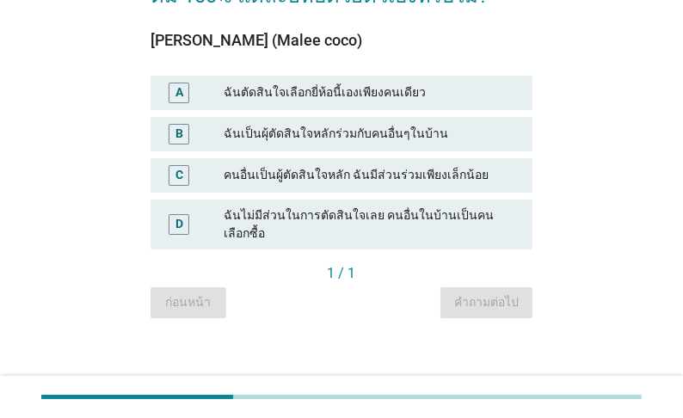
click at [397, 103] on div "ฉันตัดสินใจเลือกยี่ห้อนี้เองเพียงคนเดียว" at bounding box center [371, 93] width 295 height 21
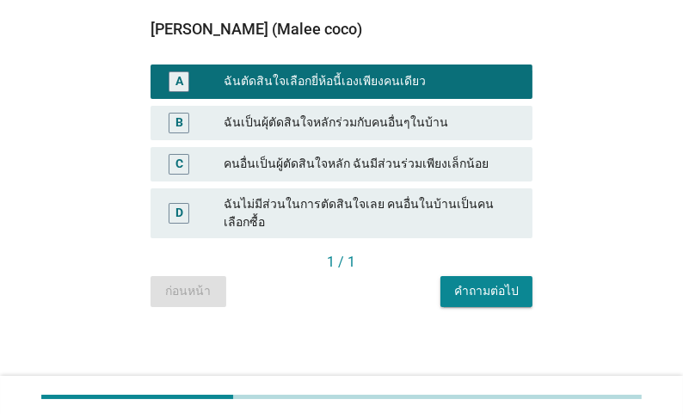
scroll to position [290, 0]
click at [465, 288] on div "คำถามต่อไป" at bounding box center [486, 291] width 65 height 18
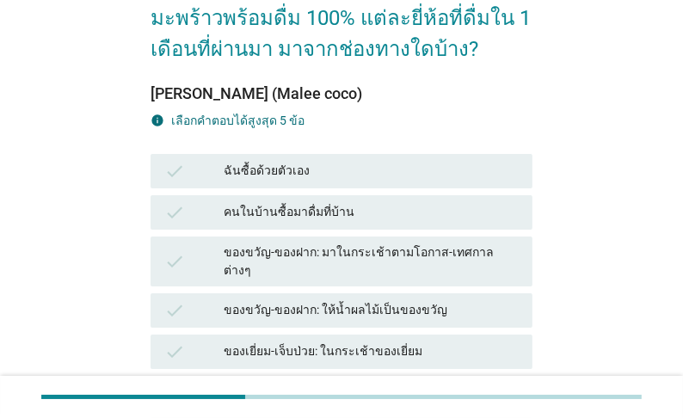
scroll to position [138, 0]
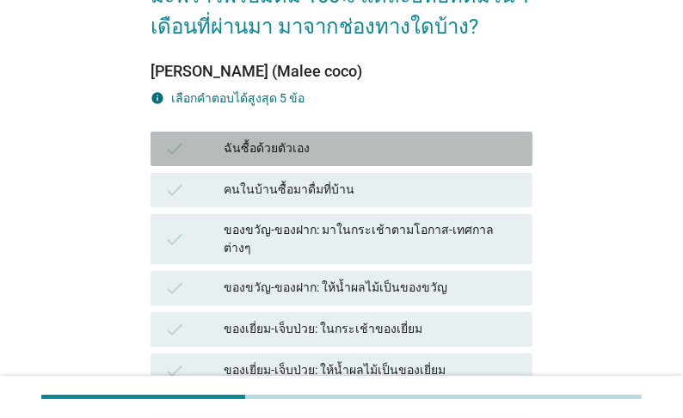
click at [406, 159] on div "ฉันซื้อด้วยตัวเอง" at bounding box center [371, 149] width 295 height 21
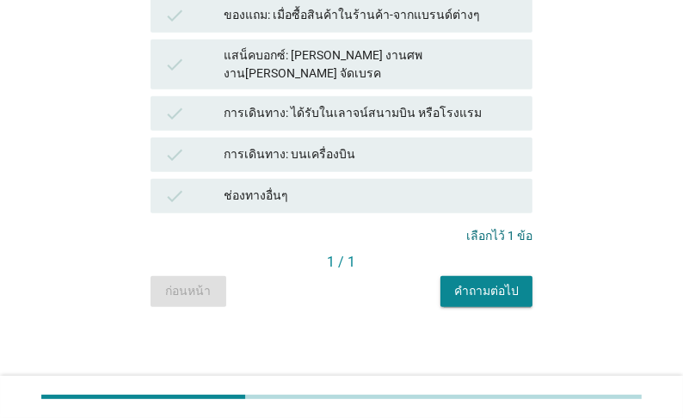
scroll to position [946, 0]
click at [514, 285] on div "คำถามต่อไป" at bounding box center [486, 291] width 65 height 18
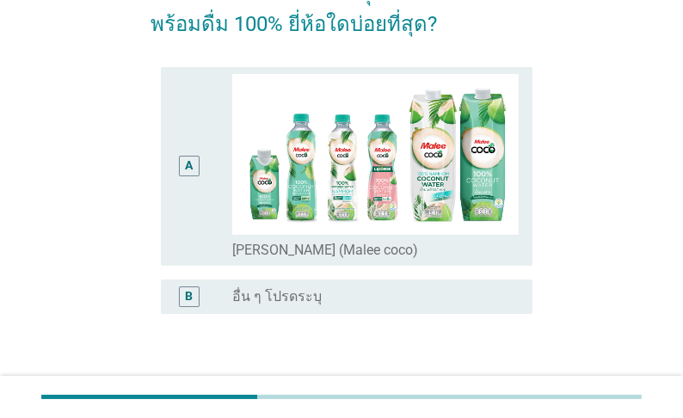
scroll to position [138, 0]
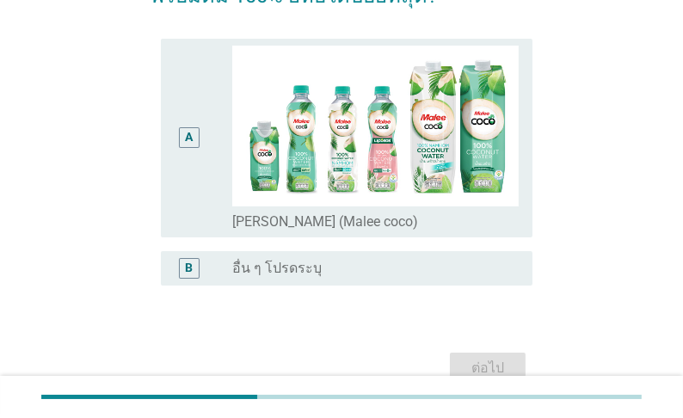
click at [438, 227] on div "radio_button_unchecked [PERSON_NAME] (Malee coco)" at bounding box center [368, 221] width 273 height 17
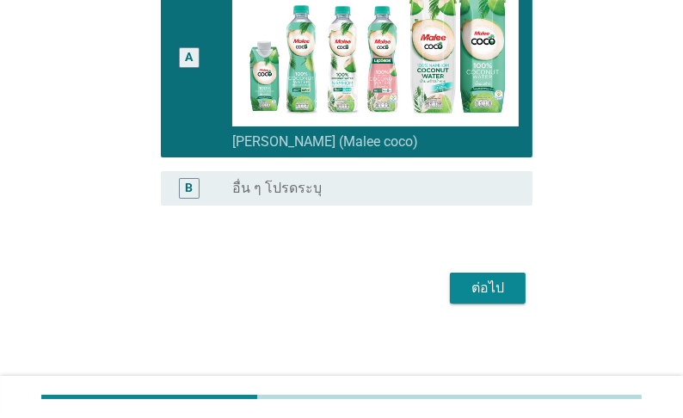
scroll to position [219, 0]
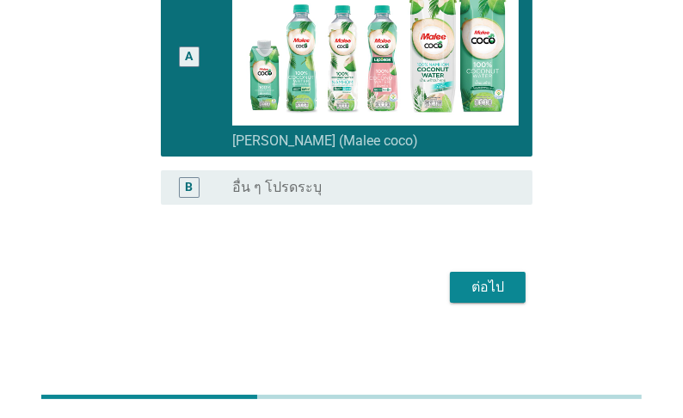
click at [492, 284] on div "ต่อไป" at bounding box center [488, 287] width 48 height 21
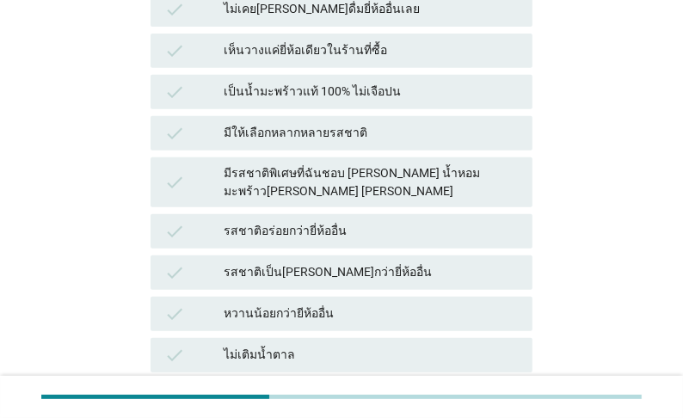
scroll to position [619, 0]
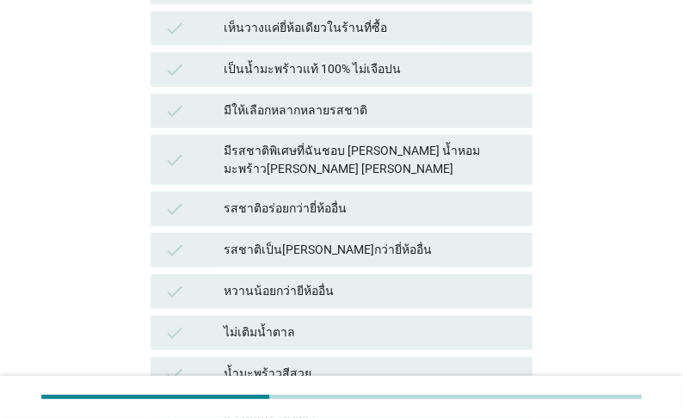
click at [438, 178] on div "มีรสชาติพิเศษที่ฉันชอบ [PERSON_NAME] น้ำหอม มะพร้าว[PERSON_NAME] [PERSON_NAME]" at bounding box center [371, 160] width 295 height 36
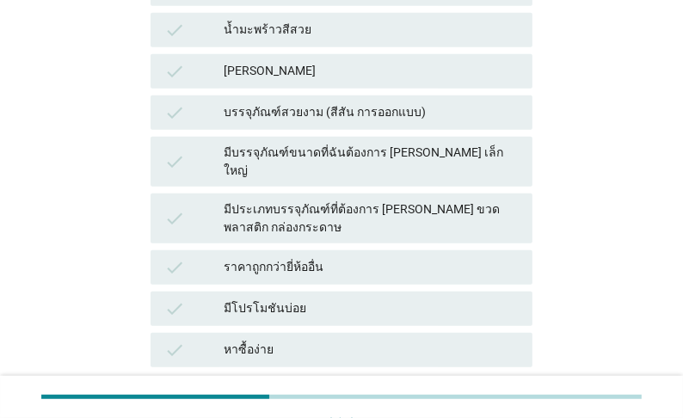
scroll to position [1032, 0]
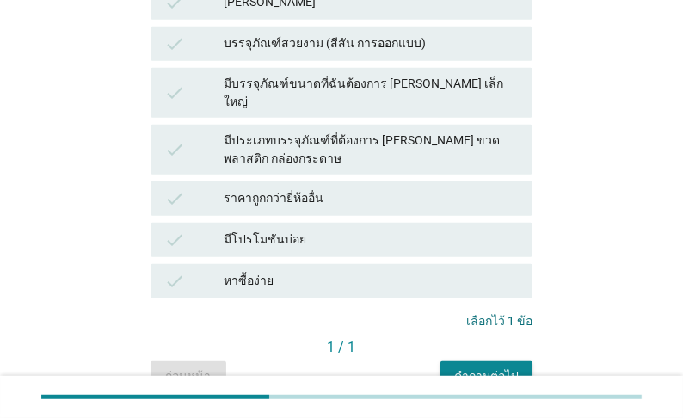
click at [458, 54] on div "บรรจุภัณฑ์สวยงาม (สีสัน การออกแบบ)" at bounding box center [371, 44] width 295 height 21
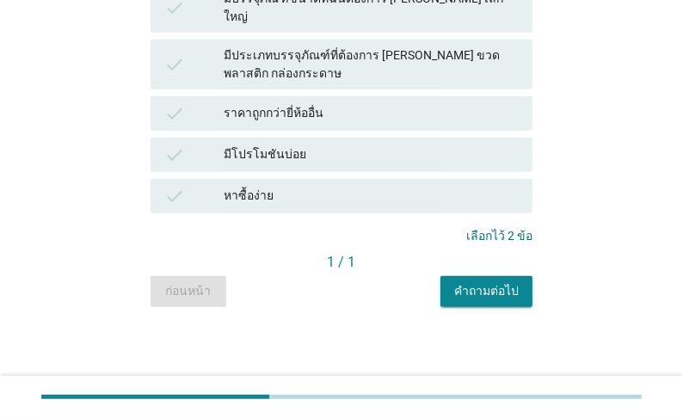
scroll to position [1376, 0]
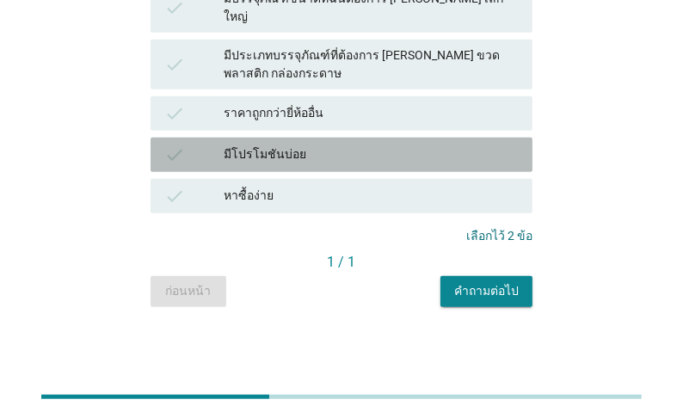
click at [452, 145] on div "มีโปรโมชันบ่อย" at bounding box center [371, 155] width 295 height 21
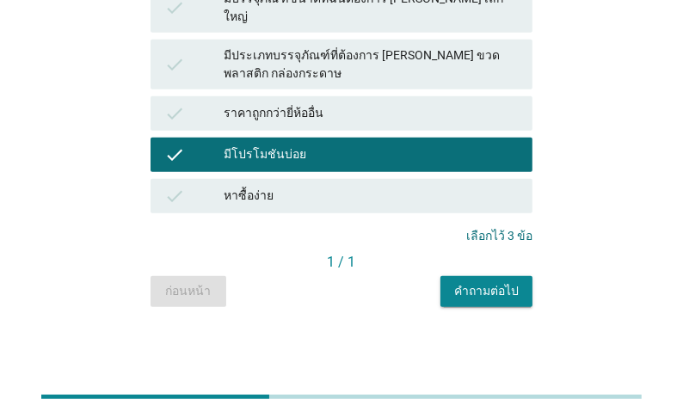
click at [458, 195] on div "หาซื้อง่าย" at bounding box center [371, 196] width 295 height 21
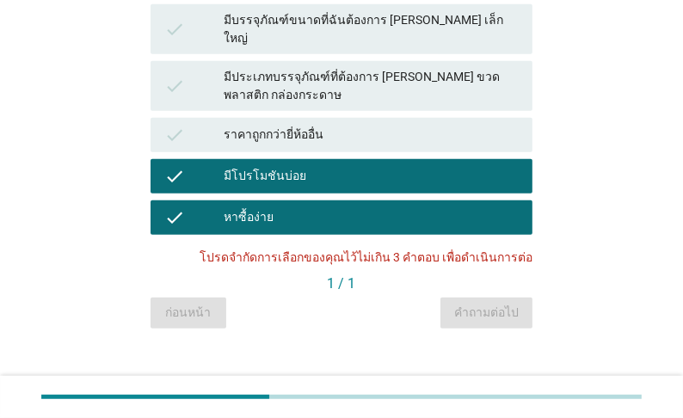
scroll to position [1101, 0]
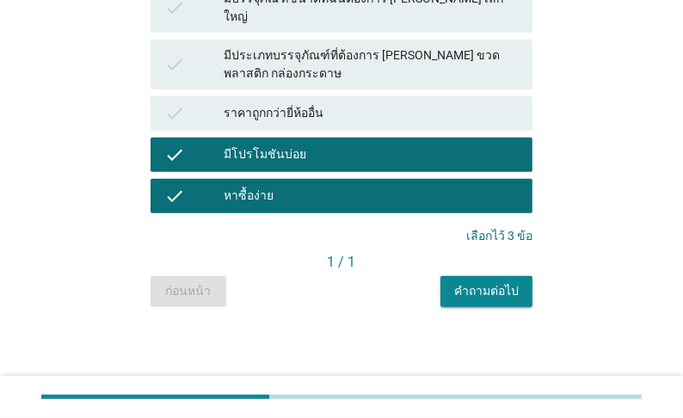
scroll to position [1400, 0]
click at [491, 282] on div "คำถามต่อไป" at bounding box center [486, 291] width 65 height 18
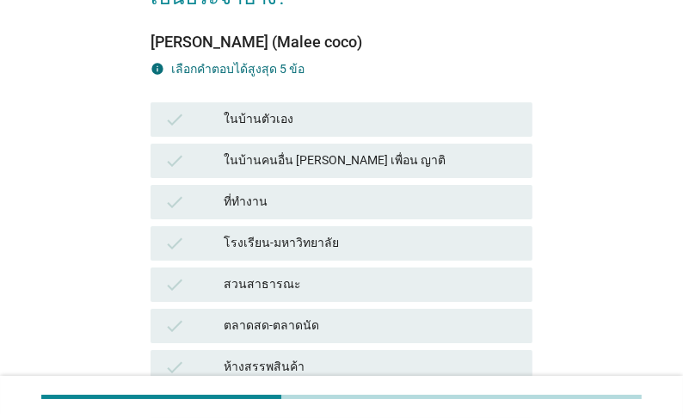
scroll to position [138, 0]
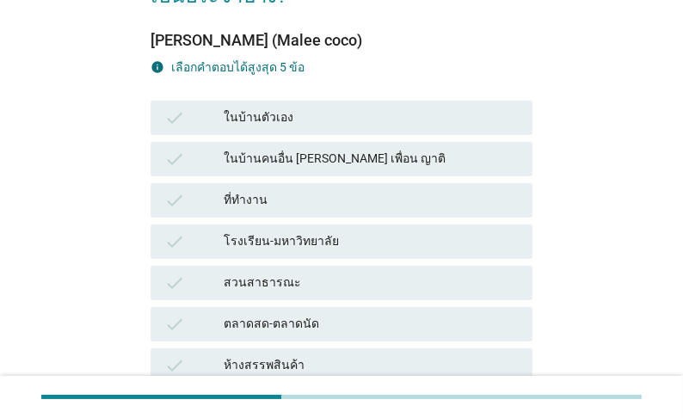
click at [397, 128] on div "ในบ้านตัวเอง" at bounding box center [371, 118] width 295 height 21
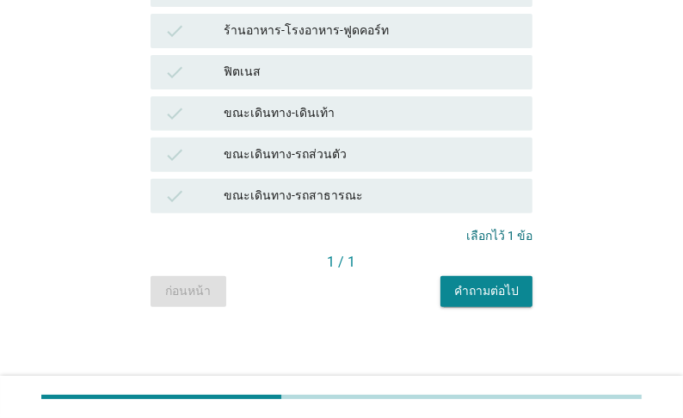
scroll to position [619, 0]
click at [499, 300] on div "คำถามต่อไป" at bounding box center [486, 291] width 65 height 18
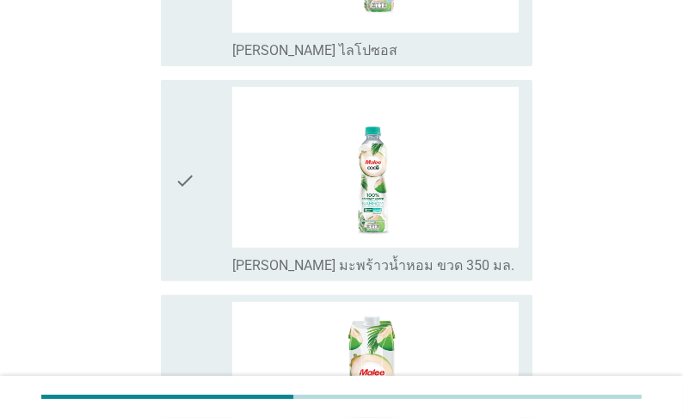
scroll to position [413, 0]
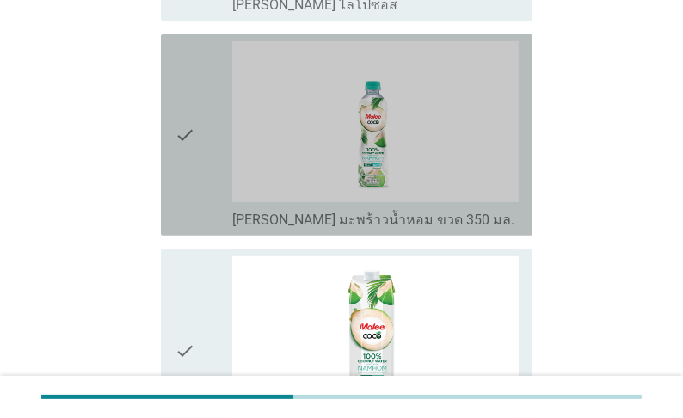
click at [460, 215] on label "[PERSON_NAME] มะพร้าวน้ำหอม ขวด 350 มล." at bounding box center [373, 220] width 282 height 17
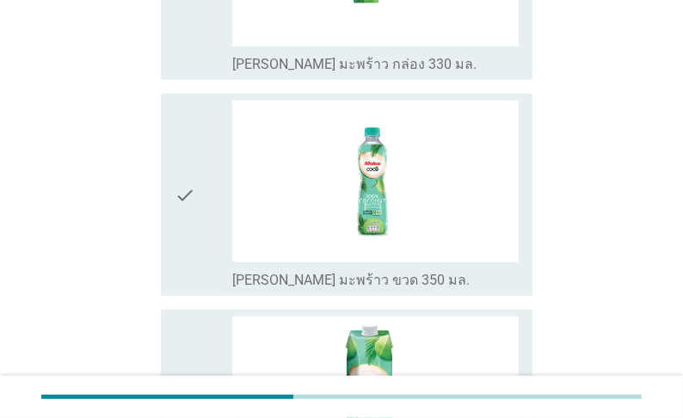
scroll to position [1032, 0]
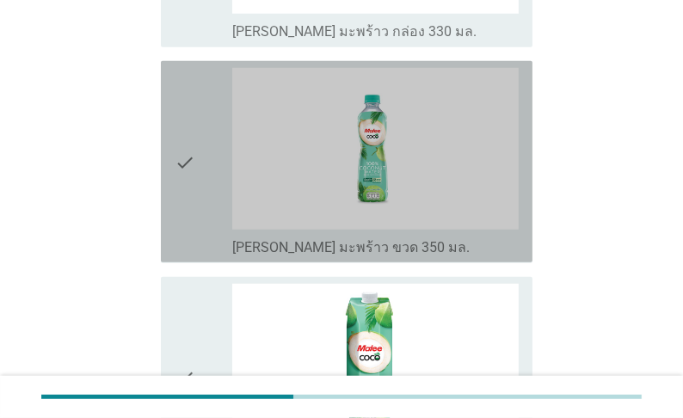
click at [432, 256] on label "[PERSON_NAME] มะพร้าว ขวด 350 มล." at bounding box center [350, 247] width 237 height 17
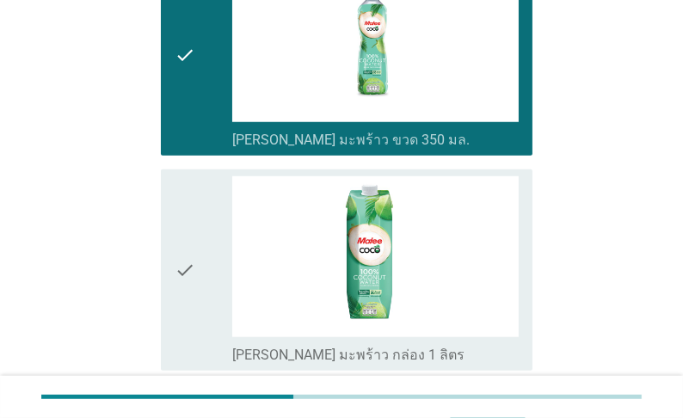
scroll to position [1310, 0]
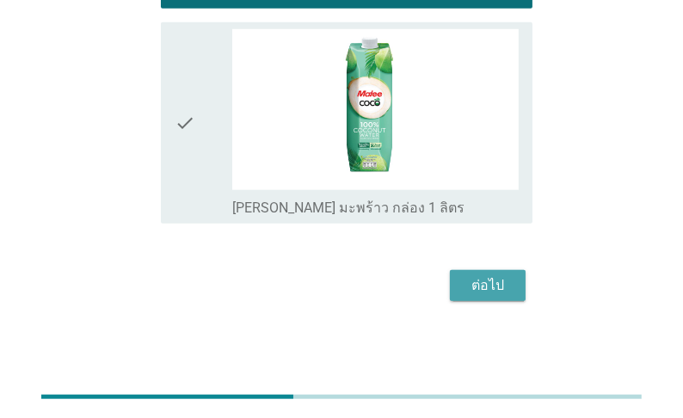
click at [489, 288] on div "ต่อไป" at bounding box center [488, 285] width 48 height 21
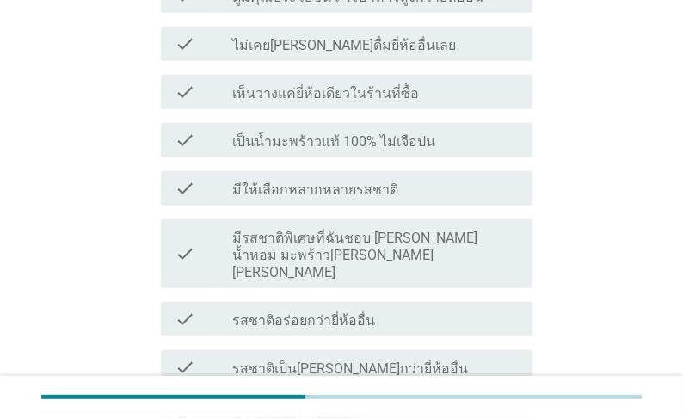
scroll to position [826, 0]
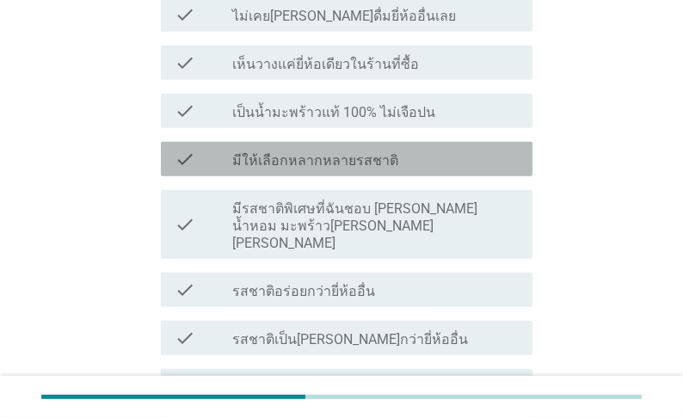
click at [398, 165] on label "มีให้เลือกหลากหลายรสชาติ" at bounding box center [315, 160] width 166 height 17
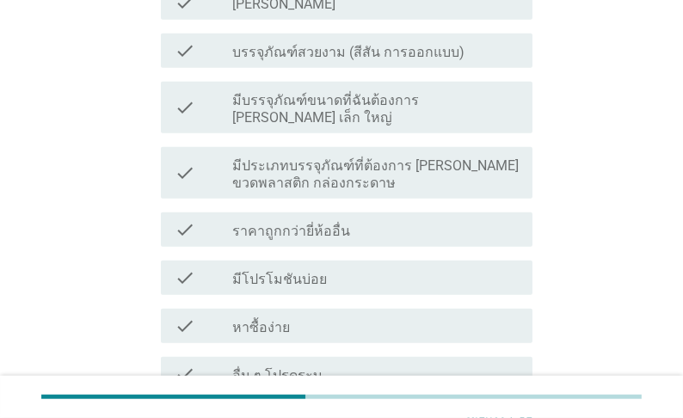
scroll to position [1376, 0]
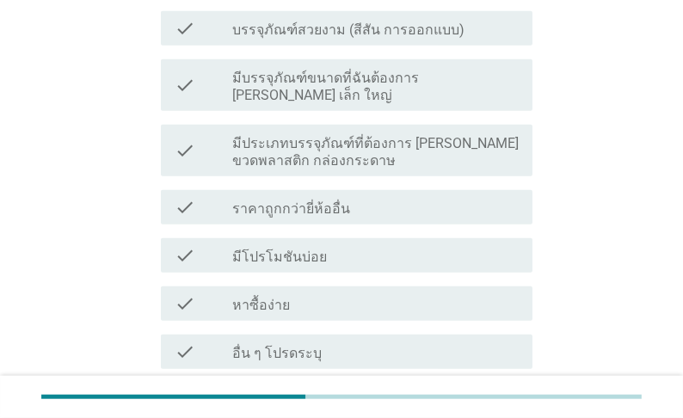
click at [434, 257] on div "check_box_outline_blank มีโปรโมชันบ่อย" at bounding box center [375, 255] width 286 height 21
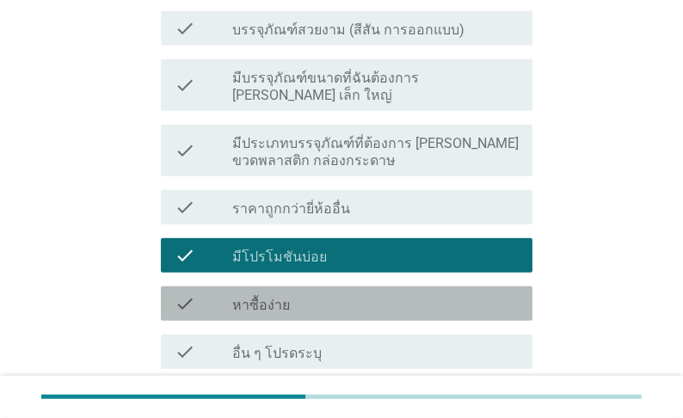
click at [428, 306] on div "check_box_outline_blank หาซื้อง่าย" at bounding box center [375, 303] width 286 height 21
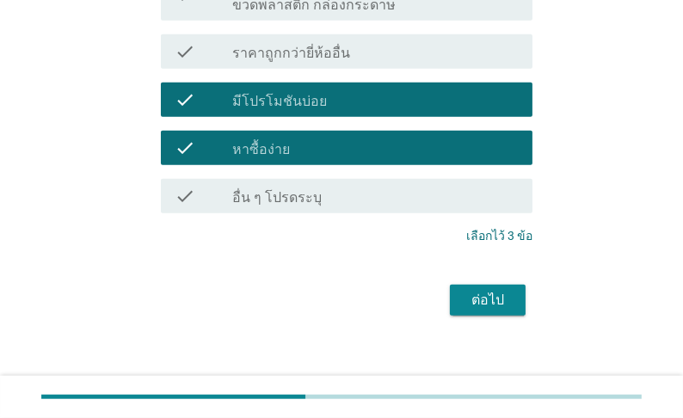
scroll to position [1552, 0]
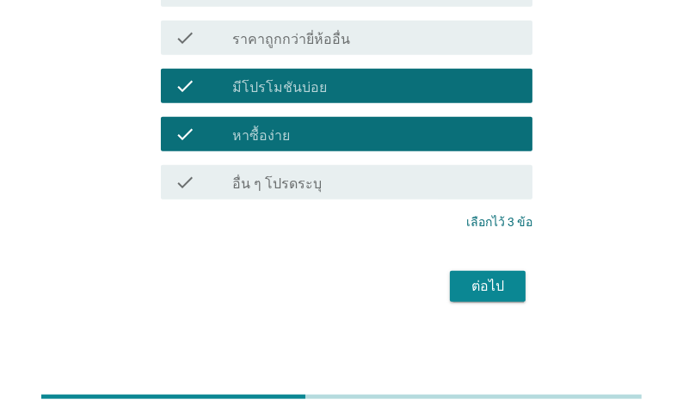
click at [503, 294] on div "ต่อไป" at bounding box center [488, 286] width 48 height 21
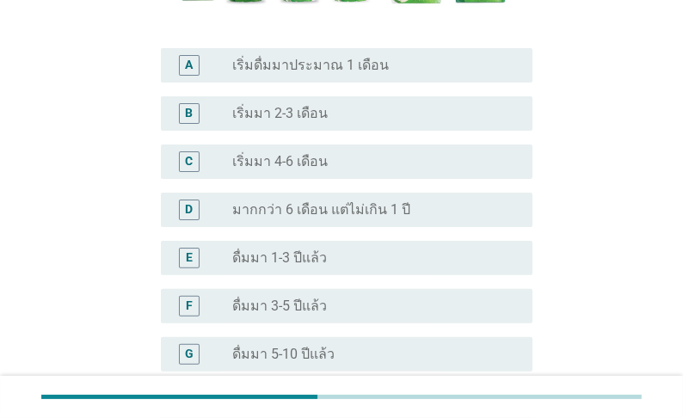
scroll to position [413, 0]
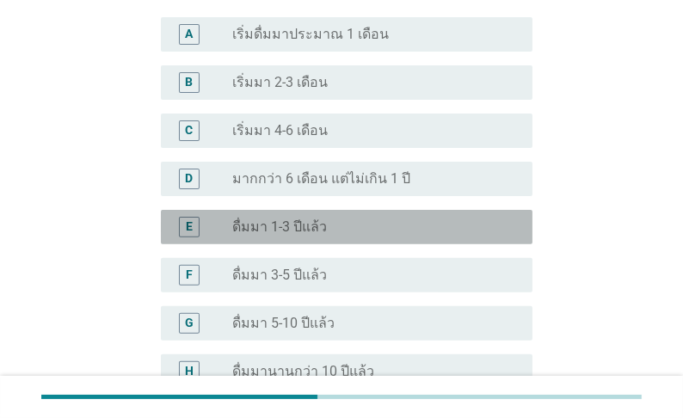
click at [327, 219] on label "ดื่มมา 1-3 ปีแล้ว" at bounding box center [279, 227] width 95 height 17
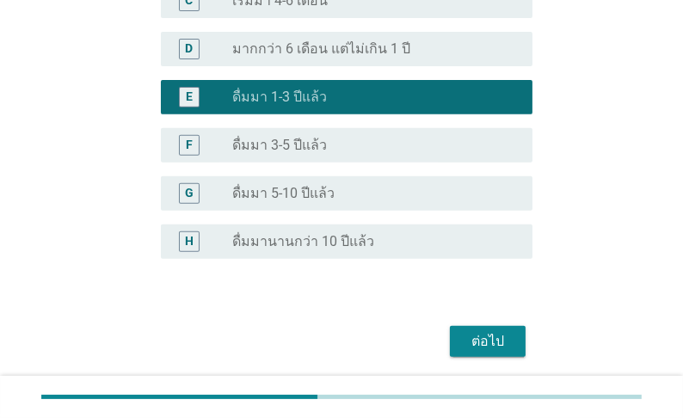
scroll to position [566, 0]
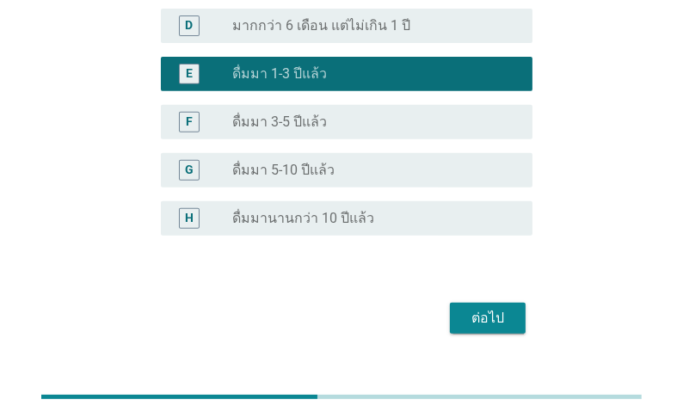
click at [504, 308] on div "ต่อไป" at bounding box center [488, 318] width 48 height 21
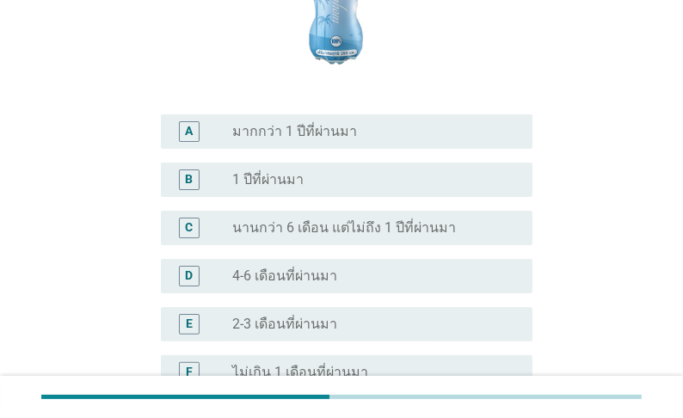
scroll to position [344, 0]
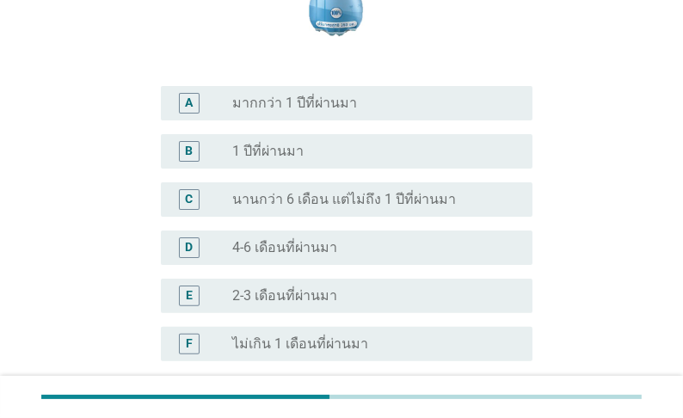
click at [402, 108] on div "radio_button_unchecked มากกว่า 1 ปีที่ผ่านมา" at bounding box center [368, 103] width 273 height 17
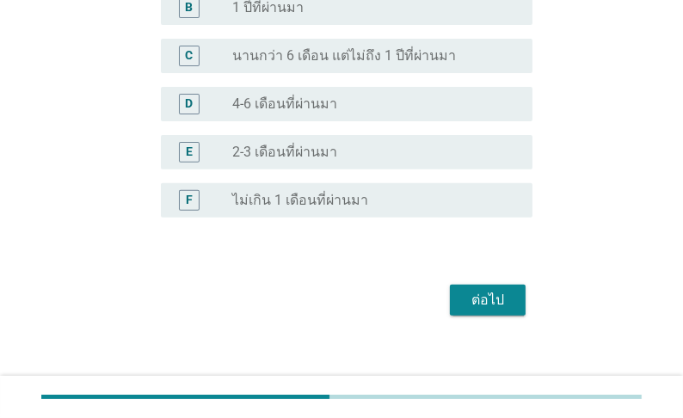
scroll to position [514, 0]
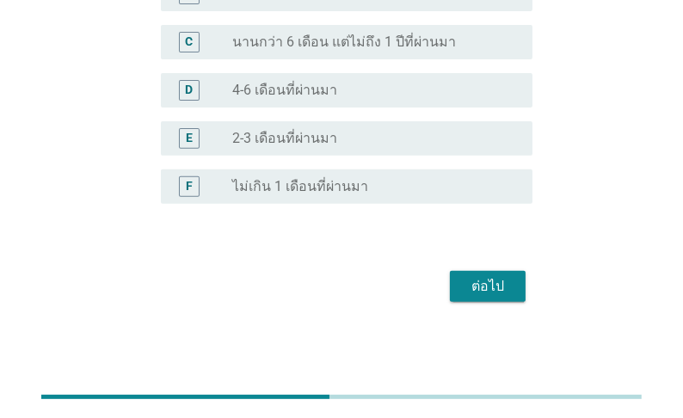
click at [504, 289] on div "ต่อไป" at bounding box center [488, 286] width 48 height 21
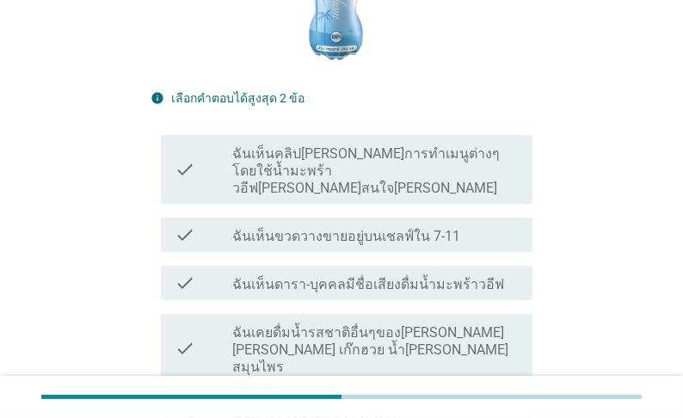
scroll to position [413, 0]
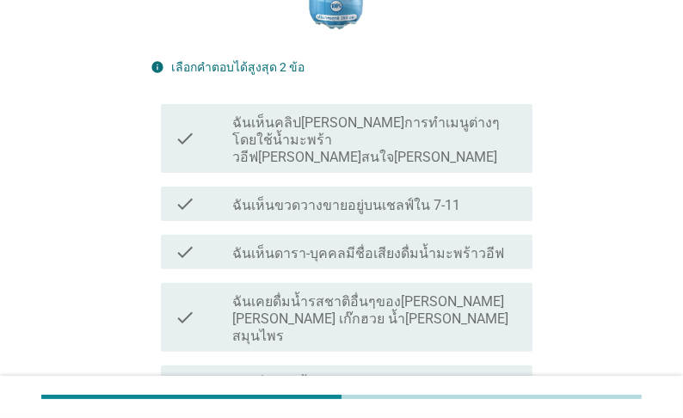
click at [401, 213] on label "ฉันเห็นขวดวางขายอยู่บนเชลฟ์ใน 7-11" at bounding box center [346, 205] width 228 height 17
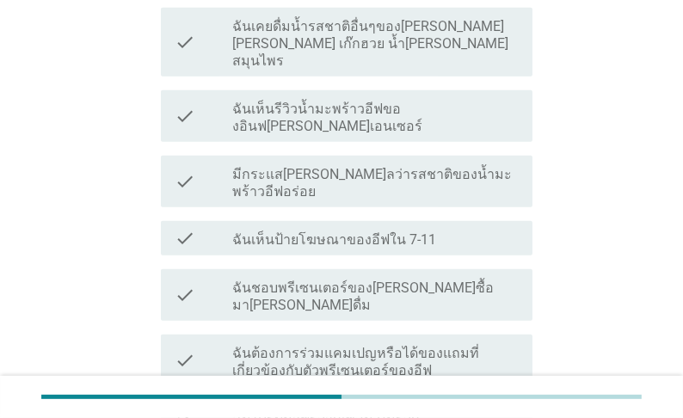
scroll to position [757, 0]
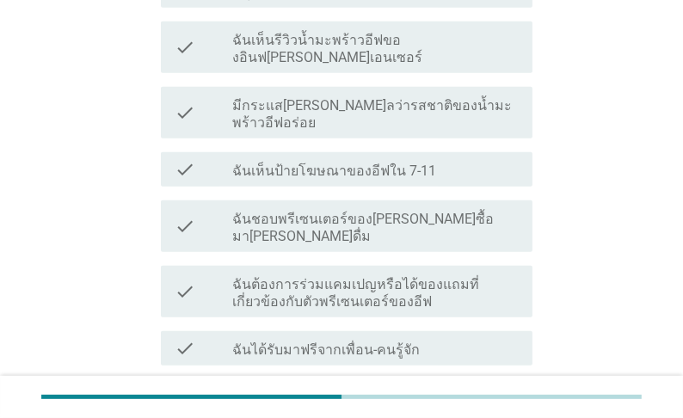
click at [418, 132] on label "มีกระแส[PERSON_NAME]ลว่ารสชาติของน้ำมะพร้าวอีฟอร่อย" at bounding box center [375, 114] width 286 height 34
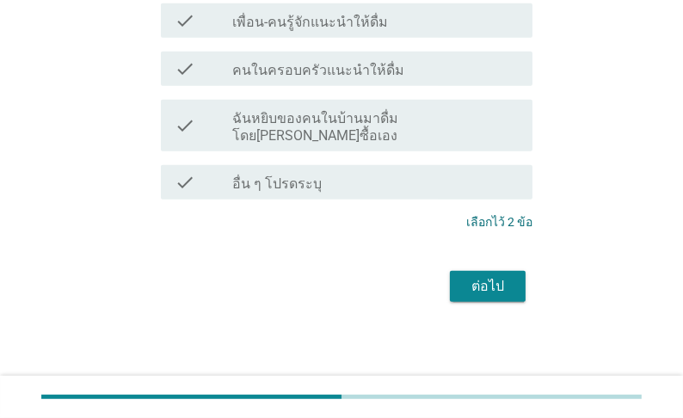
scroll to position [1187, 0]
click at [490, 276] on div "ต่อไป" at bounding box center [488, 286] width 48 height 21
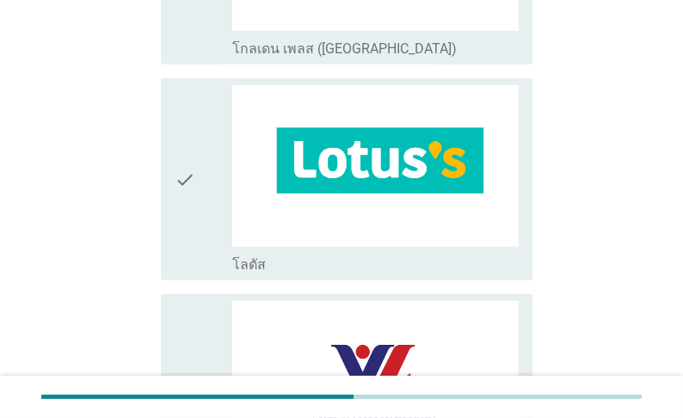
scroll to position [826, 0]
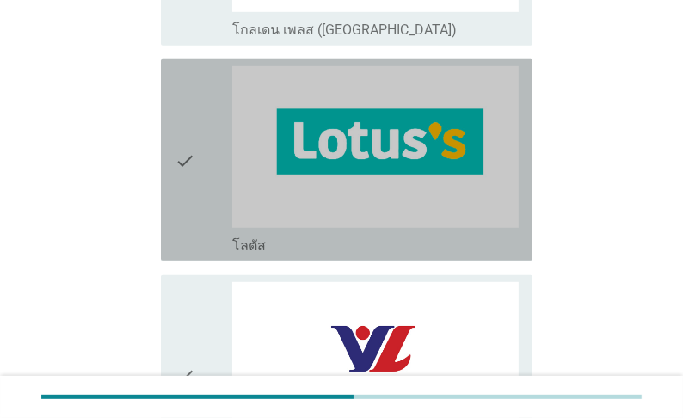
click at [459, 255] on div "check_box_outline_blank โลตัส" at bounding box center [375, 244] width 286 height 21
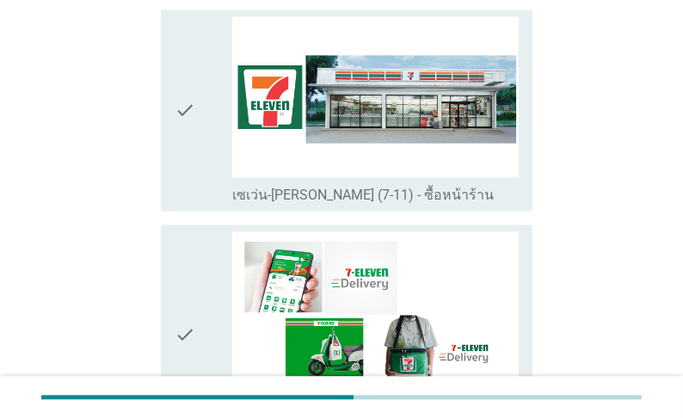
scroll to position [2959, 0]
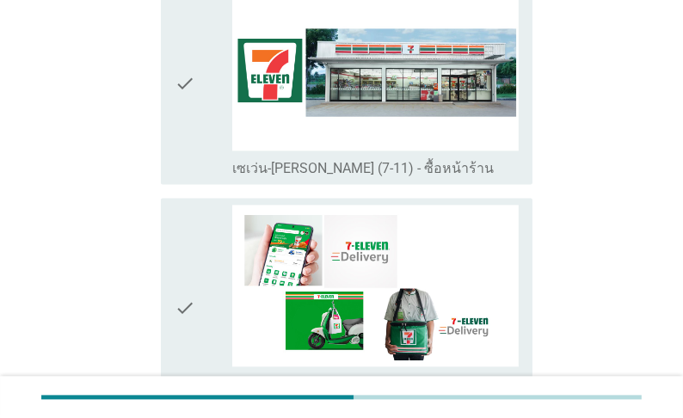
click at [448, 177] on label "เซเว่น-[PERSON_NAME] (7-11) - ซื้อหน้าร้าน" at bounding box center [363, 168] width 262 height 17
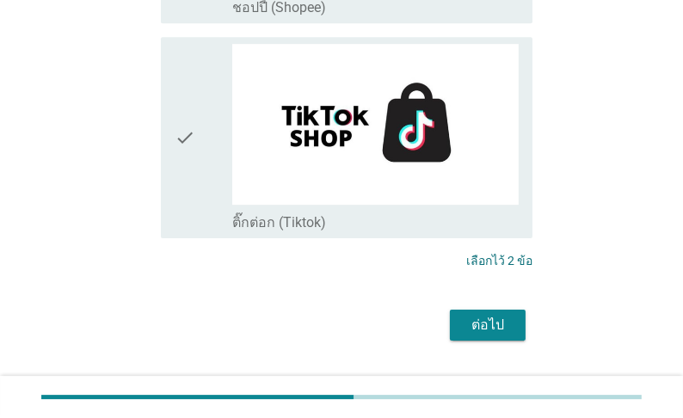
scroll to position [4358, 0]
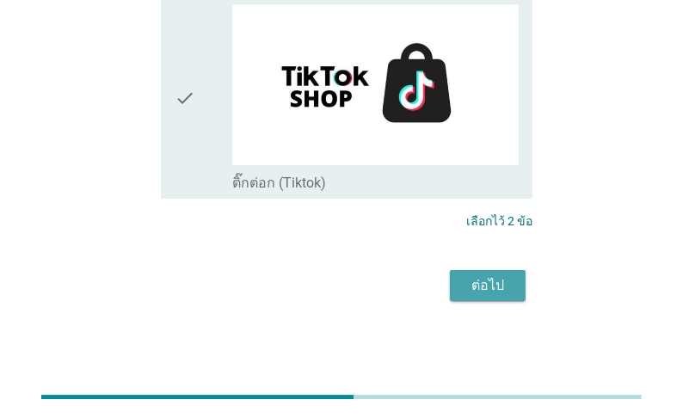
click at [501, 288] on div "ต่อไป" at bounding box center [488, 285] width 48 height 21
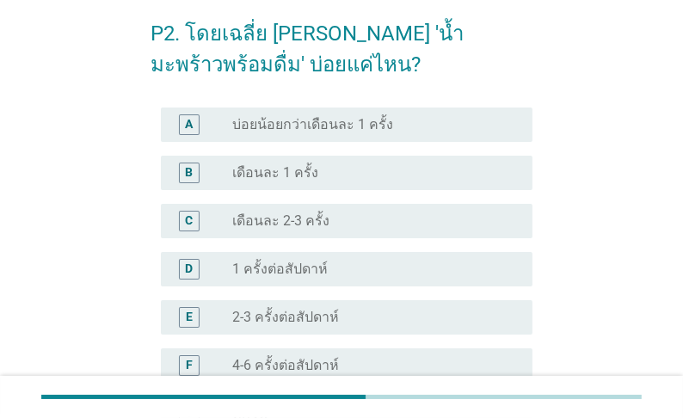
scroll to position [138, 0]
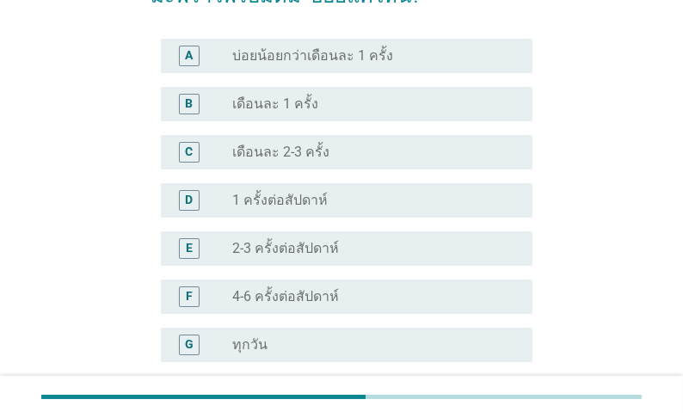
click at [463, 259] on div "E radio_button_unchecked 2-3 ครั้งต่อสัปดาห์" at bounding box center [347, 248] width 372 height 34
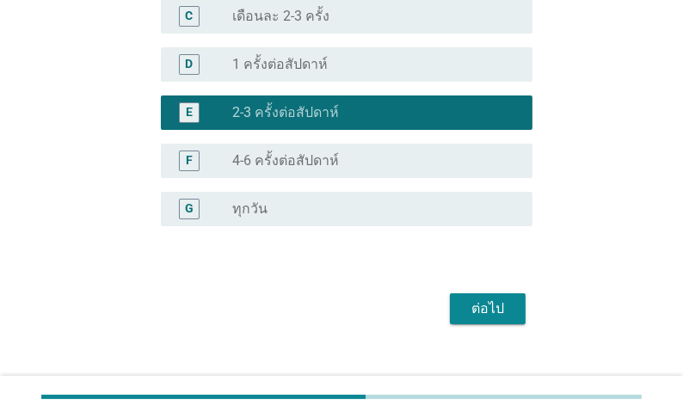
scroll to position [295, 0]
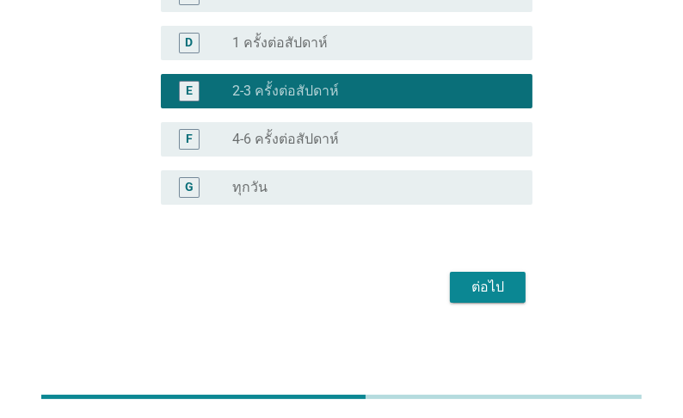
click at [492, 288] on div "ต่อไป" at bounding box center [488, 287] width 48 height 21
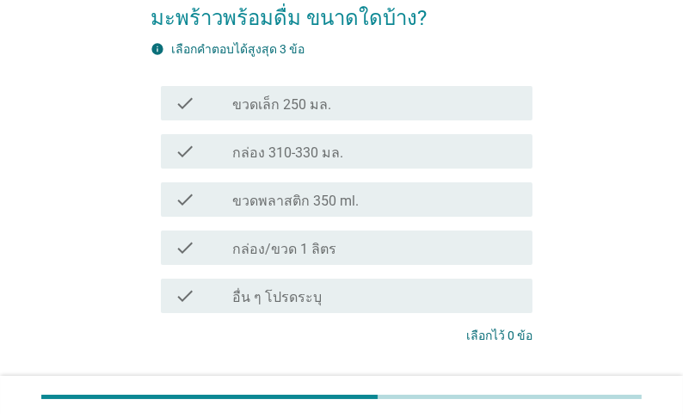
scroll to position [138, 0]
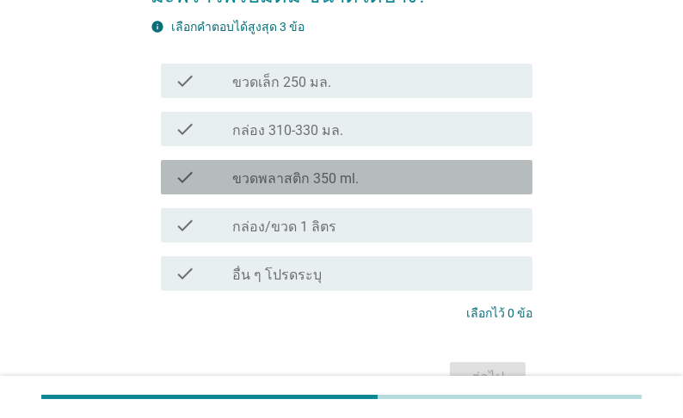
click at [359, 182] on label "ขวดพลาสติก 350 ml." at bounding box center [295, 178] width 126 height 17
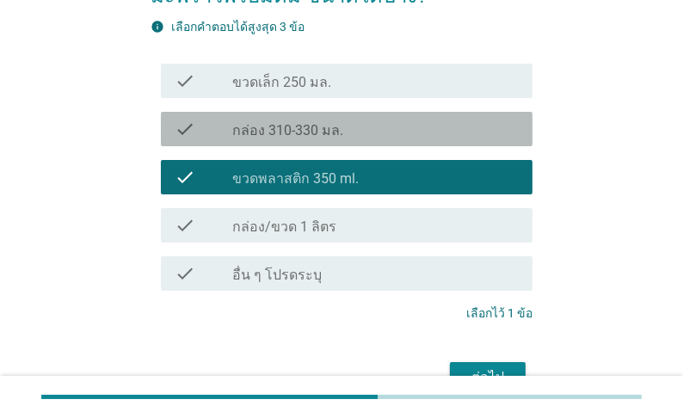
click at [428, 136] on div "check_box_outline_blank กล่อง 310-330 มล." at bounding box center [375, 129] width 286 height 21
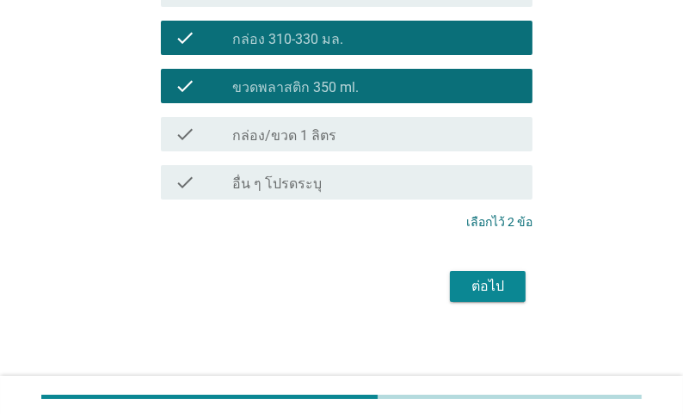
scroll to position [249, 0]
click at [514, 286] on button "ต่อไป" at bounding box center [488, 286] width 76 height 31
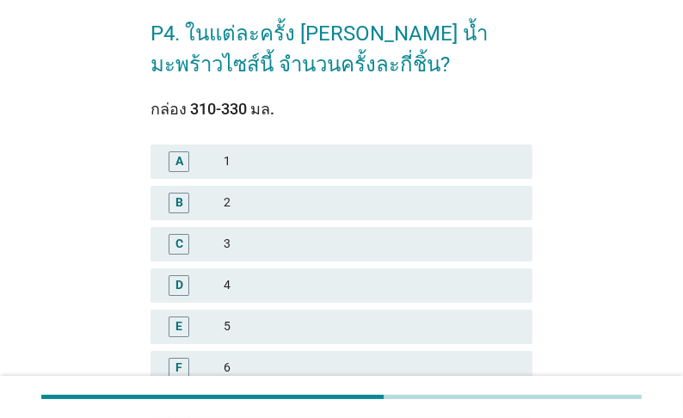
scroll to position [138, 0]
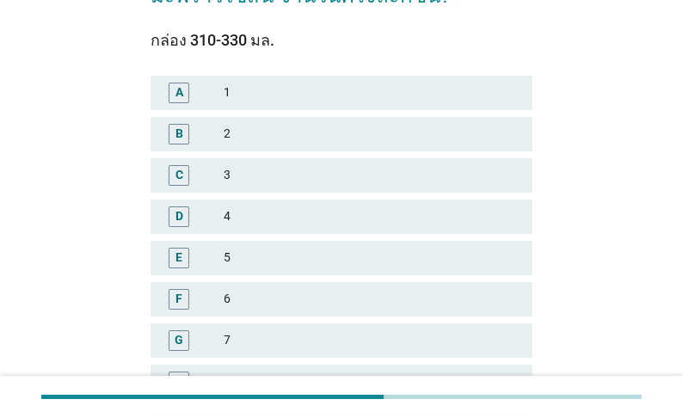
click at [465, 103] on div "1" at bounding box center [371, 93] width 295 height 21
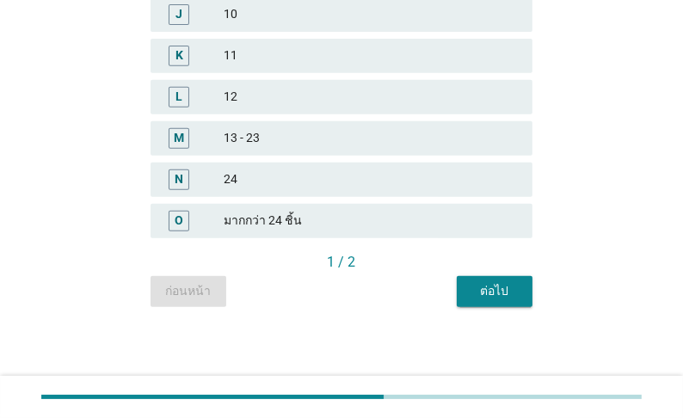
scroll to position [716, 0]
click at [493, 291] on div "ต่อไป" at bounding box center [495, 291] width 48 height 18
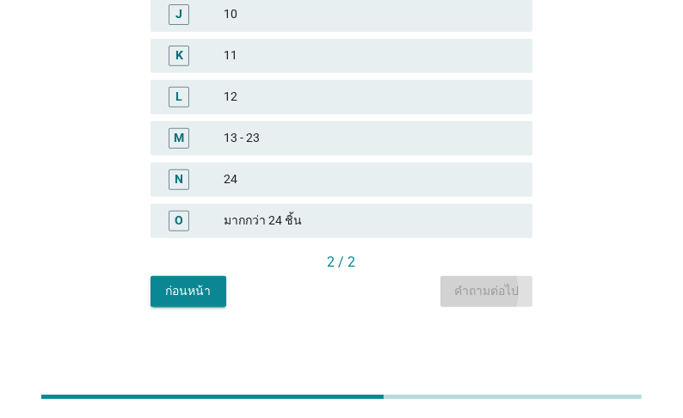
scroll to position [0, 0]
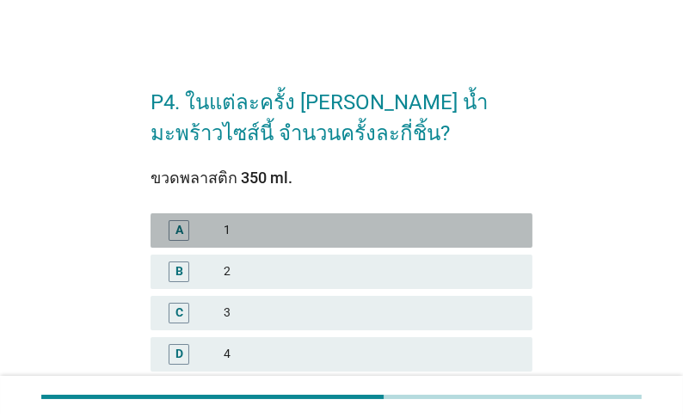
click at [446, 235] on div "1" at bounding box center [371, 230] width 295 height 21
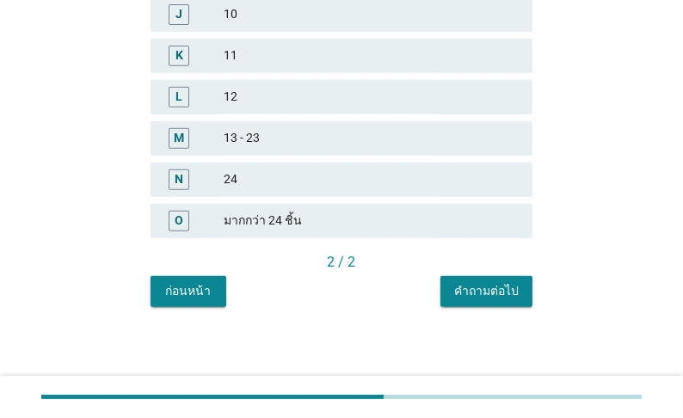
scroll to position [688, 0]
click at [486, 300] on div "คำถามต่อไป" at bounding box center [486, 291] width 65 height 18
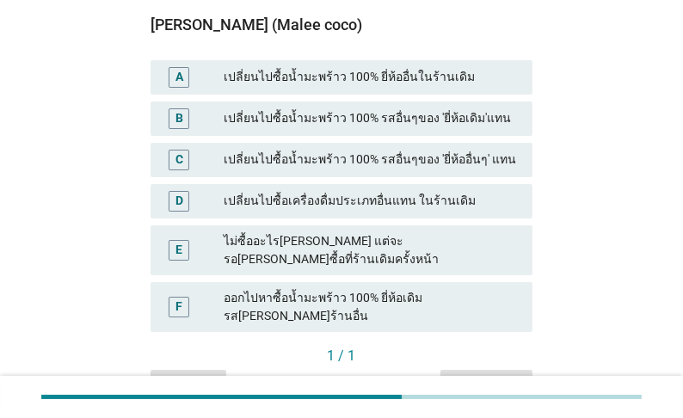
scroll to position [206, 0]
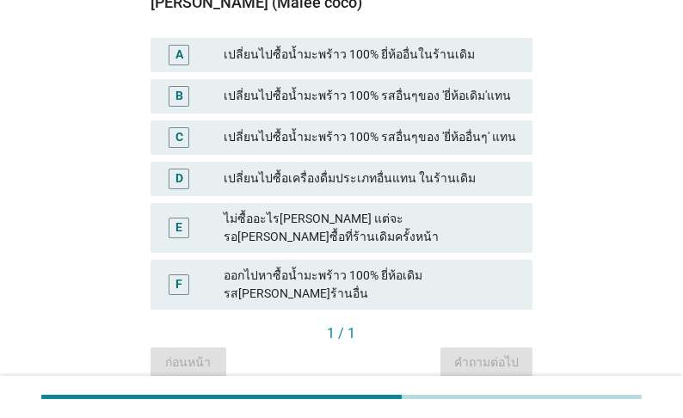
click at [434, 107] on div "เปลี่ยนไปซื้อน้ำมะพร้าว 100% รสอื่นๆของ 'ยี่ห้อเดิม'แทน" at bounding box center [371, 96] width 295 height 21
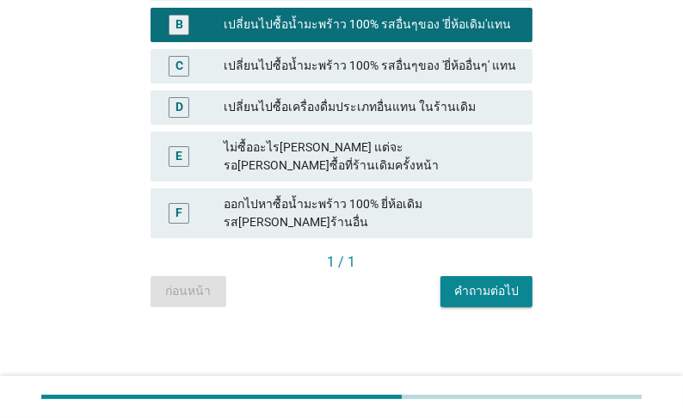
scroll to position [476, 0]
click at [486, 288] on div "คำถามต่อไป" at bounding box center [486, 291] width 65 height 18
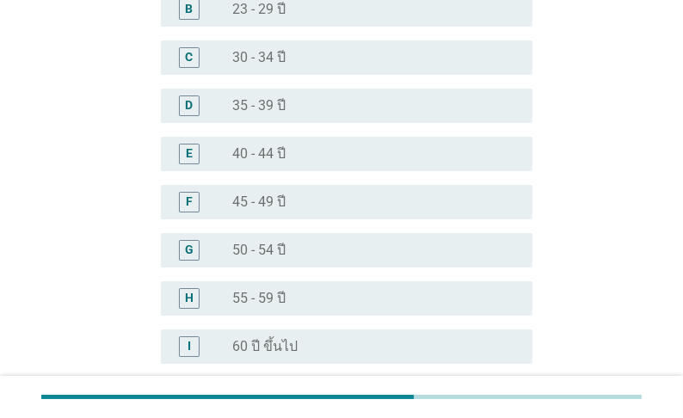
scroll to position [206, 0]
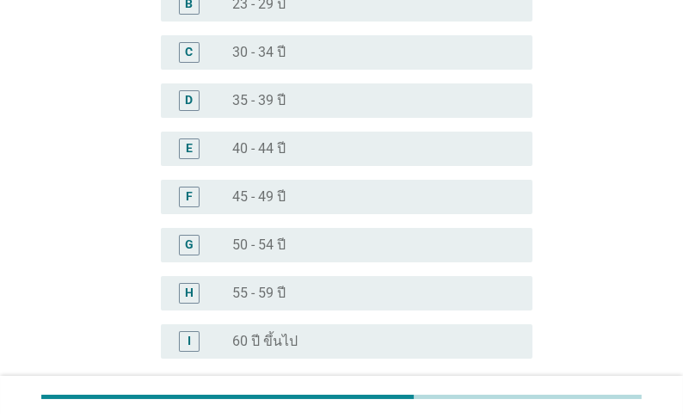
click at [403, 189] on div "radio_button_unchecked 45 - 49 ปี" at bounding box center [368, 196] width 273 height 17
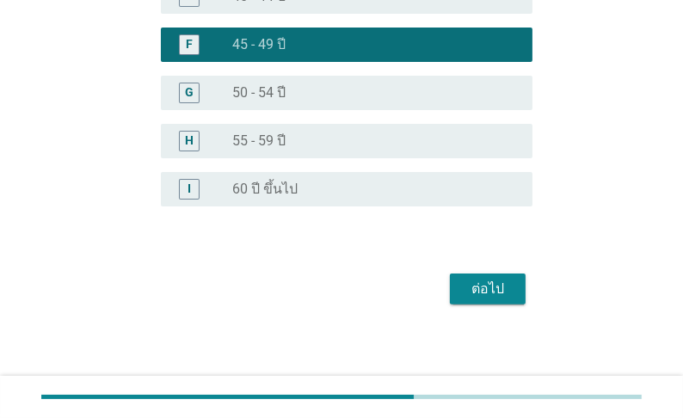
scroll to position [360, 0]
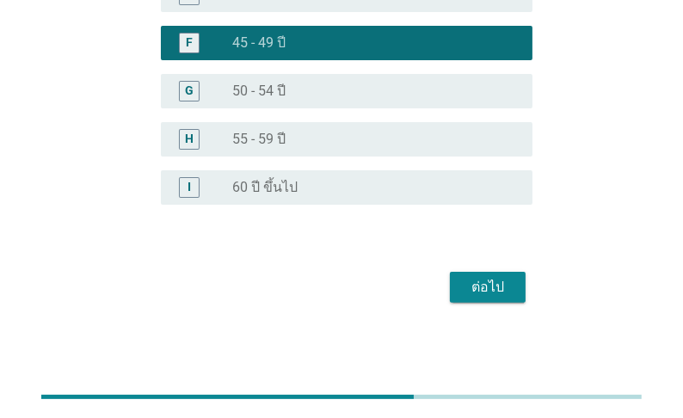
click at [472, 280] on div "ต่อไป" at bounding box center [488, 287] width 48 height 21
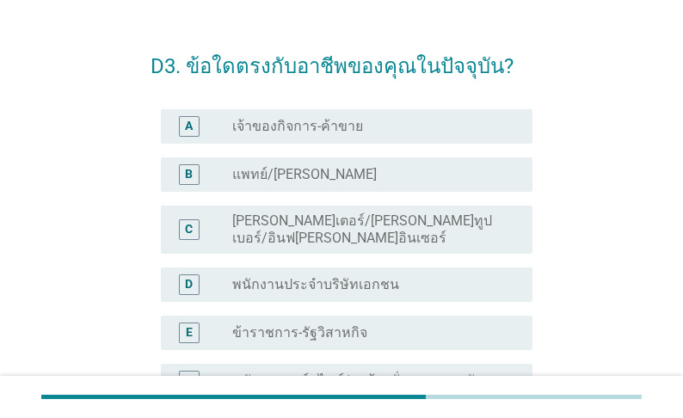
scroll to position [0, 0]
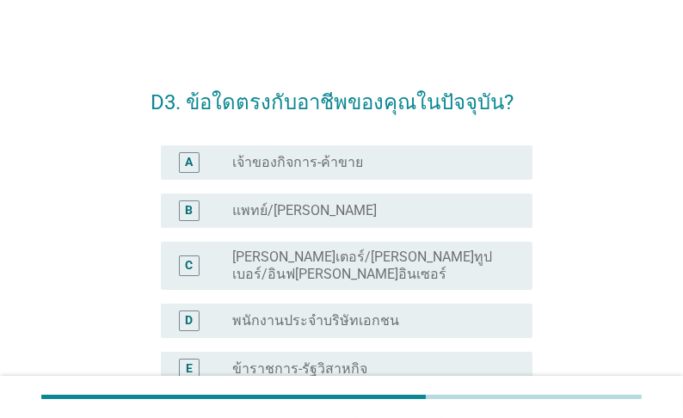
click at [416, 169] on div "radio_button_unchecked เจ้าของกิจการ-ค้าขาย" at bounding box center [368, 162] width 273 height 17
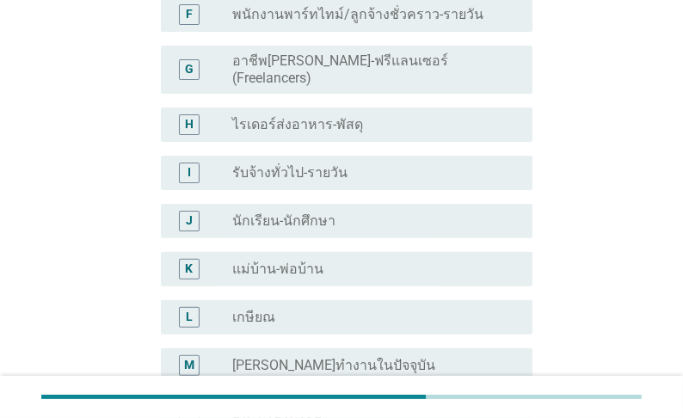
scroll to position [643, 0]
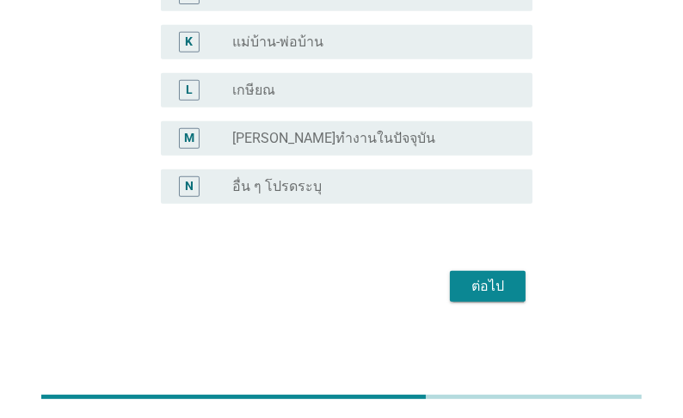
click at [491, 279] on div "ต่อไป" at bounding box center [488, 286] width 48 height 21
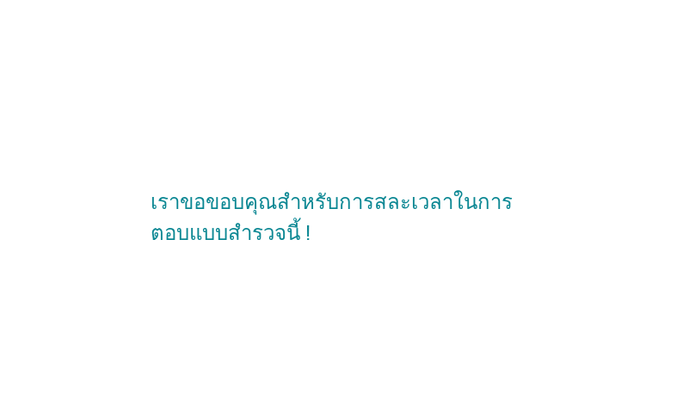
scroll to position [0, 0]
